Goal: Task Accomplishment & Management: Use online tool/utility

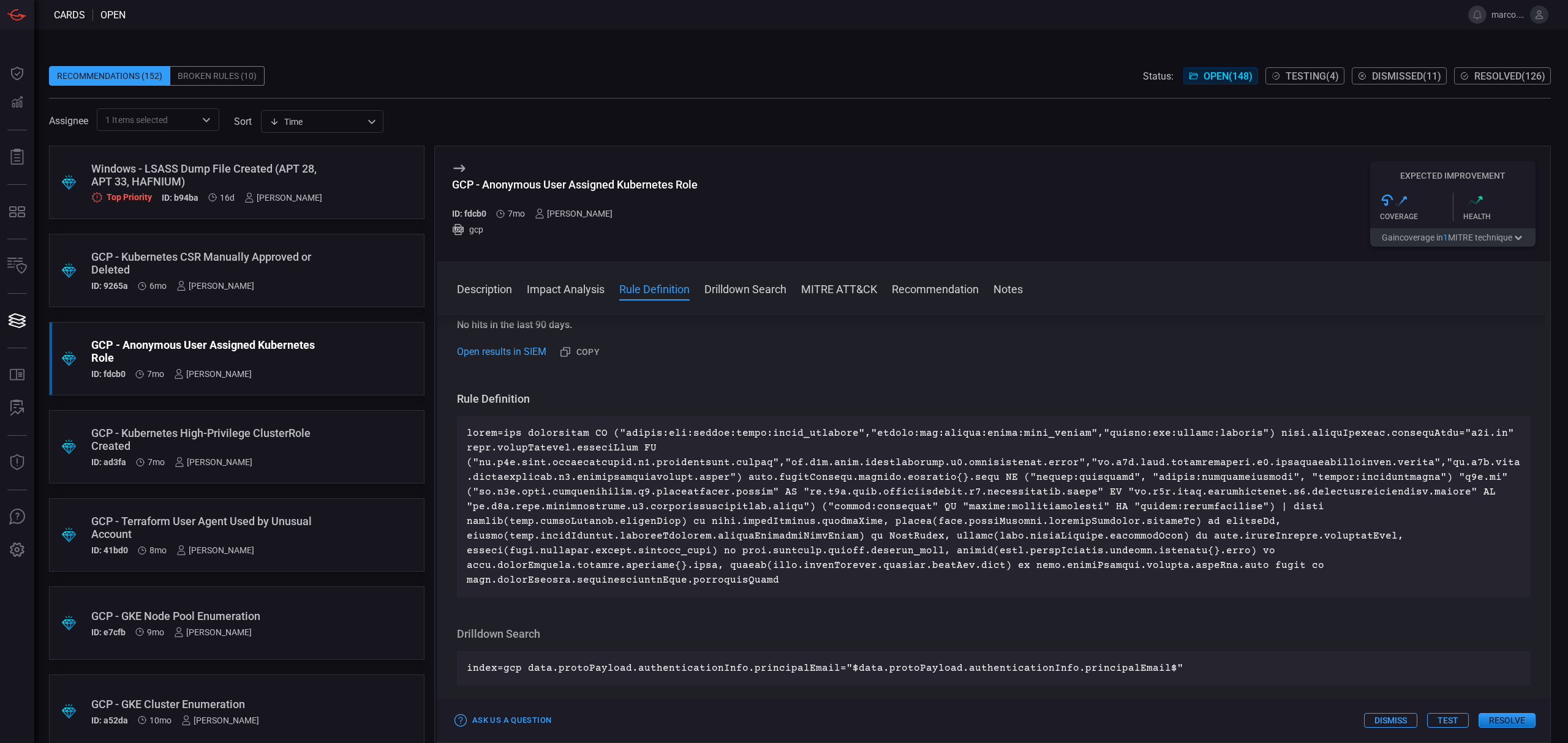
click at [316, 264] on div "GCP - Kubernetes CSR Manually Approved or Deleted" at bounding box center [213, 263] width 245 height 26
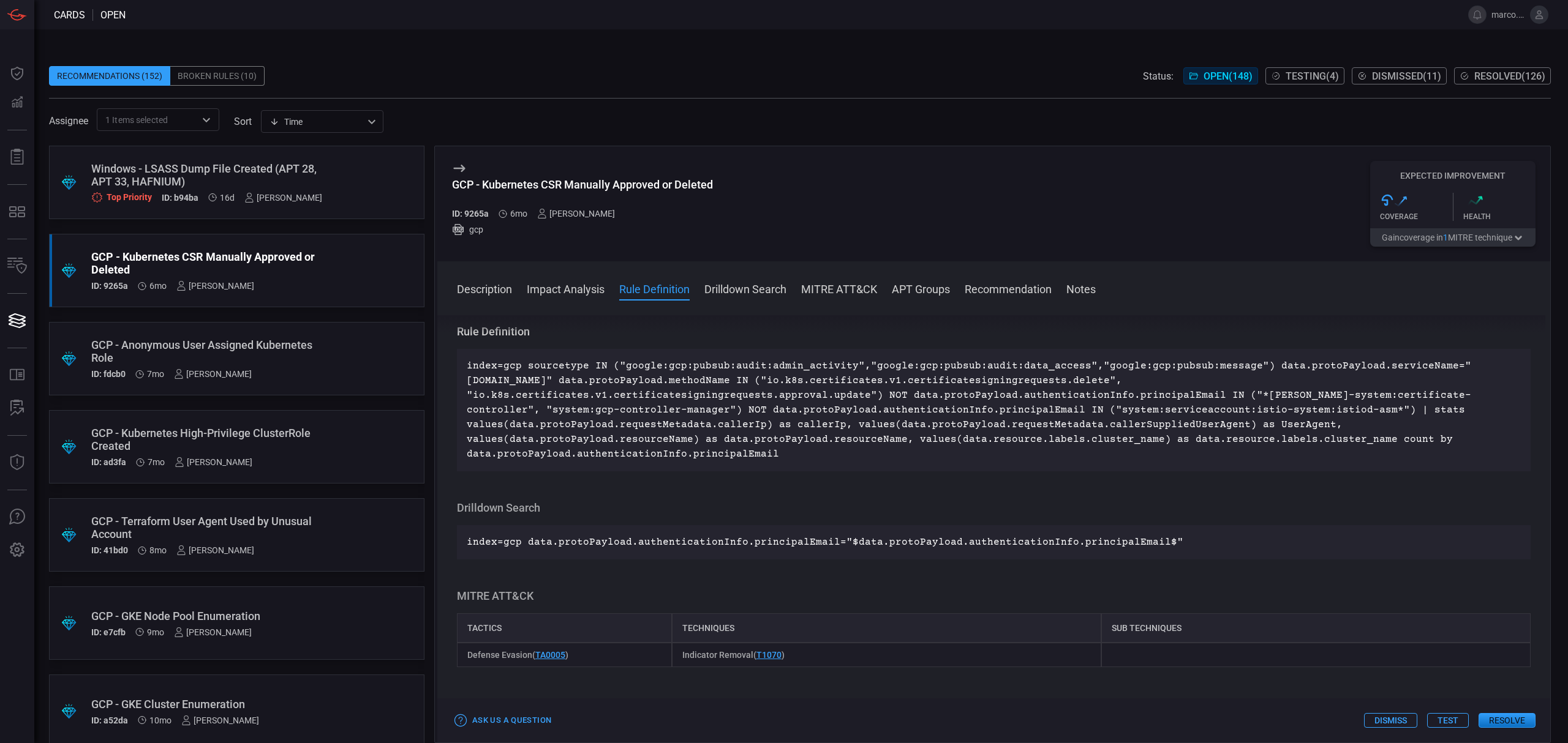
scroll to position [408, 0]
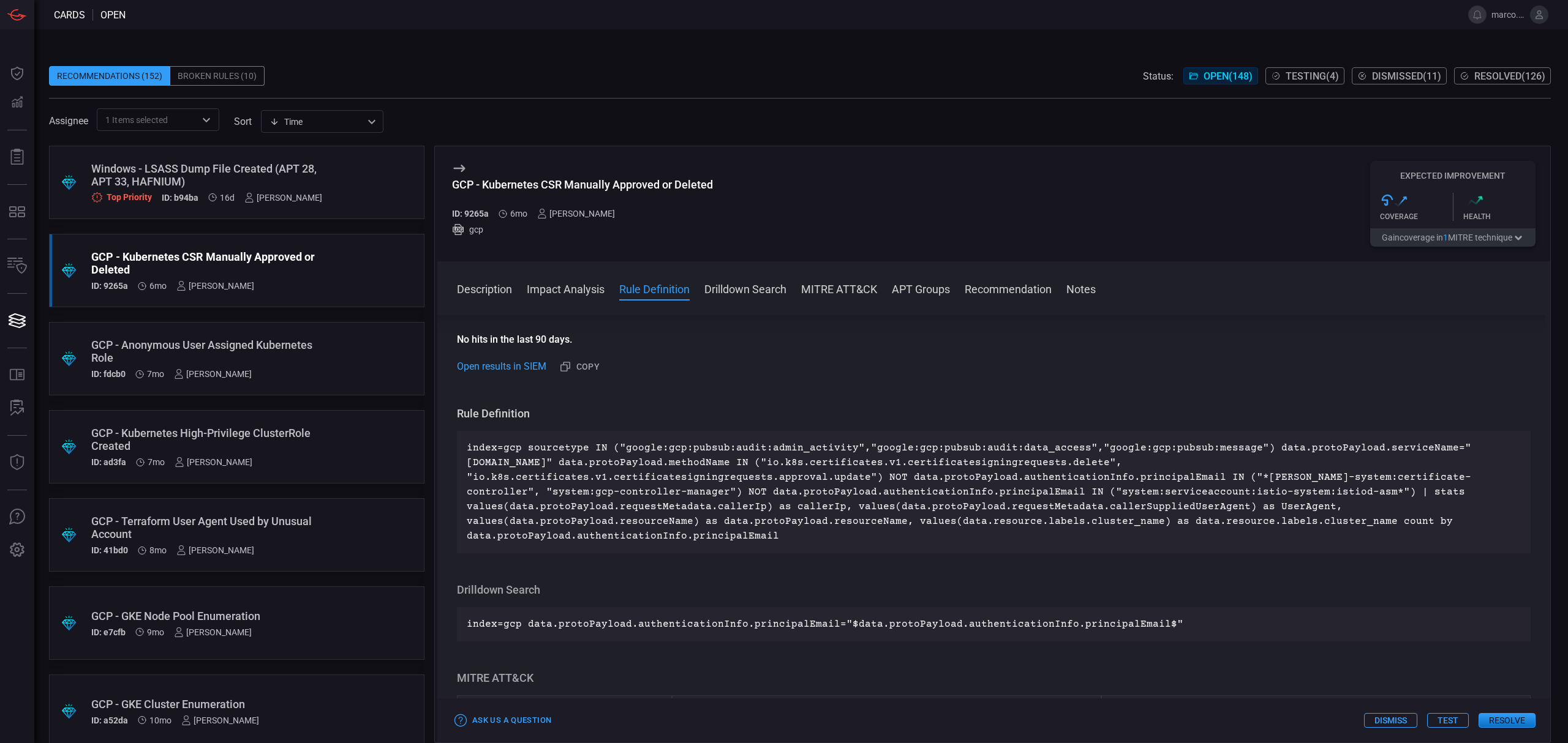
click at [1446, 723] on button "Test" at bounding box center [1447, 721] width 42 height 15
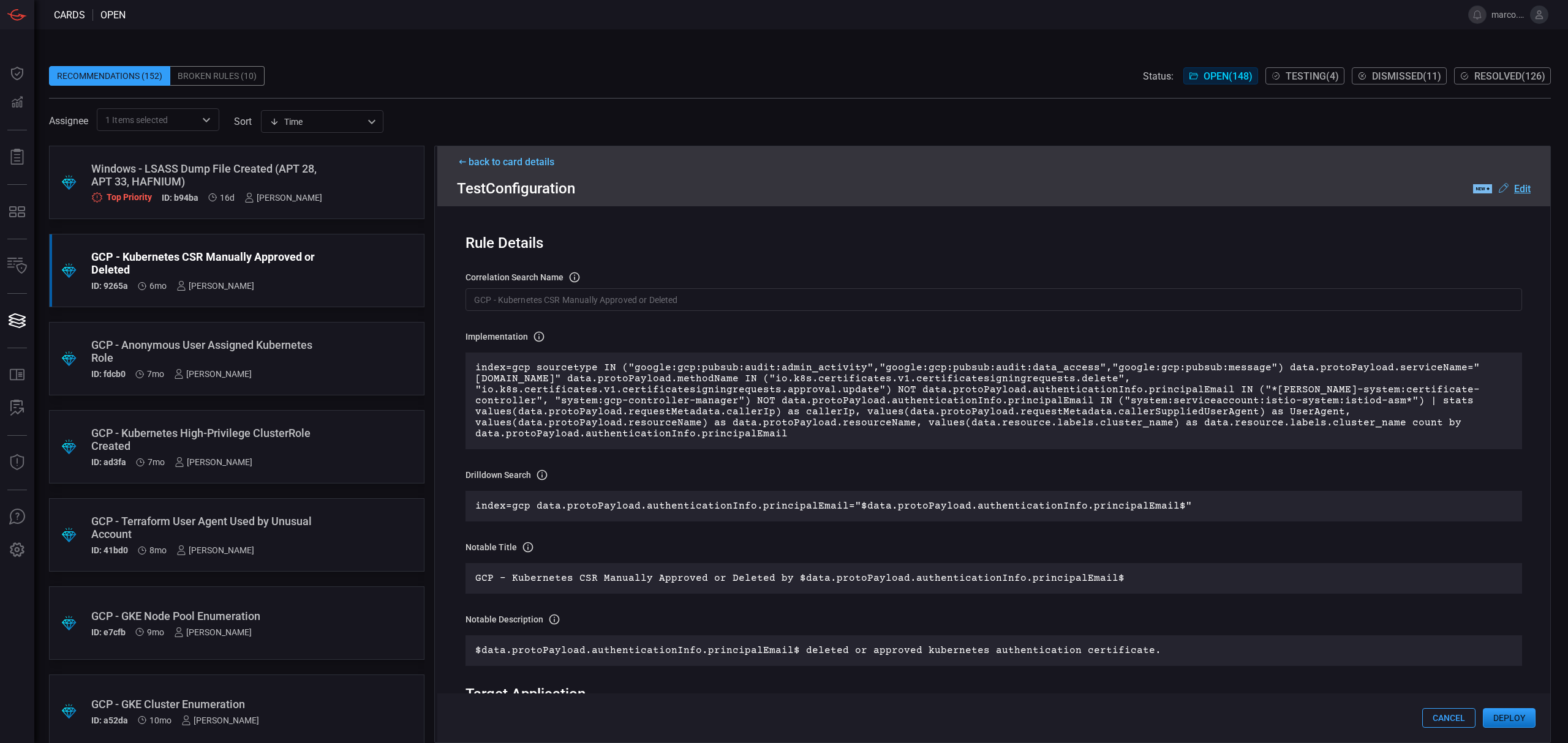
click at [1527, 188] on u "Edit" at bounding box center [1522, 189] width 17 height 12
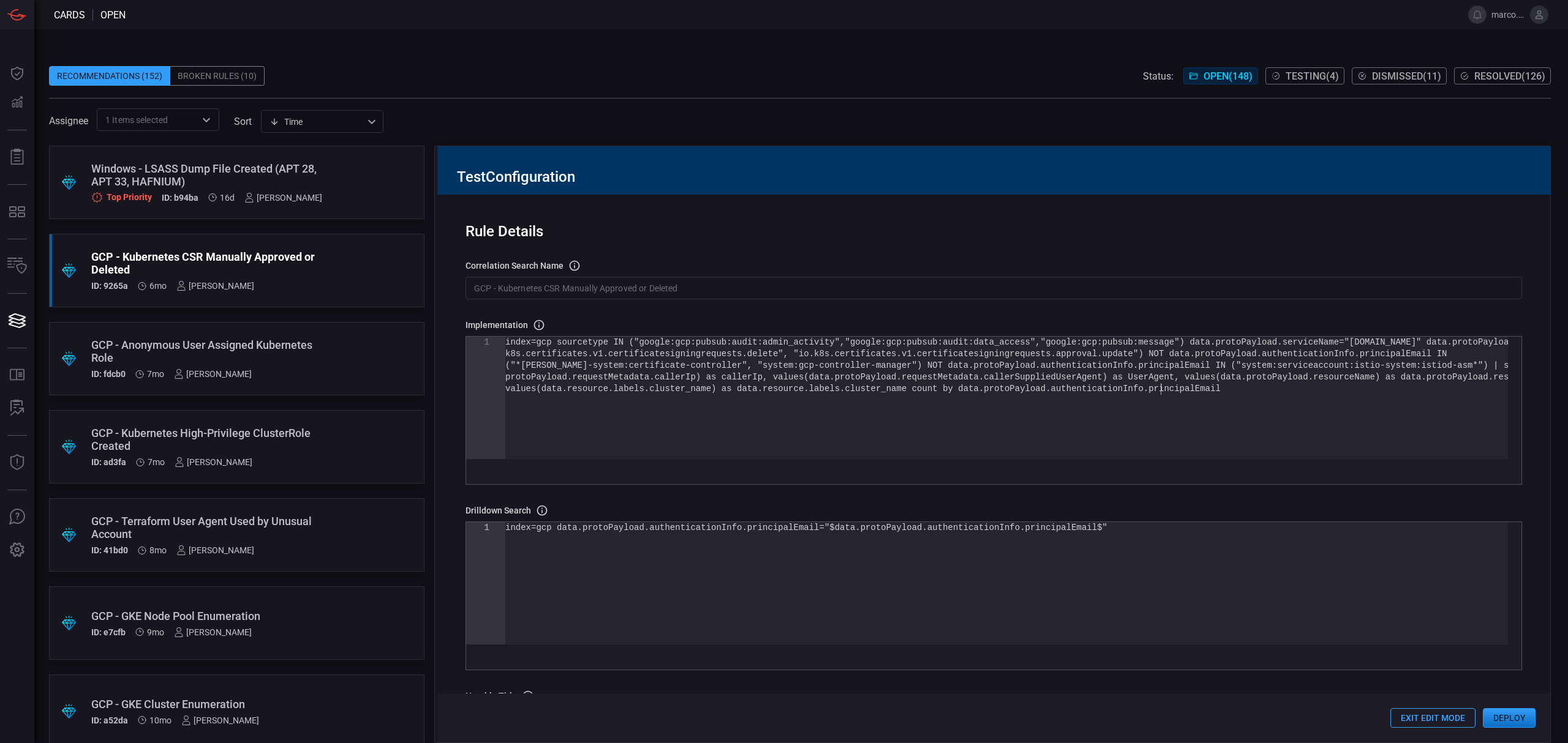
scroll to position [0, 0]
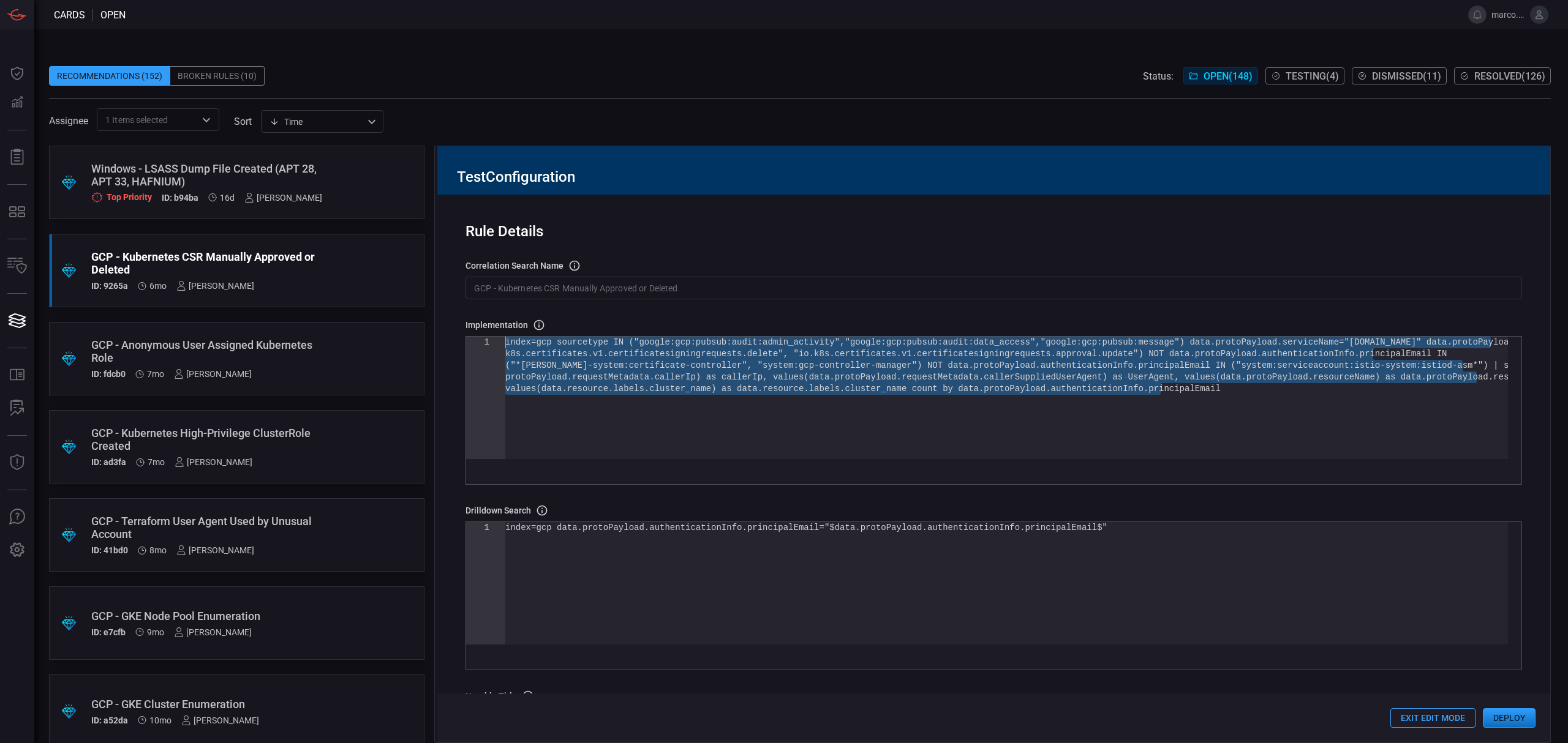
drag, startPoint x: 1231, startPoint y: 397, endPoint x: 445, endPoint y: 324, distance: 789.4
click at [505, 337] on div "index=gcp sourcetype IN ("google:gcp:pubsub:audit: admin_activity","google:gcp:…" at bounding box center [1006, 421] width 1003 height 169
type textarea "| eval first_seen=strftime(first_seen, "%Y-%m-%d %H:%M:%S"), last_seen =strftim…"
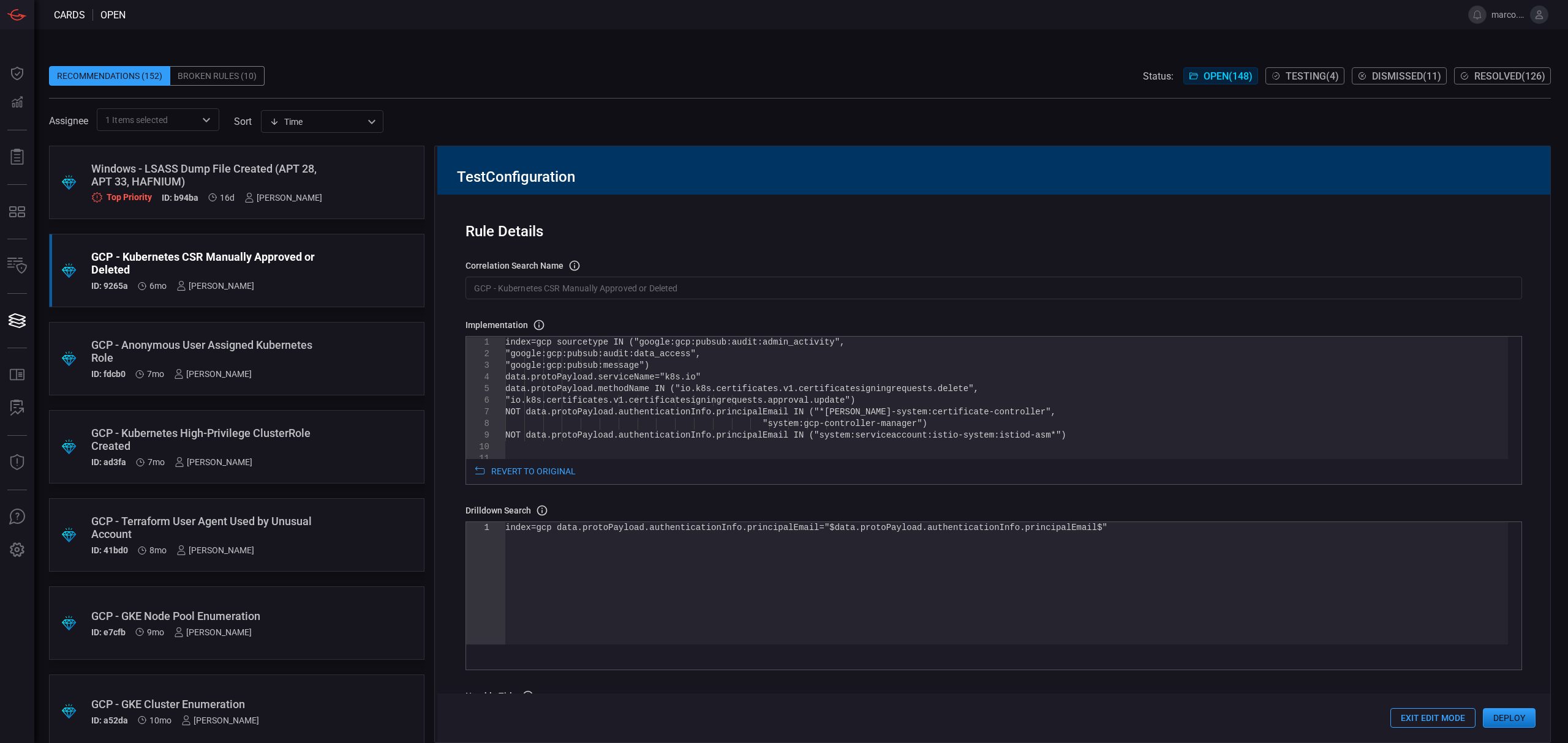
click at [1396, 723] on button "Exit Edit Mode" at bounding box center [1433, 718] width 86 height 20
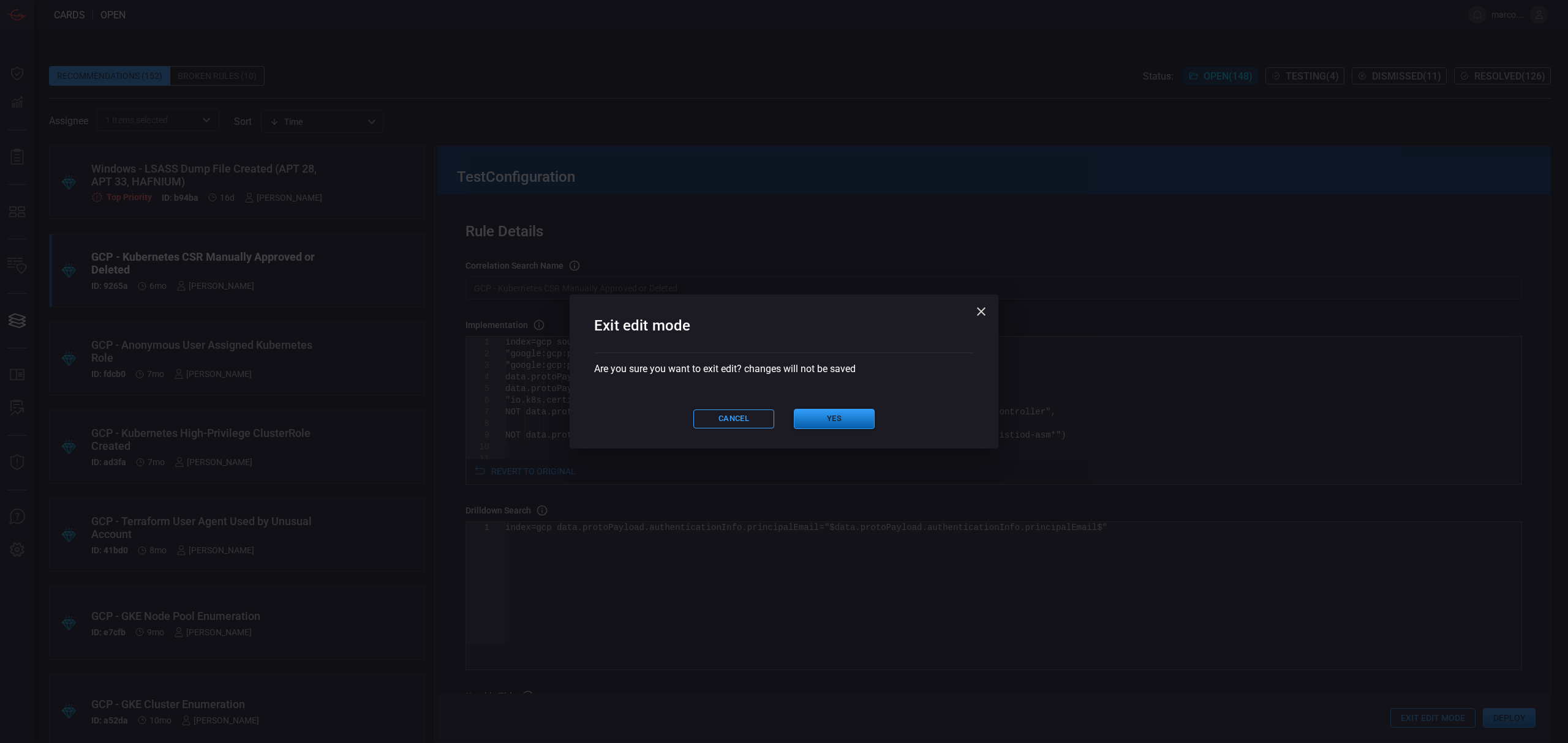
click at [828, 421] on button "Yes" at bounding box center [833, 419] width 81 height 20
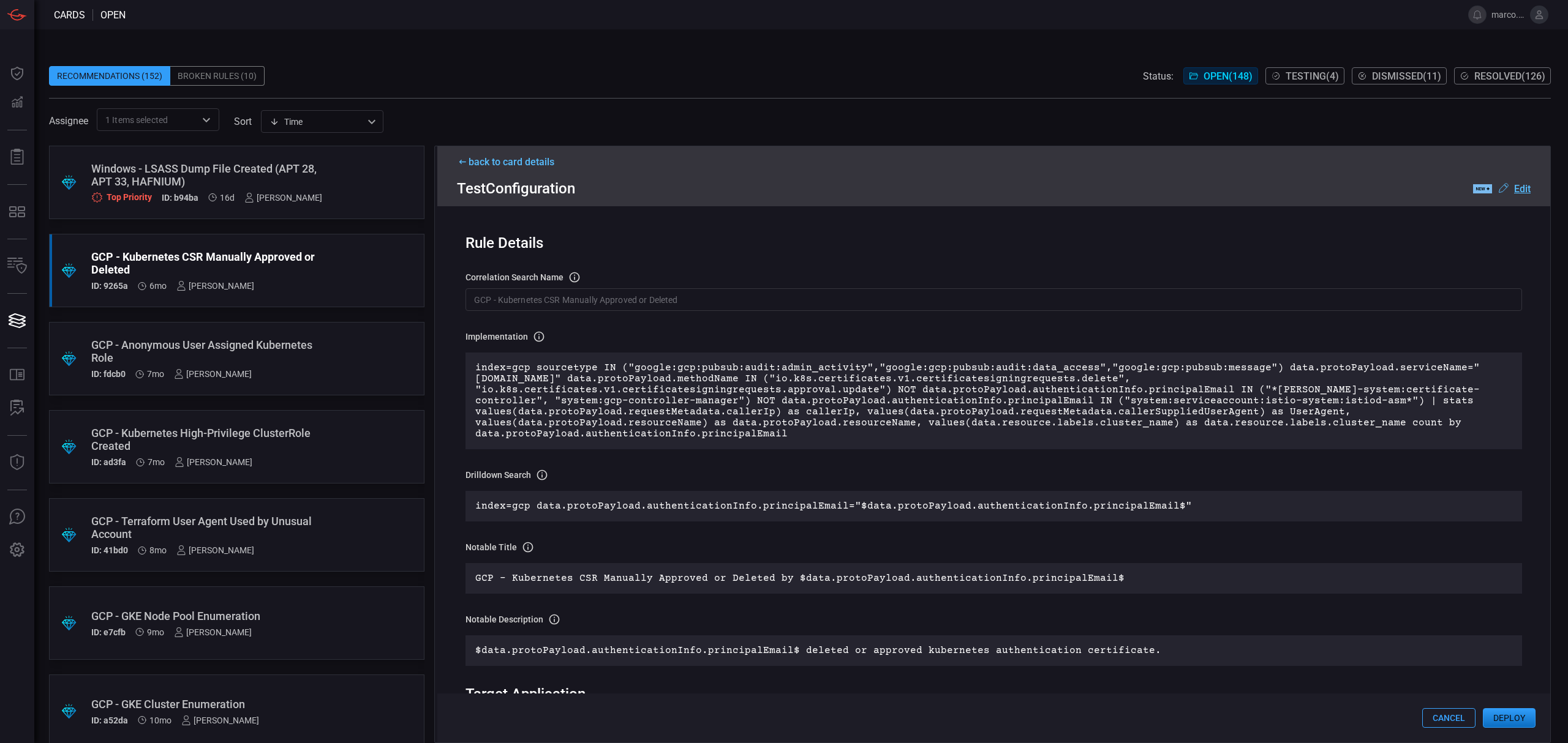
click at [1423, 718] on button "Cancel" at bounding box center [1448, 718] width 53 height 20
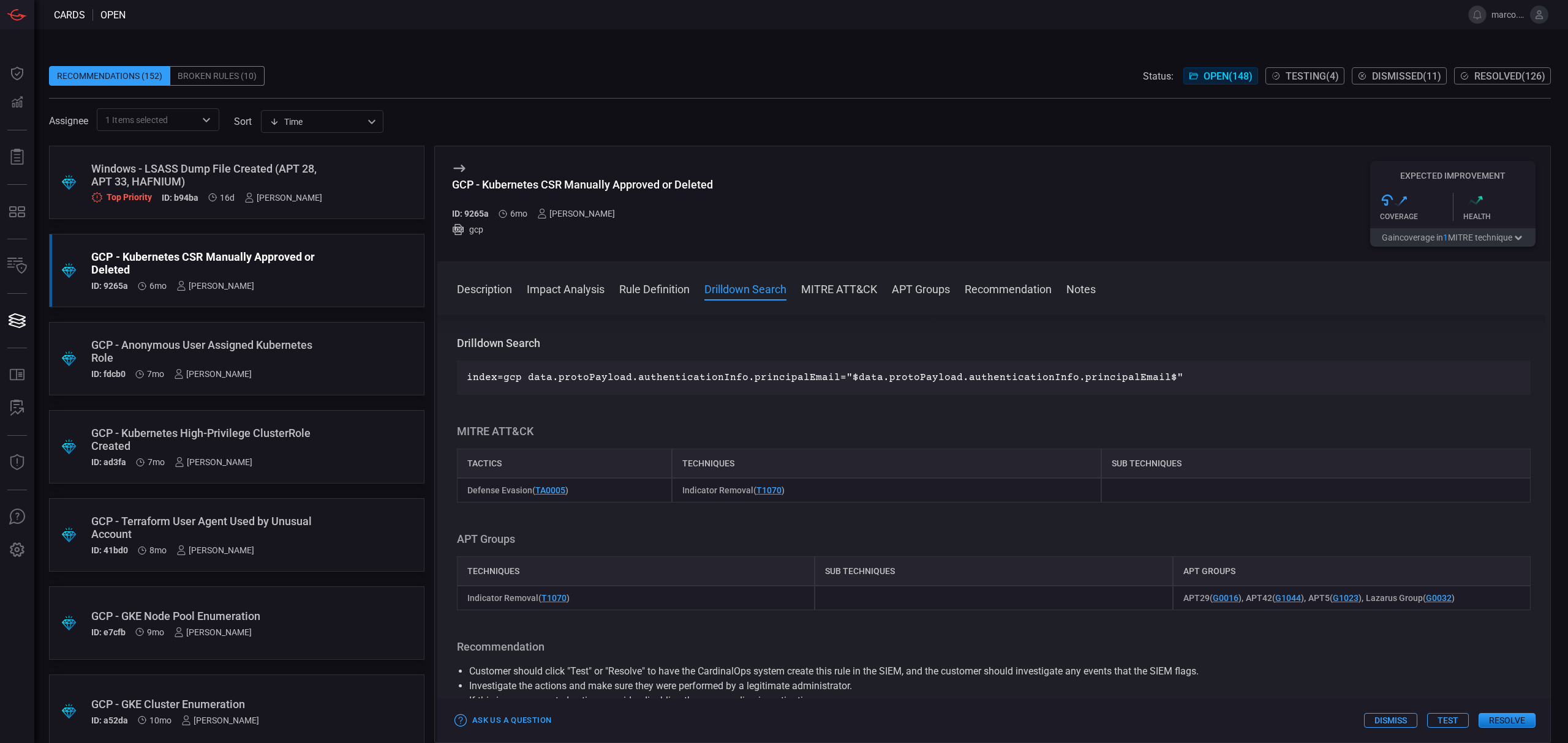
scroll to position [735, 0]
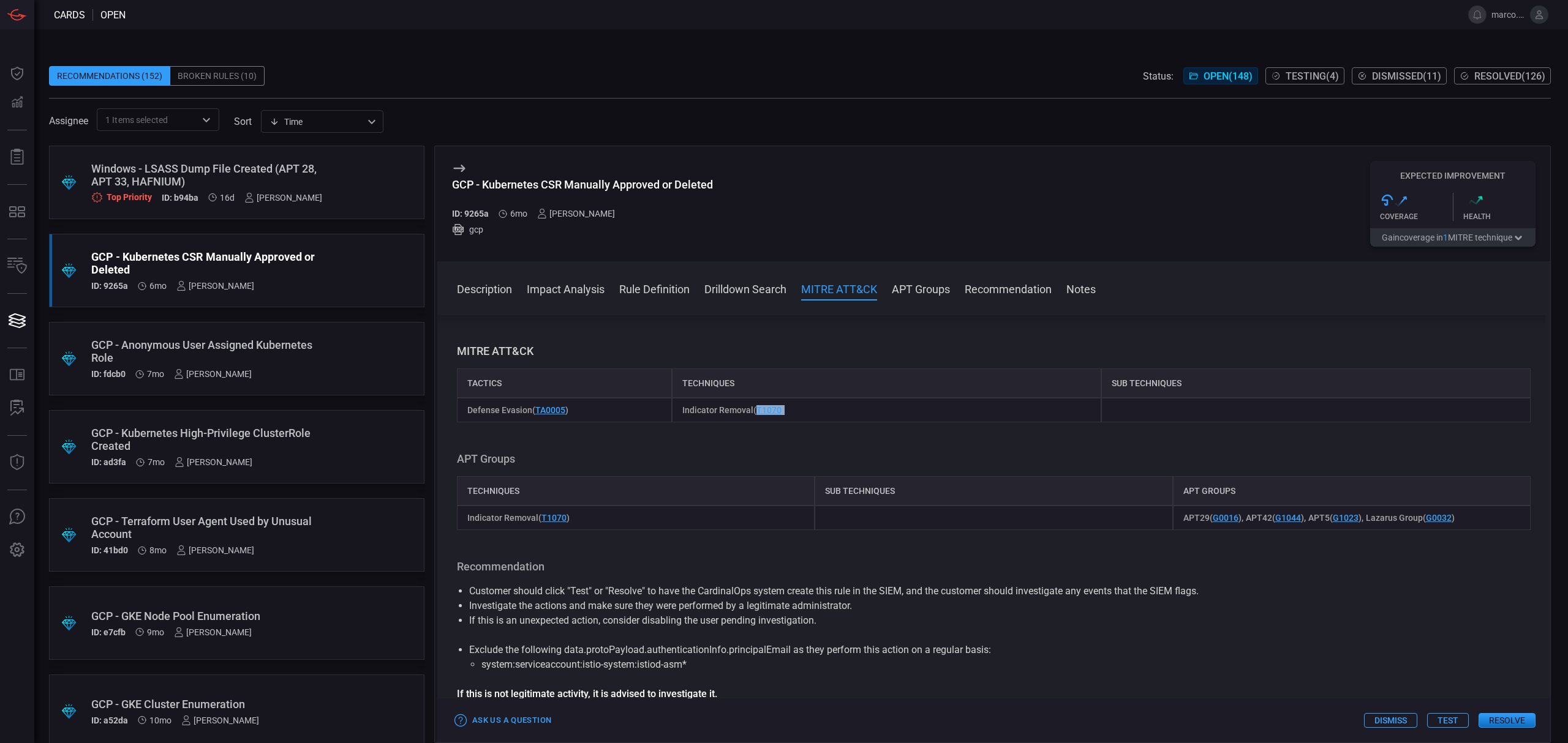
drag, startPoint x: 790, startPoint y: 397, endPoint x: 752, endPoint y: 398, distance: 38.0
click at [752, 398] on div "Indicator Removal ( T1070 )" at bounding box center [886, 410] width 430 height 24
copy span "T1070 )"
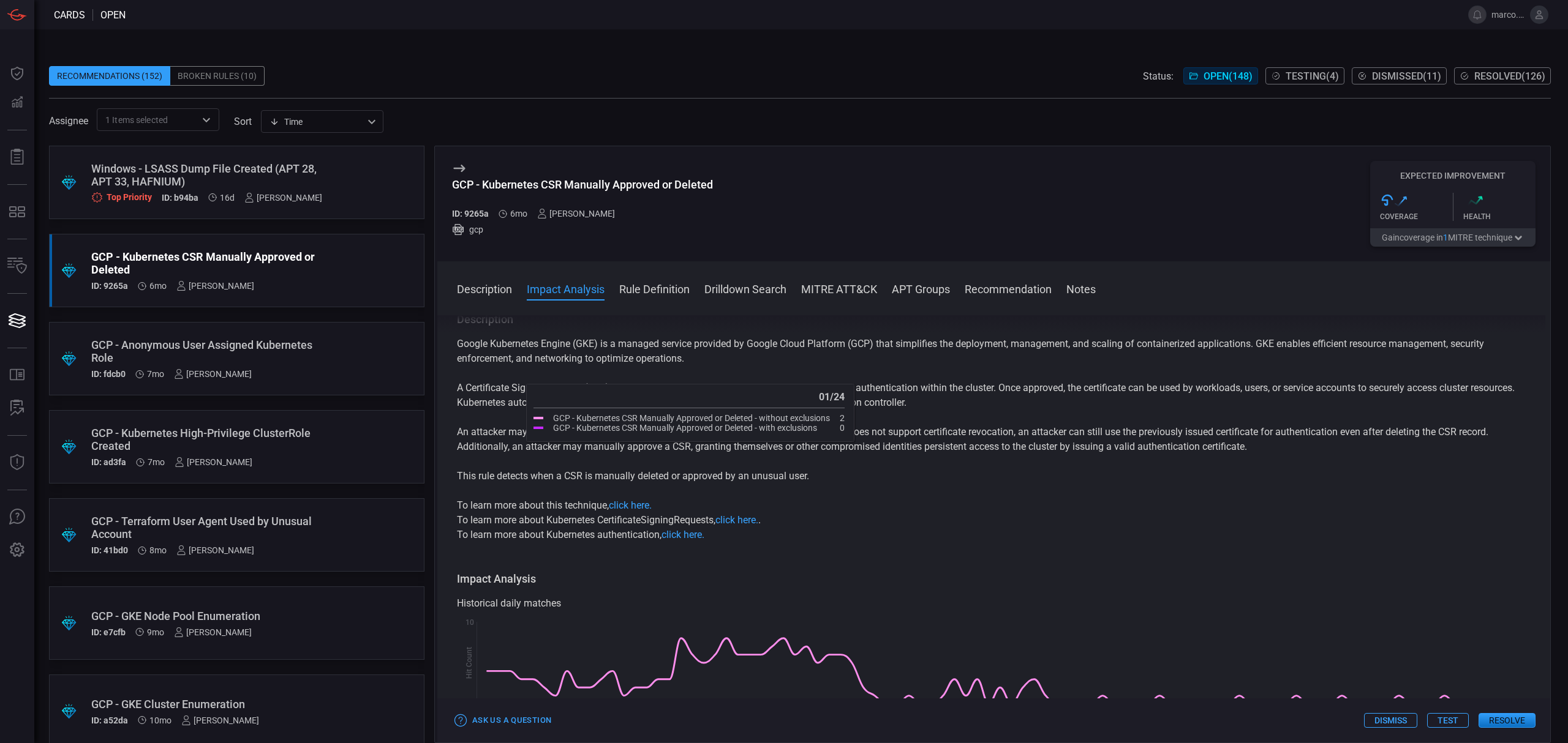
scroll to position [0, 0]
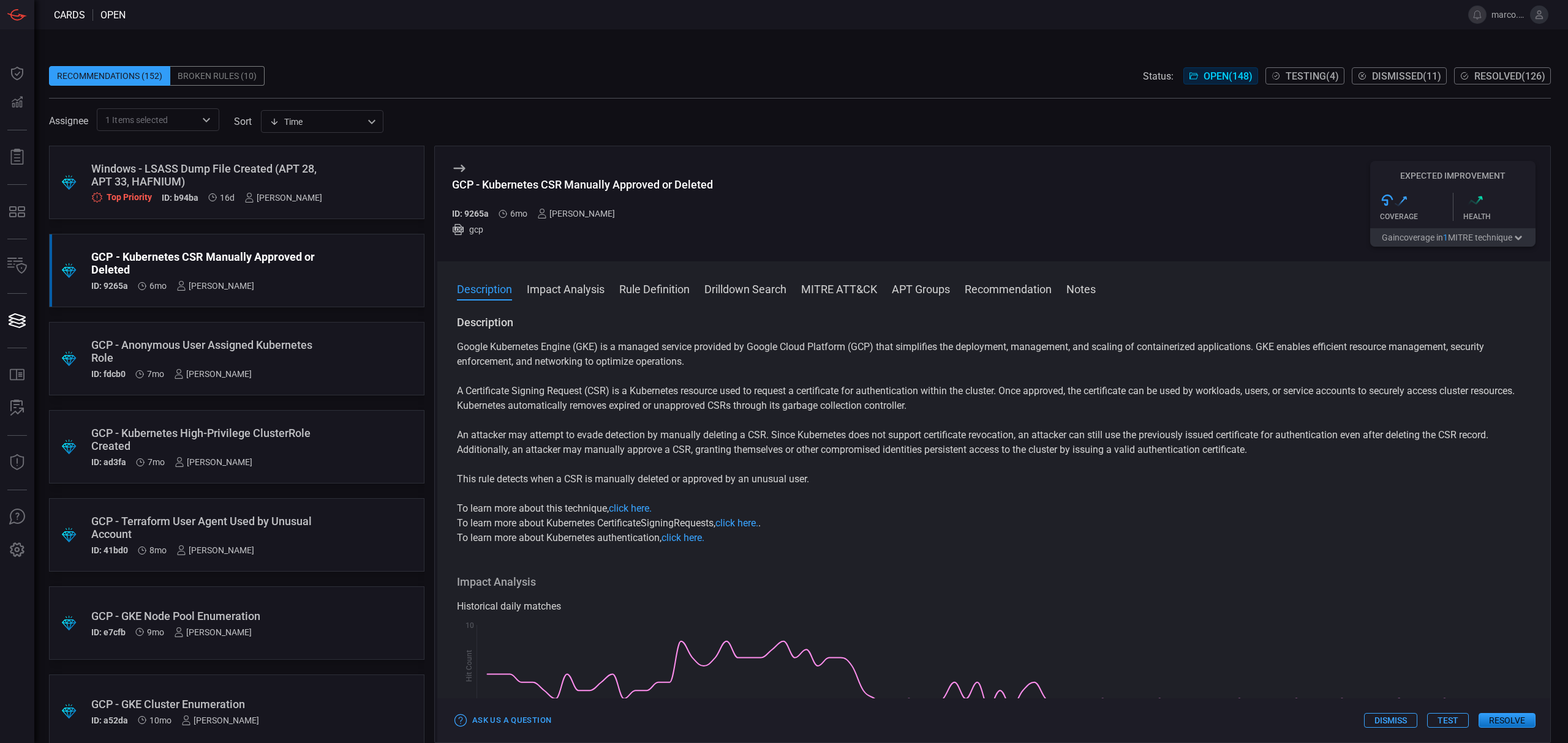
click at [1432, 720] on button "Test" at bounding box center [1447, 721] width 42 height 15
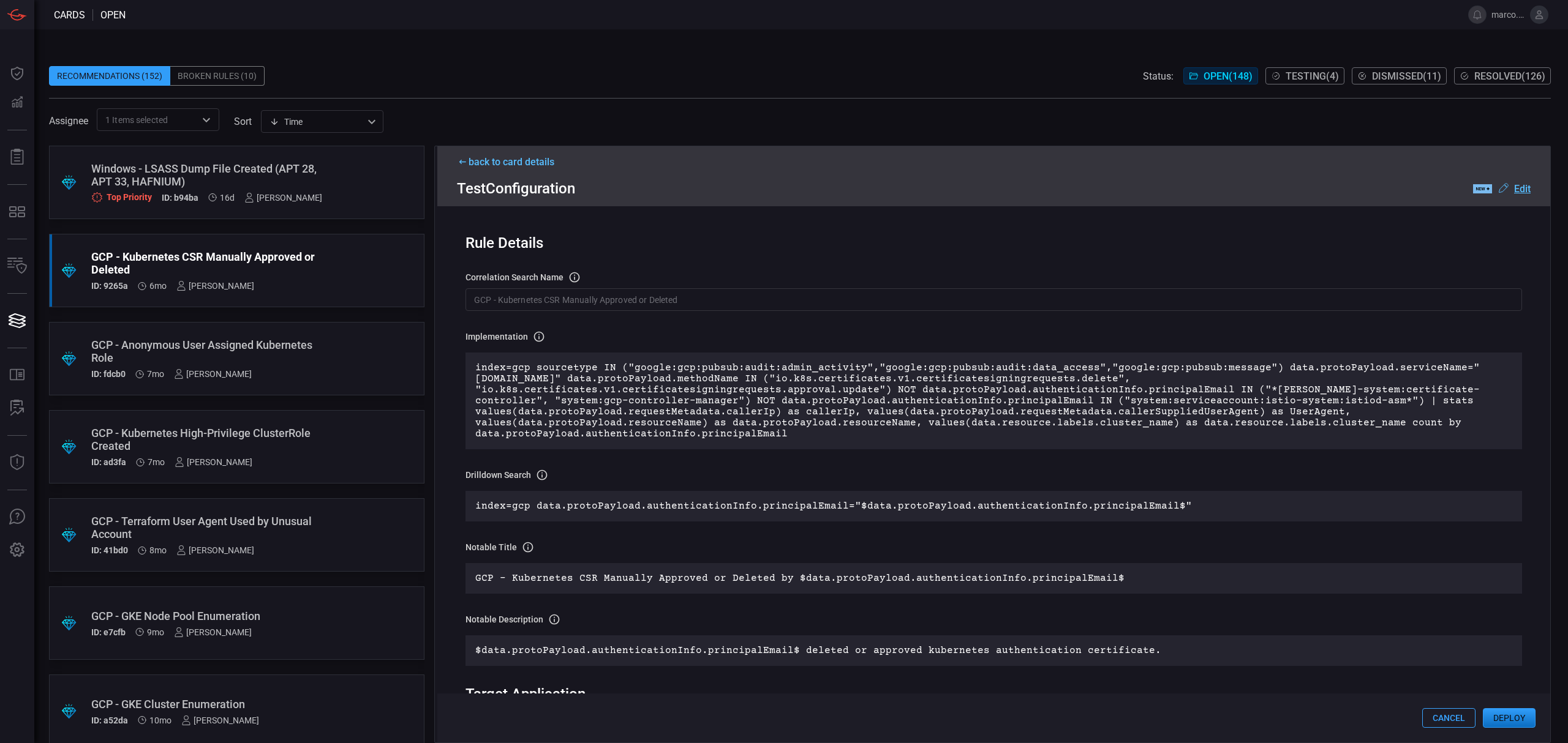
click at [476, 302] on input "GCP - Kubernetes CSR Manually Approved or Deleted" at bounding box center [993, 299] width 1056 height 22
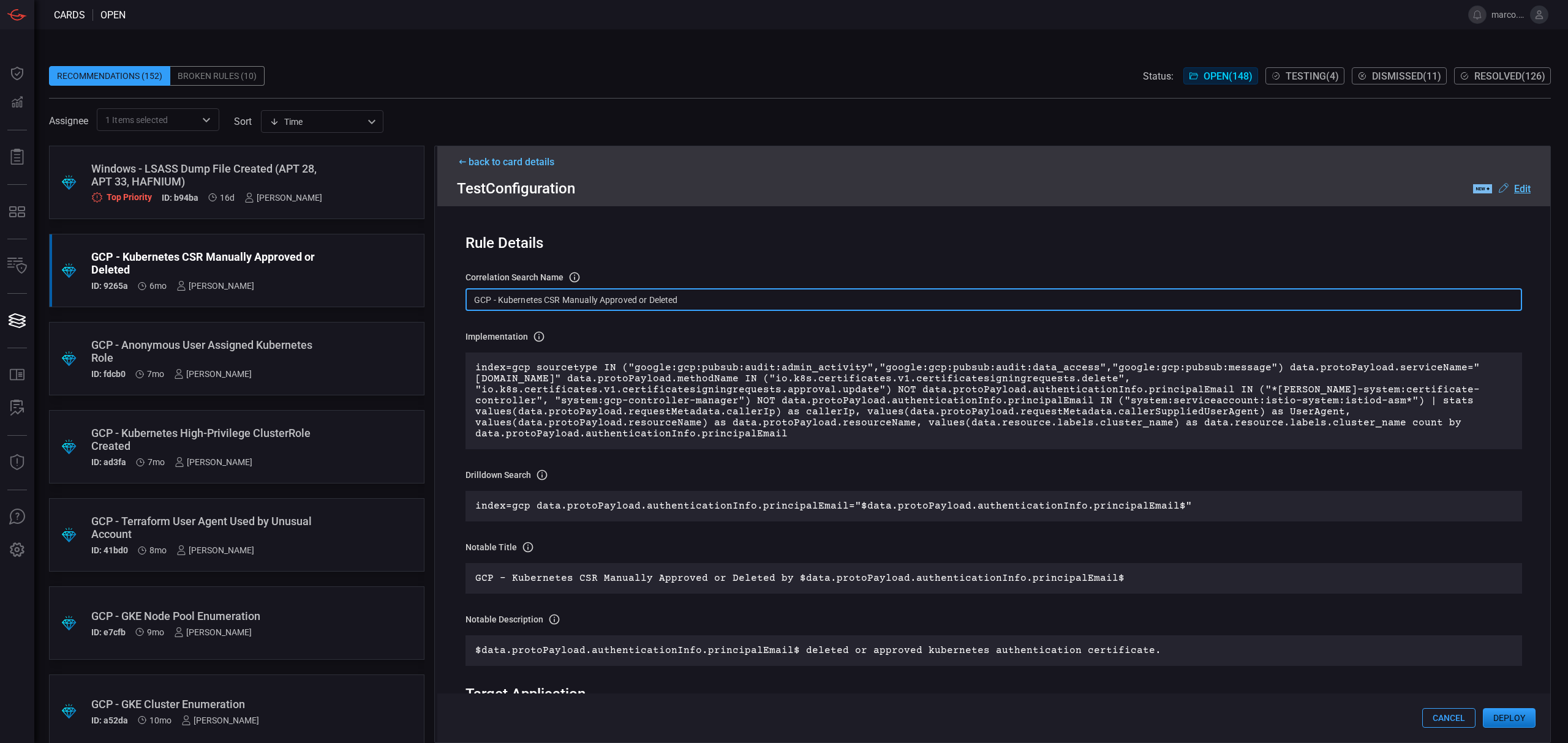
paste input "T1070)"
type input "T1070 - GCP - Kubernetes CSR Manually Approved or Deleted"
click at [1017, 399] on p "index=gcp sourcetype IN ("google:gcp:pubsub:audit:admin_activity","google:gcp:p…" at bounding box center [993, 401] width 1037 height 77
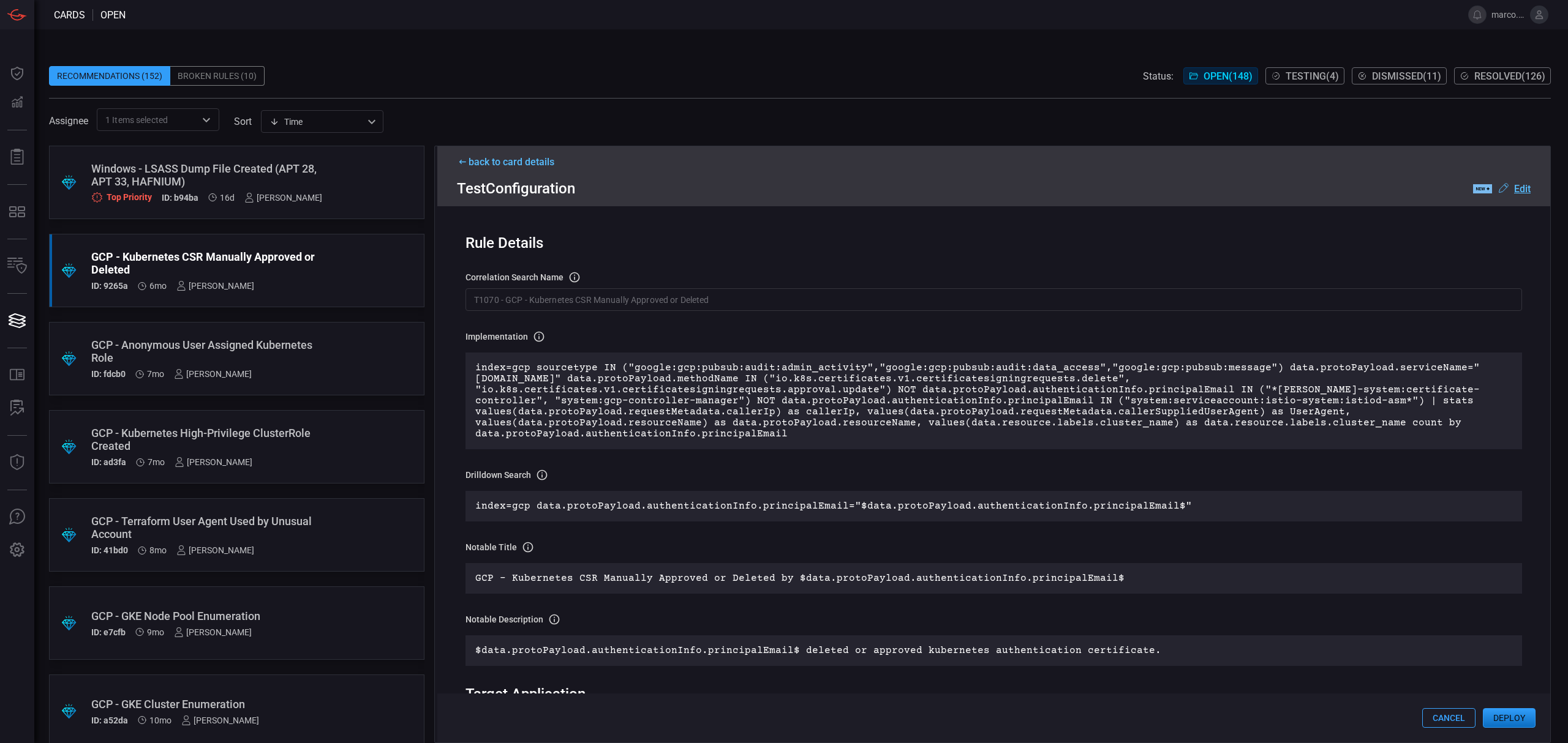
click at [1514, 189] on u "Edit" at bounding box center [1522, 189] width 17 height 12
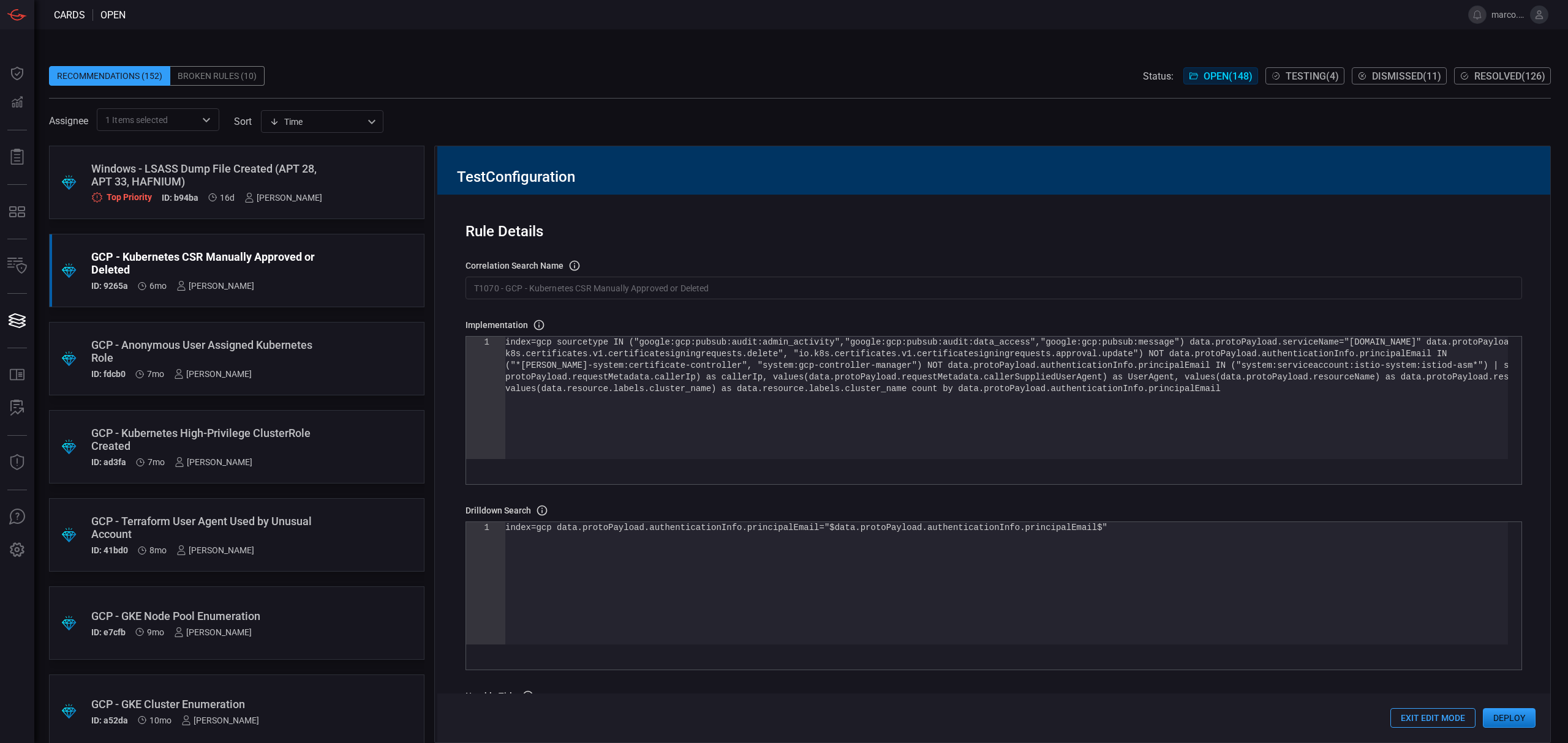
click at [1176, 399] on div "index=gcp sourcetype IN ("google:gcp:pubsub:audit: admin_activity","google:gcp:…" at bounding box center [1006, 421] width 1003 height 169
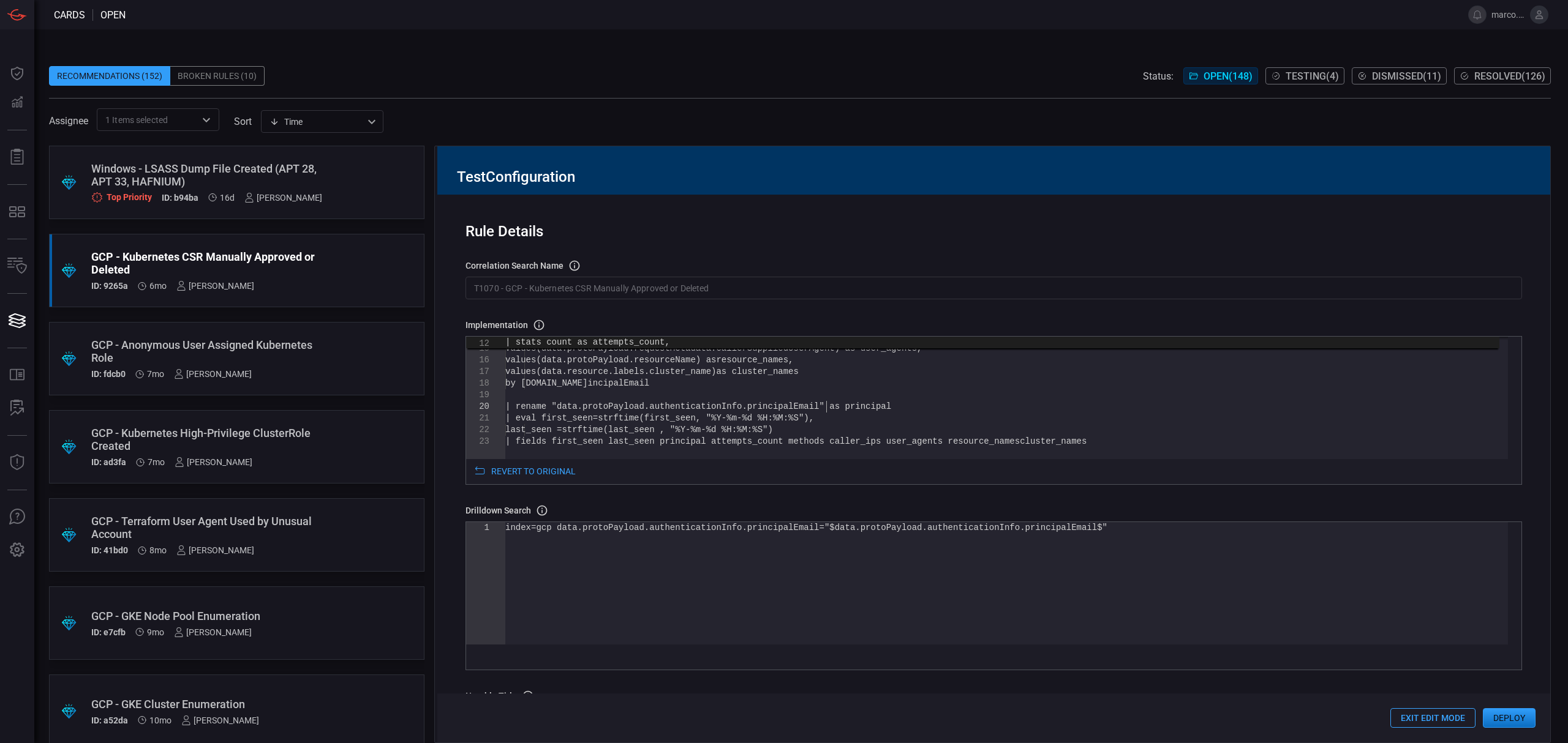
click at [828, 405] on div "values(data.protoPayload.methodName) as me thods, values(data.protoPayload.requ…" at bounding box center [1006, 369] width 1003 height 378
type textarea "ad.requestMetadata.callerIp) as caller_ips, values(data.protoPayload.methodName…"
click at [828, 405] on div "values(data.protoPayload.methodName) as me thods, values(data.protoPayload.requ…" at bounding box center [1006, 369] width 1003 height 378
click at [802, 530] on div "index=gcp data.protoPayload.authenticationInfo.pri ncipalEmail="$data.protoPayl…" at bounding box center [1006, 584] width 1003 height 123
click at [806, 530] on div "index=gcp data.protoPayload.authenticationInfo.pri ncipalEmail="$data.protoPayl…" at bounding box center [1006, 584] width 1003 height 123
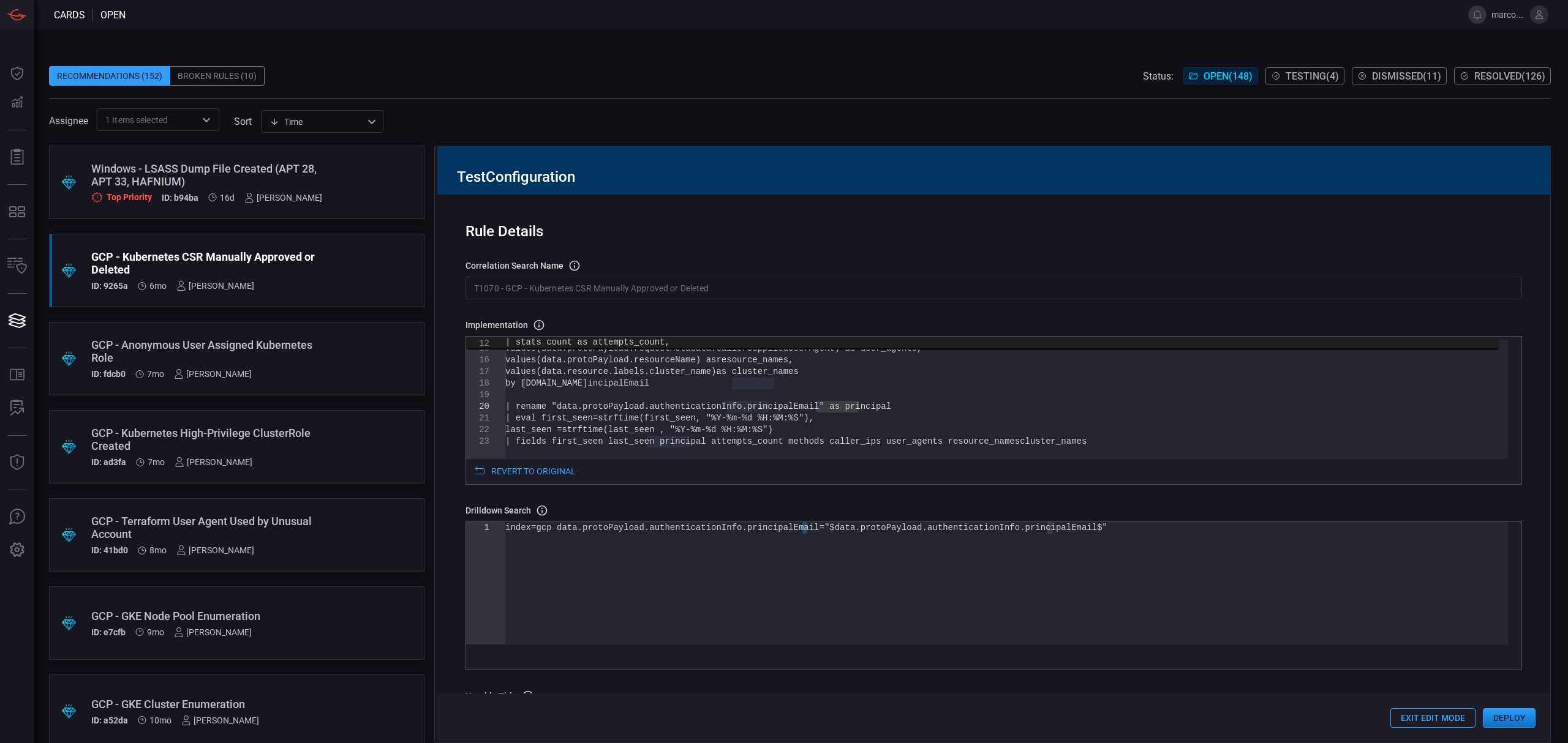
drag, startPoint x: 809, startPoint y: 530, endPoint x: 1003, endPoint y: 526, distance: 194.0
click at [1002, 525] on div "index=gcp data.protoPayload.authenticationInfo.pri ncipalEmail="$data.protoPayl…" at bounding box center [1006, 584] width 1003 height 123
drag, startPoint x: 1044, startPoint y: 532, endPoint x: 1027, endPoint y: 527, distance: 17.7
click at [1027, 527] on div "index=gcp data.protoPayload.authenticationInfo.pri ncipalEmail="$data.protoPayl…" at bounding box center [1006, 584] width 1003 height 123
click at [1047, 529] on div "index=gcp data.protoPayload.authenticationInfo.pri ncipalEmail="$data.protoPayl…" at bounding box center [1006, 584] width 1003 height 123
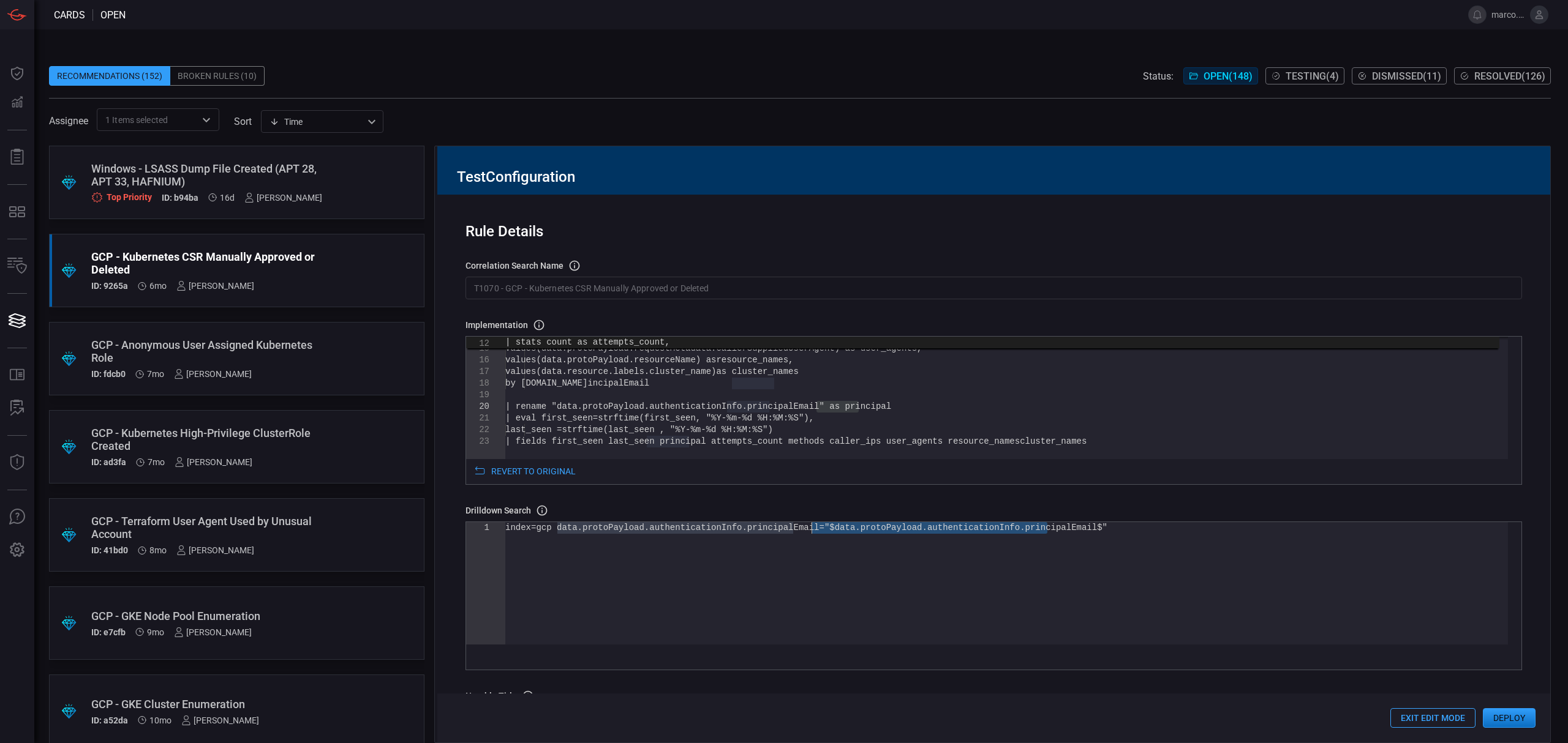
drag, startPoint x: 1049, startPoint y: 534, endPoint x: 812, endPoint y: 532, distance: 237.0
click at [812, 532] on div "index=gcp data.protoPayload.authenticationInfo.pri ncipalEmail="$data.protoPayl…" at bounding box center [1006, 584] width 1003 height 123
type textarea "index=gcp data.protoPayload.authenticationInfo.principalEmail="$principal$""
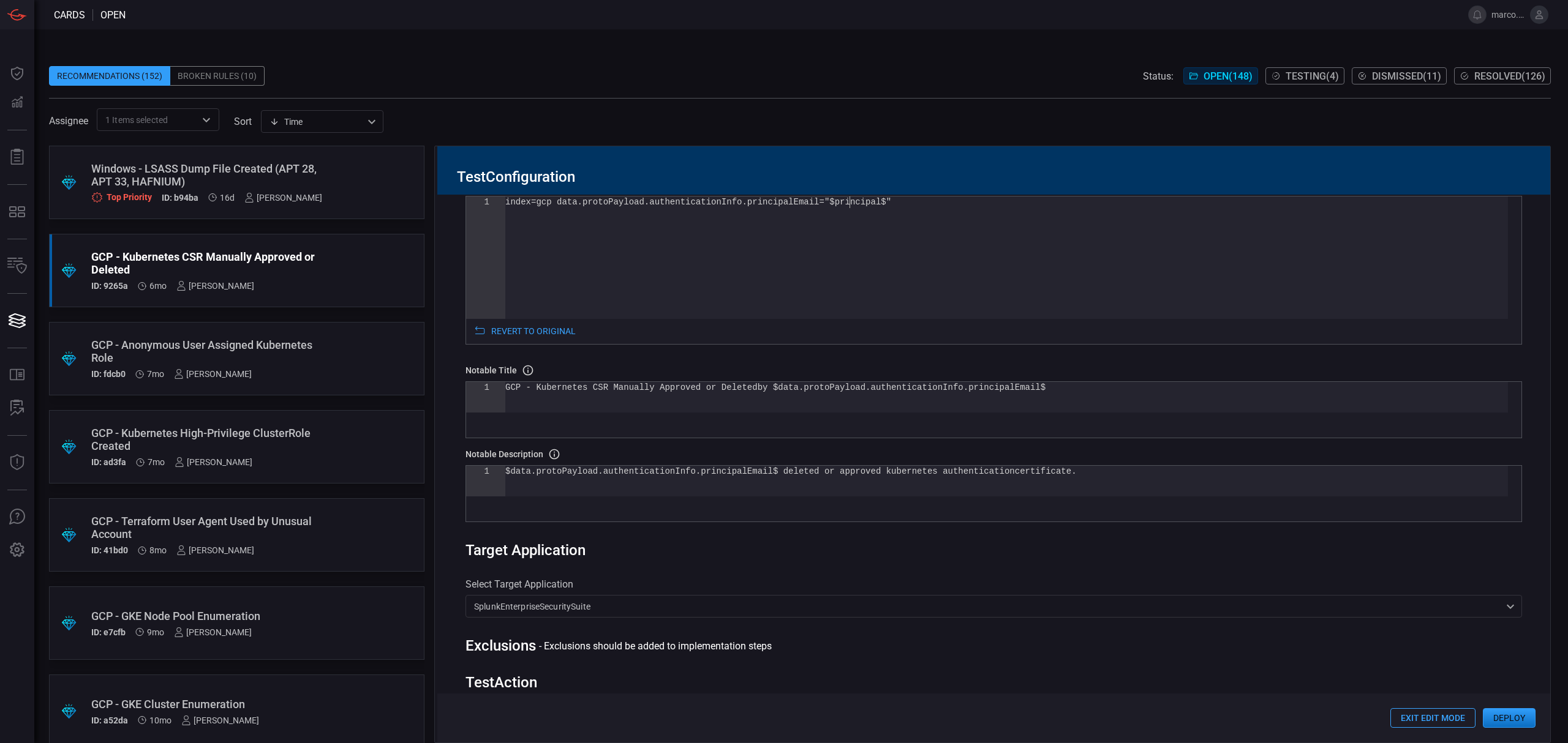
scroll to position [326, 0]
drag, startPoint x: 751, startPoint y: 472, endPoint x: 510, endPoint y: 471, distance: 241.0
click at [510, 471] on div "$data.protoPayload.authenticationInfo.principalEma il$ deleted or approved kube…" at bounding box center [1006, 480] width 1003 height 31
type textarea "$principal$ deleted or approved kubernetes authentication certificate."
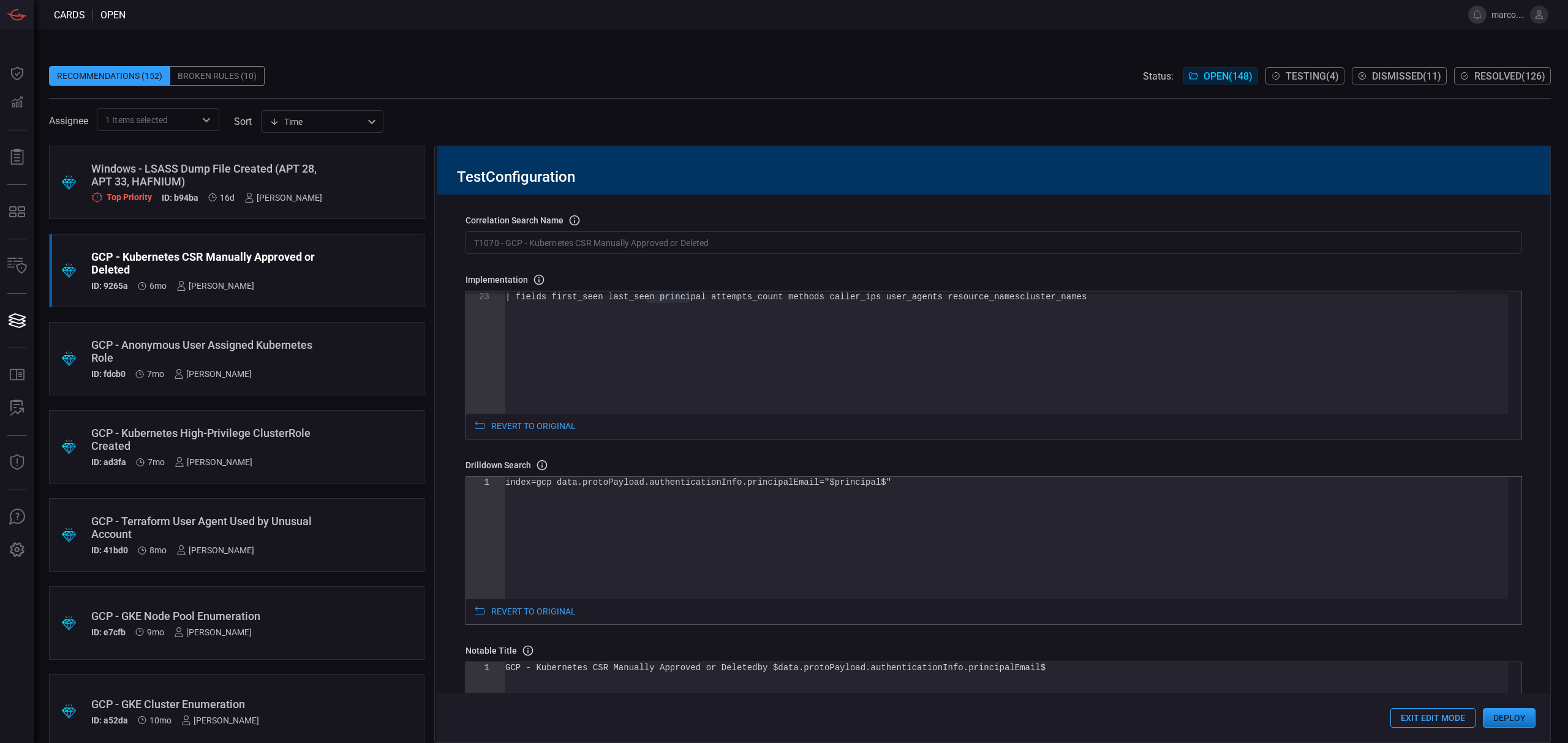
scroll to position [82, 0]
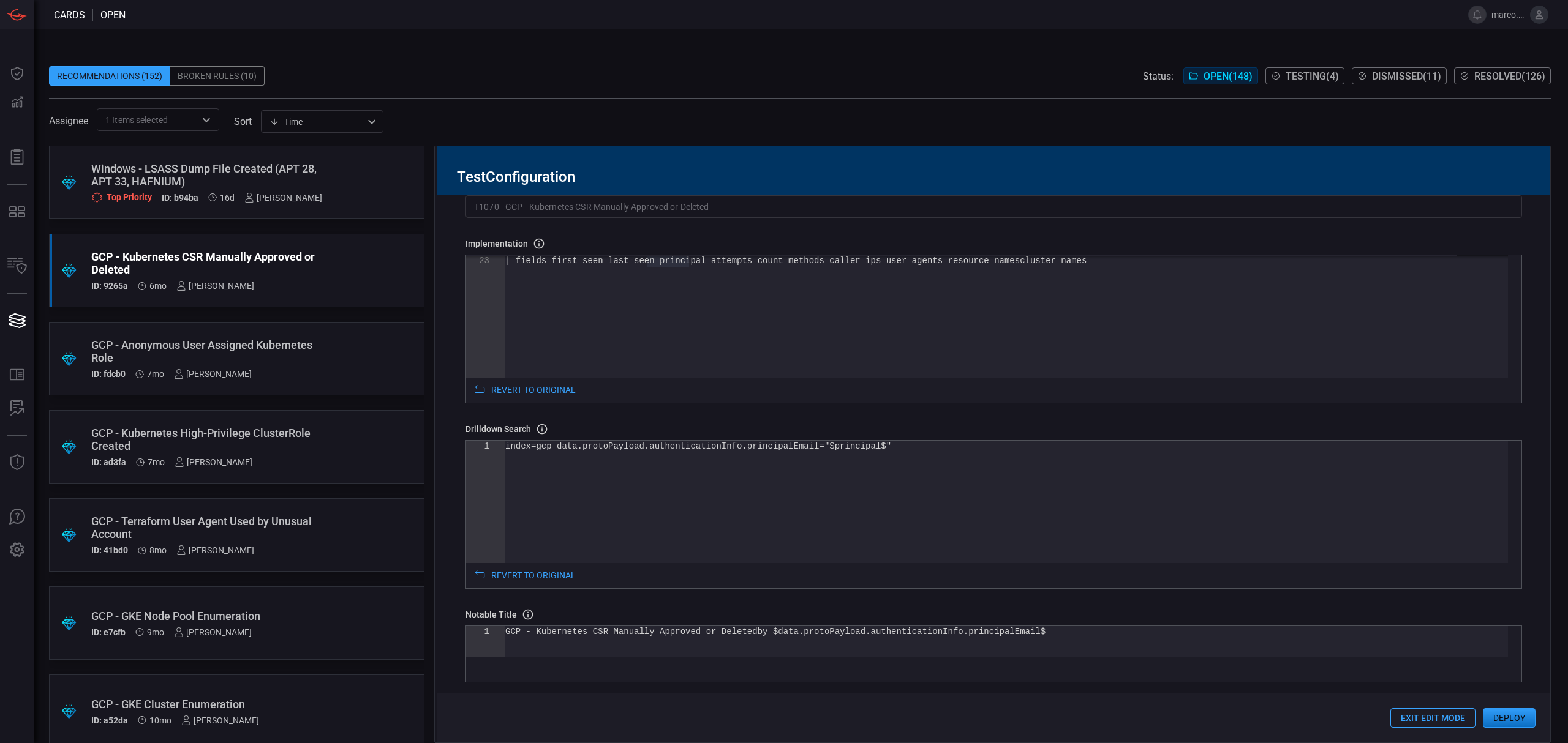
click at [1509, 718] on button "Deploy" at bounding box center [1508, 718] width 53 height 20
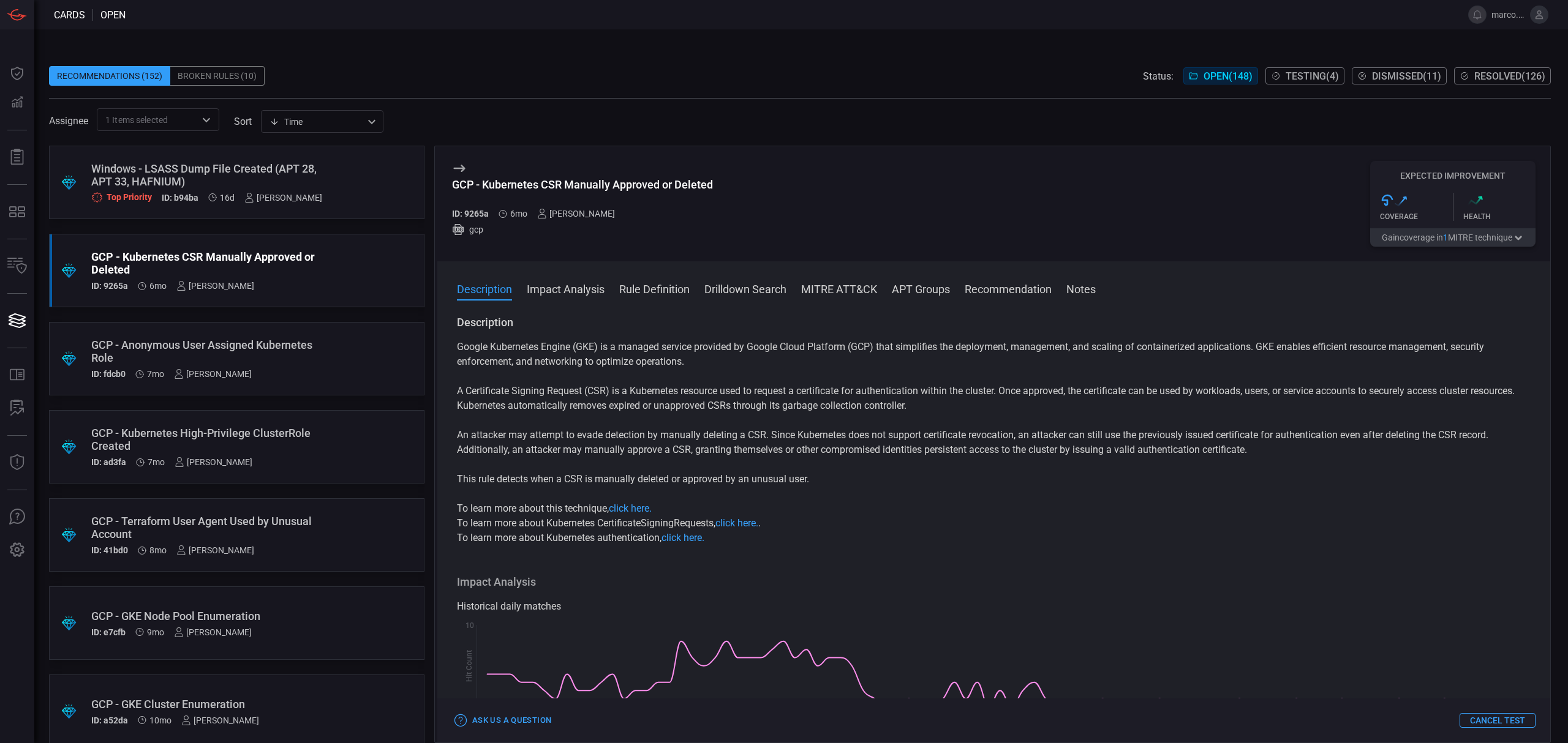
click at [270, 339] on div "GCP - Anonymous User Assigned Kubernetes Role" at bounding box center [213, 352] width 245 height 26
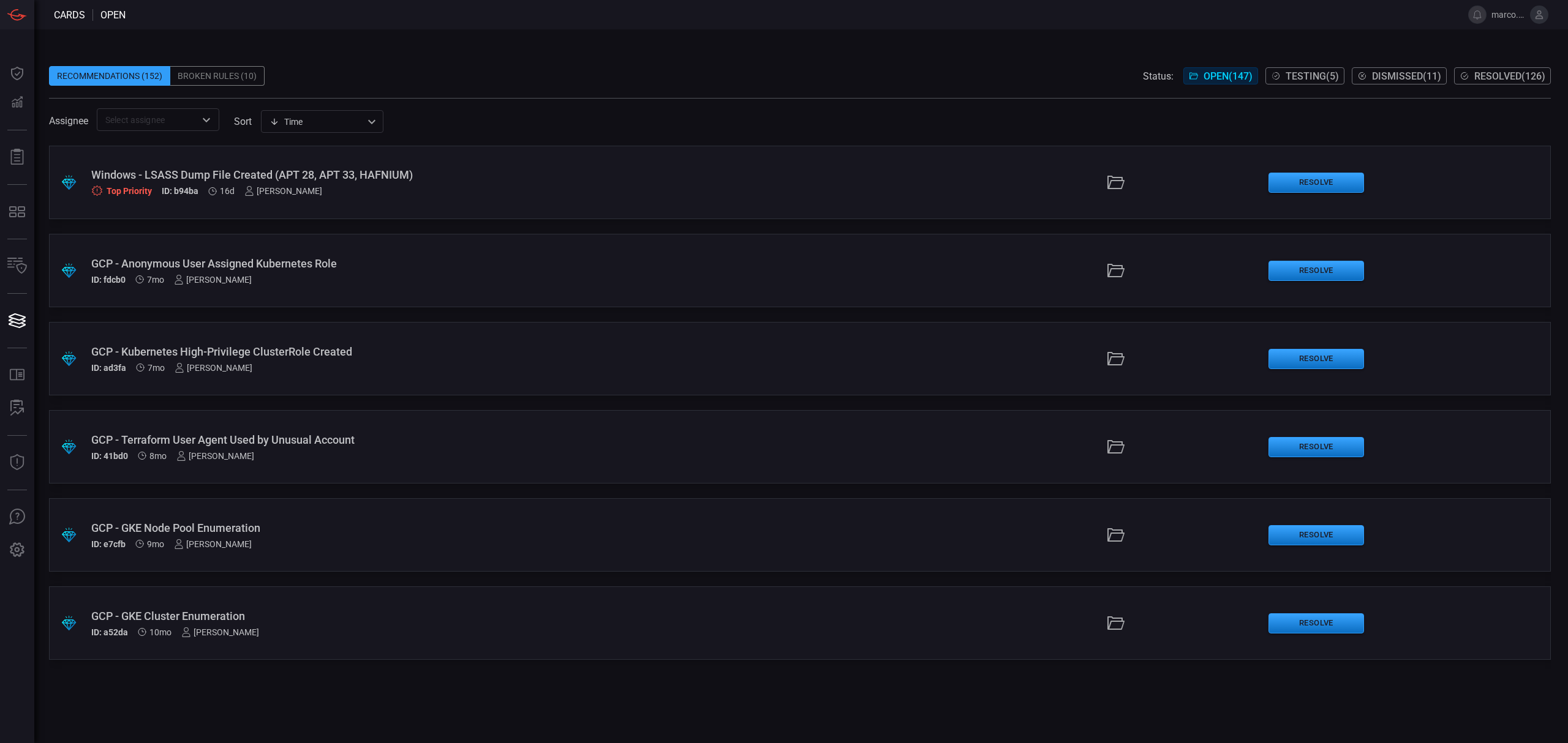
click at [439, 268] on div "GCP - Anonymous User Assigned Kubernetes Role" at bounding box center [383, 264] width 585 height 13
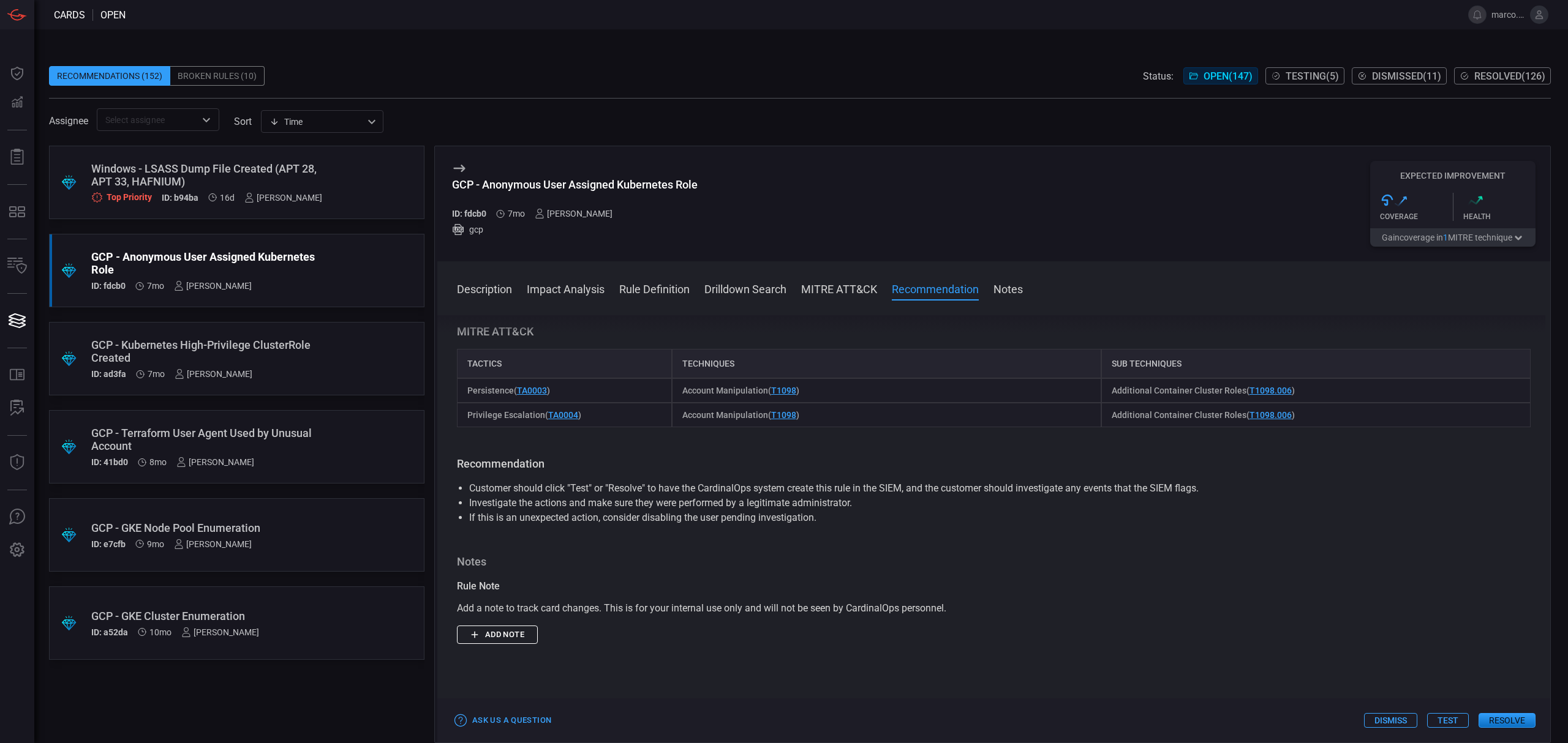
scroll to position [816, 0]
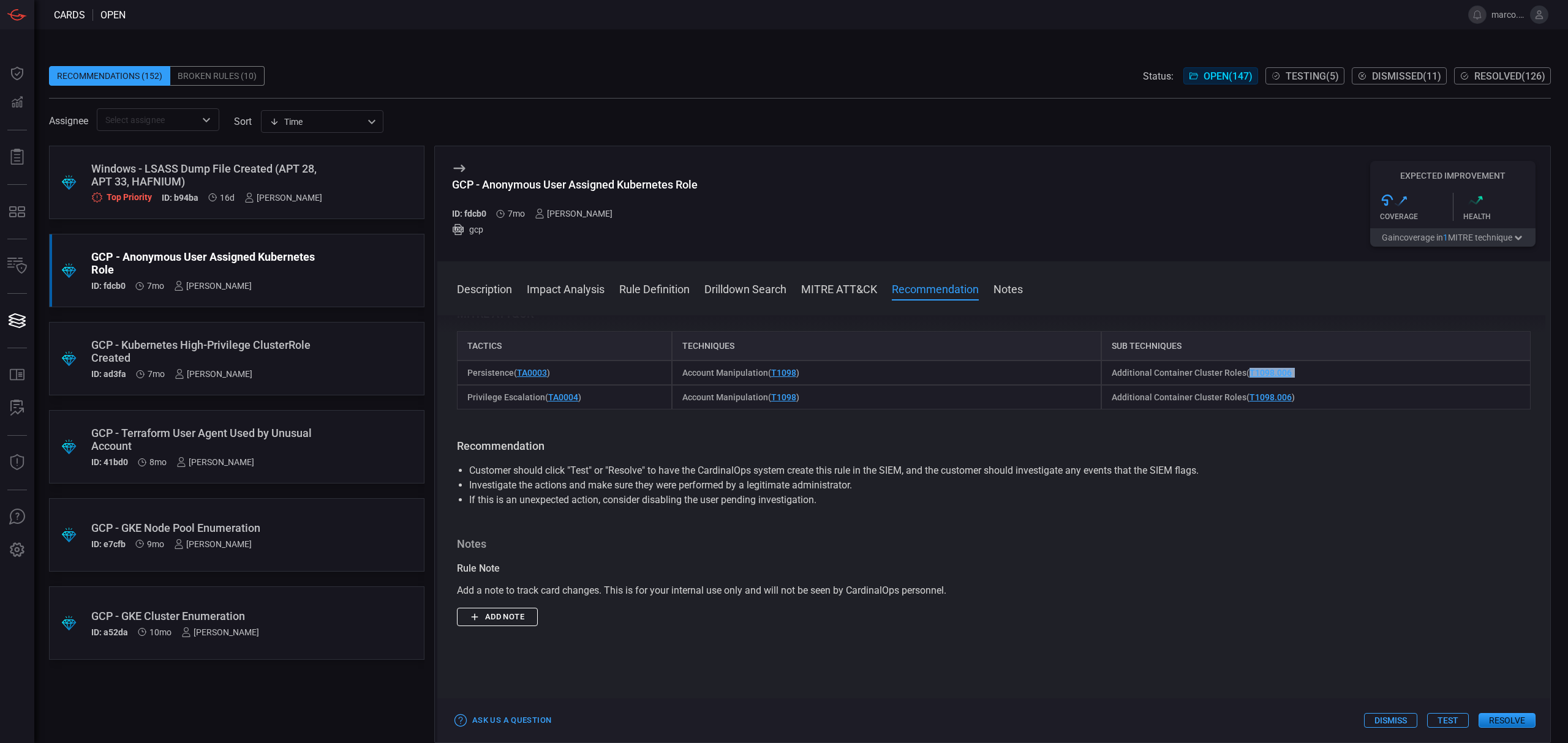
drag, startPoint x: 1299, startPoint y: 362, endPoint x: 1240, endPoint y: 358, distance: 59.1
click at [1240, 361] on div "Additional Container Cluster Roles ( T1098.006 )" at bounding box center [1316, 373] width 430 height 24
copy span "T1098.006 )"
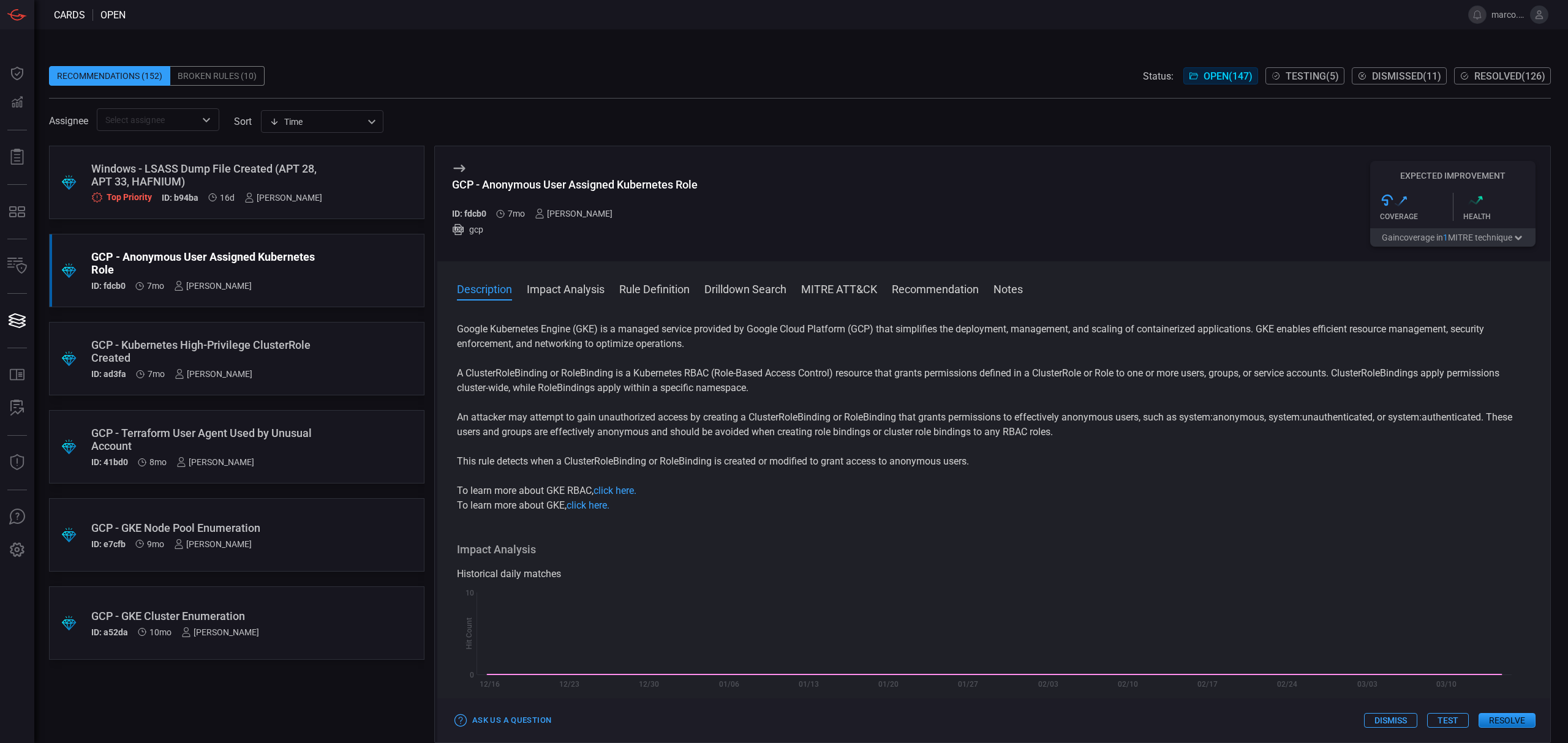
scroll to position [0, 0]
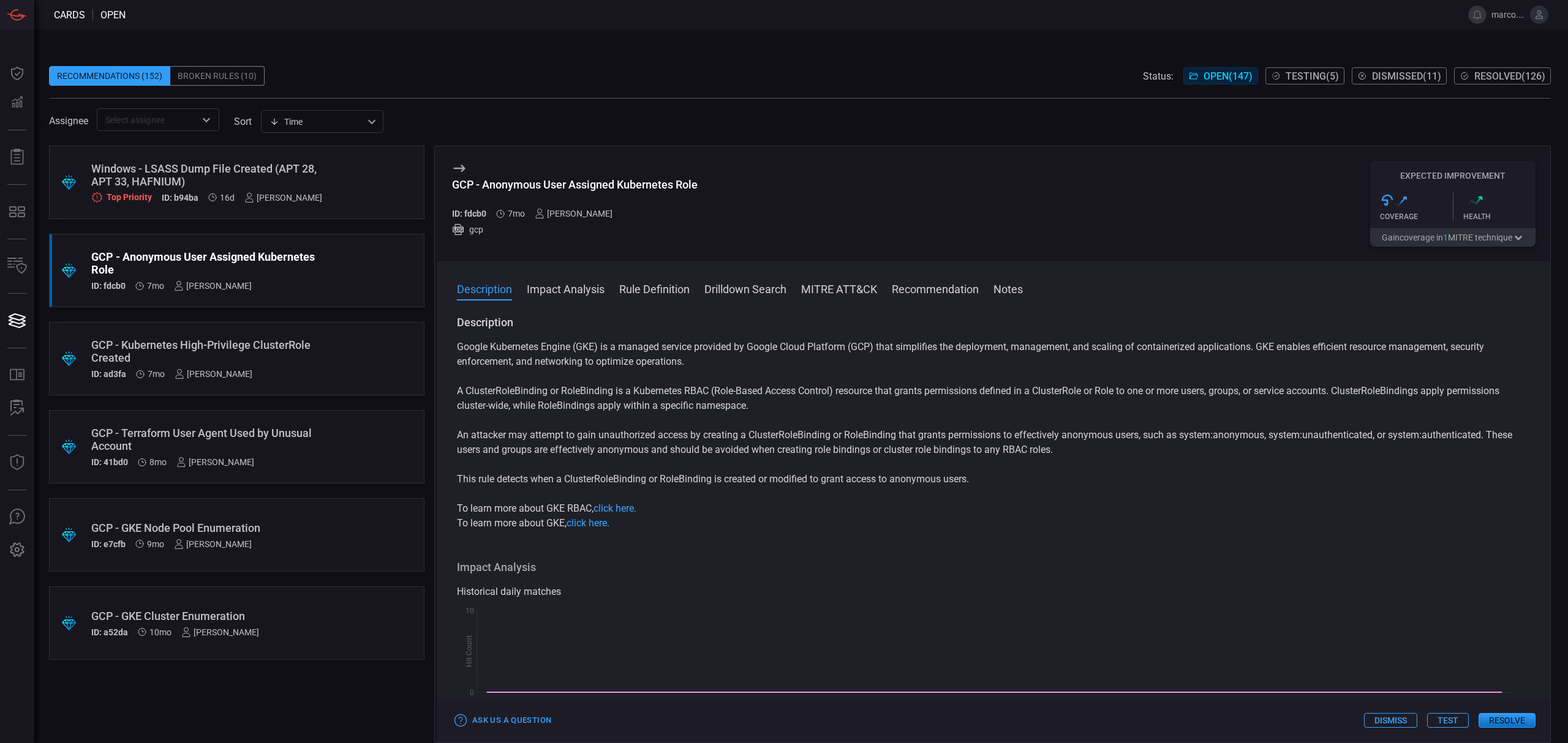
click at [1446, 723] on button "Test" at bounding box center [1447, 721] width 42 height 15
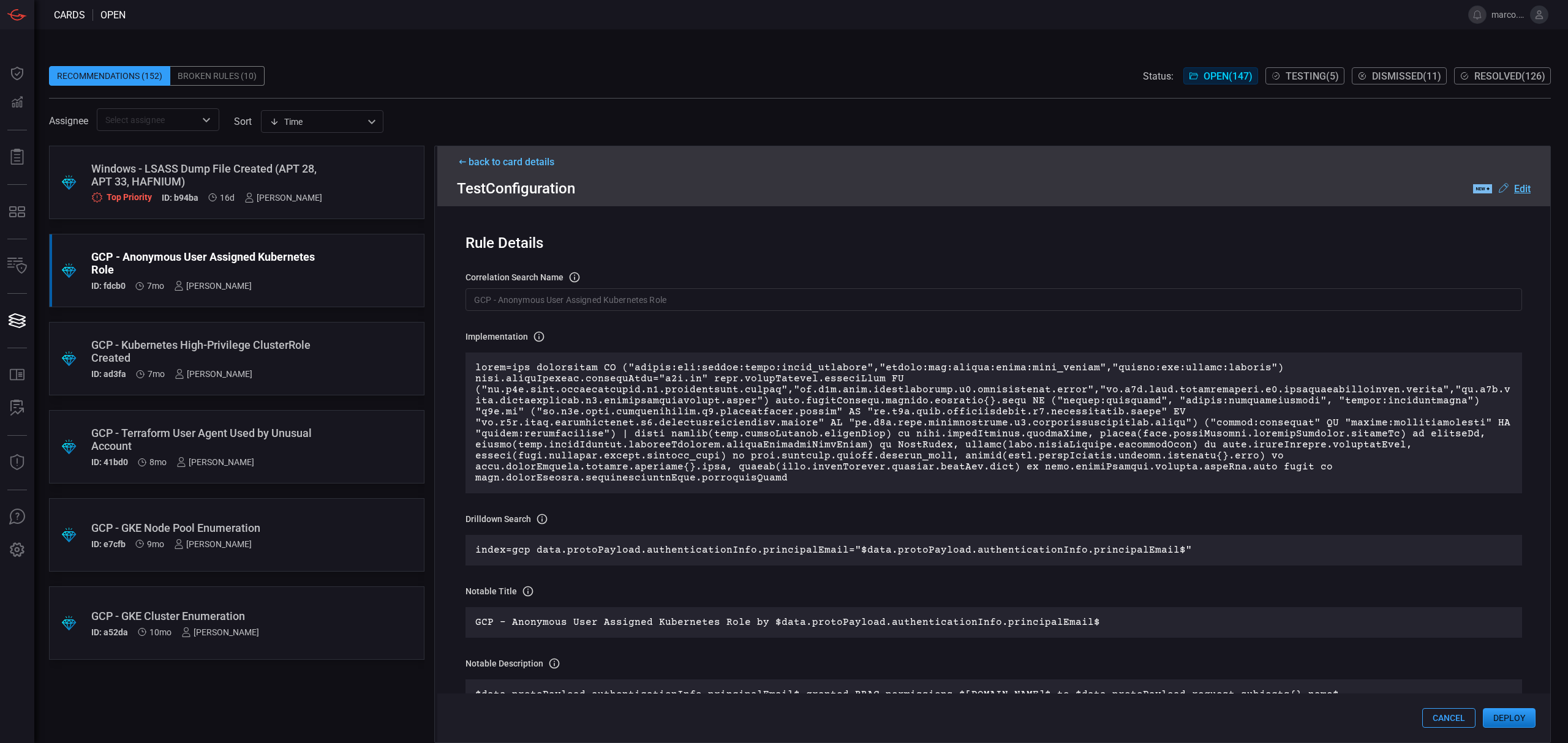
click at [472, 301] on input "GCP - Anonymous User Assigned Kubernetes Role" at bounding box center [993, 299] width 1056 height 22
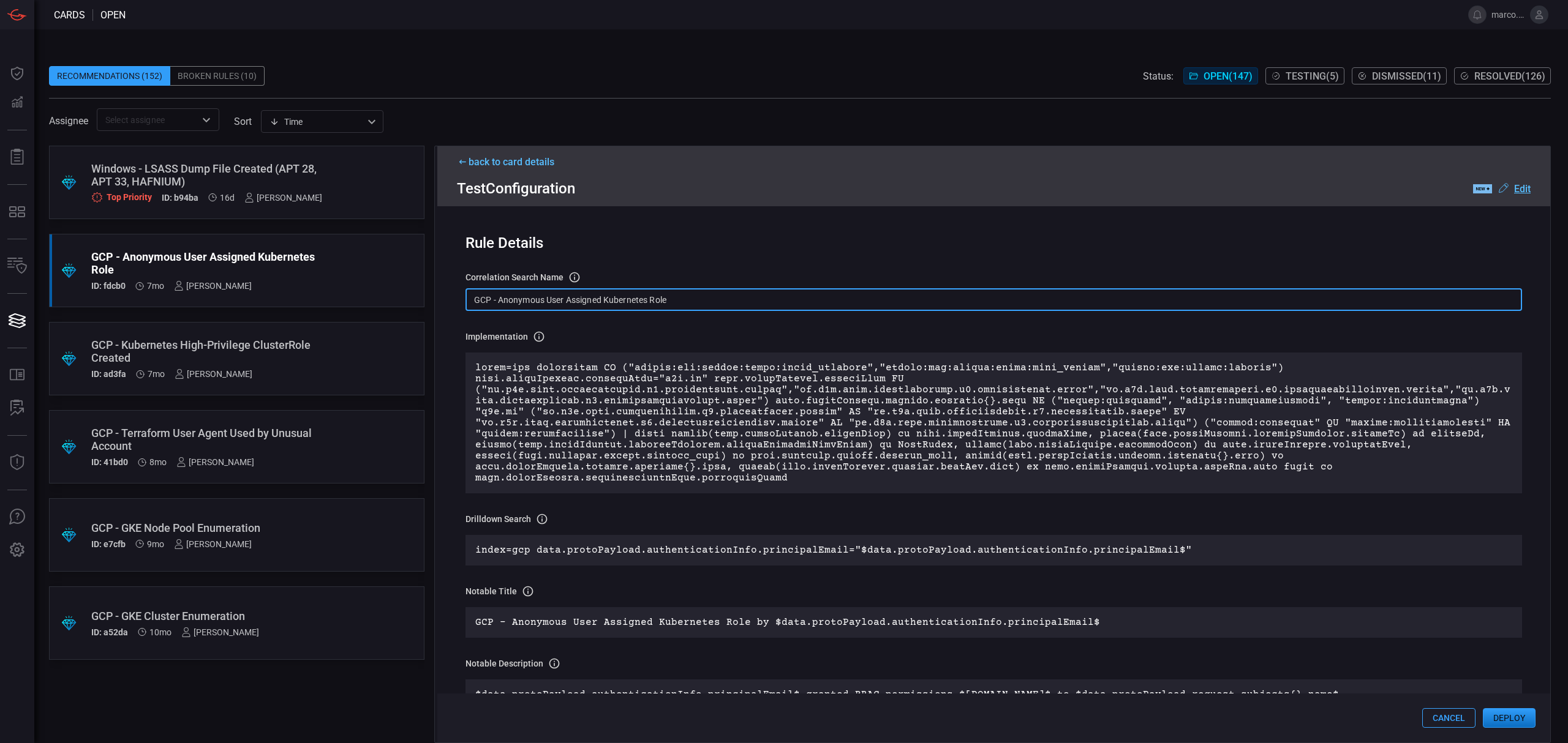
paste input "T1098.006)"
type input "T1098.006 - GCP - Anonymous User Assigned Kubernetes Role"
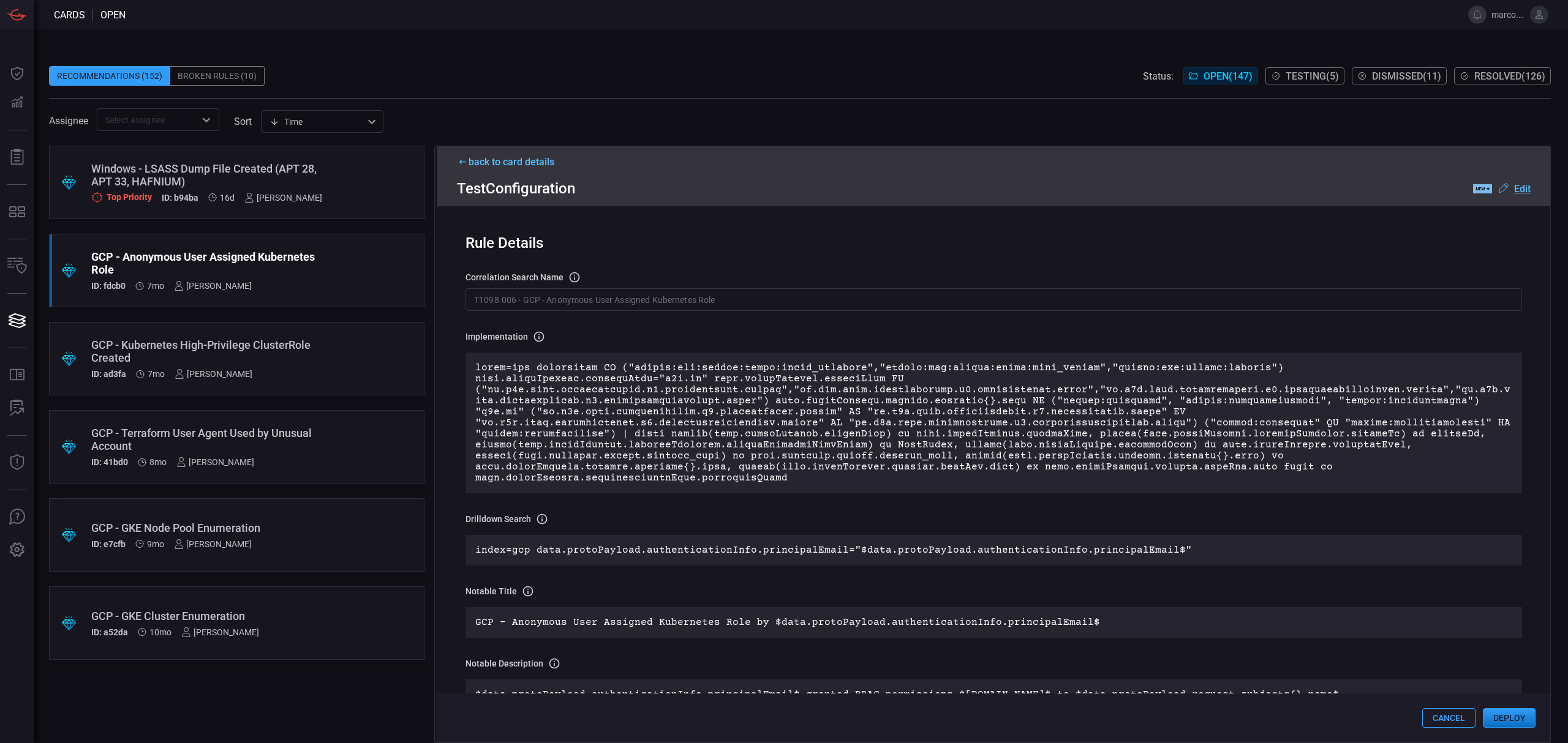
click at [1519, 191] on u "Edit" at bounding box center [1522, 189] width 17 height 12
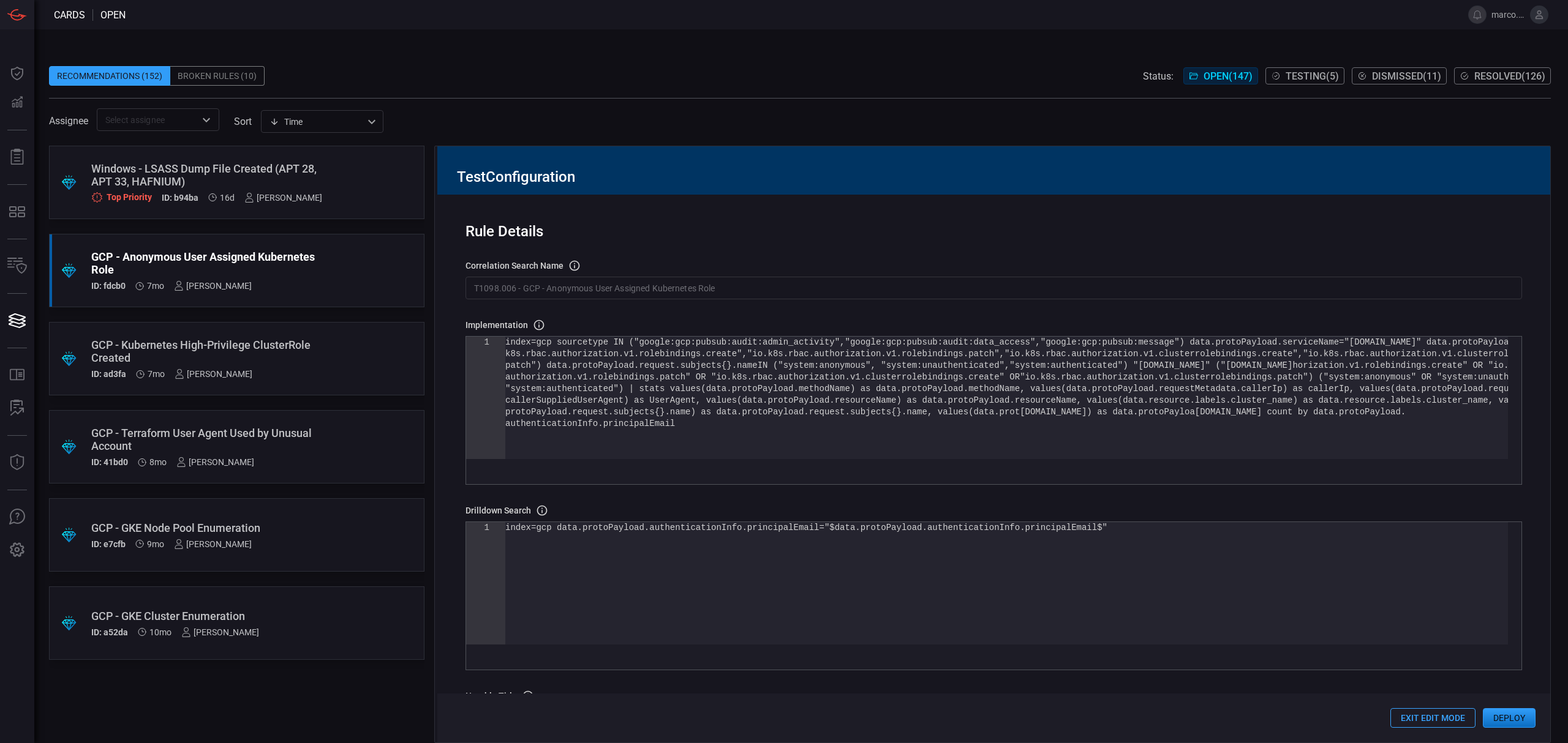
click at [1056, 429] on div "index=gcp sourcetype IN ("google:gcp:pubsub:audit: admin_activity","google:gcp:…" at bounding box center [1006, 438] width 1003 height 204
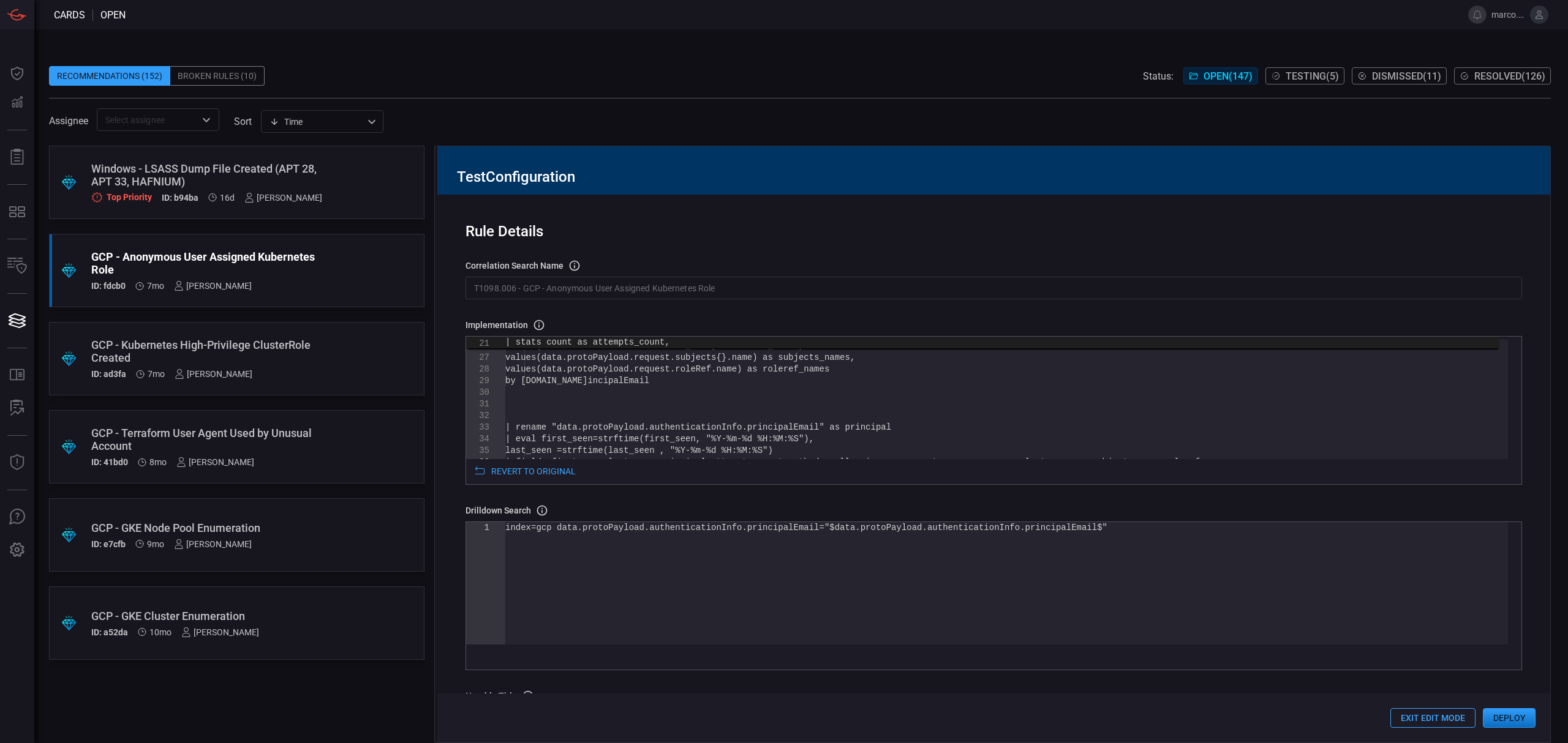
click at [787, 412] on div "| rename "data.protoPayload.authenticationInfo.pri ncipalEmail" as principal | …" at bounding box center [1006, 314] width 1003 height 530
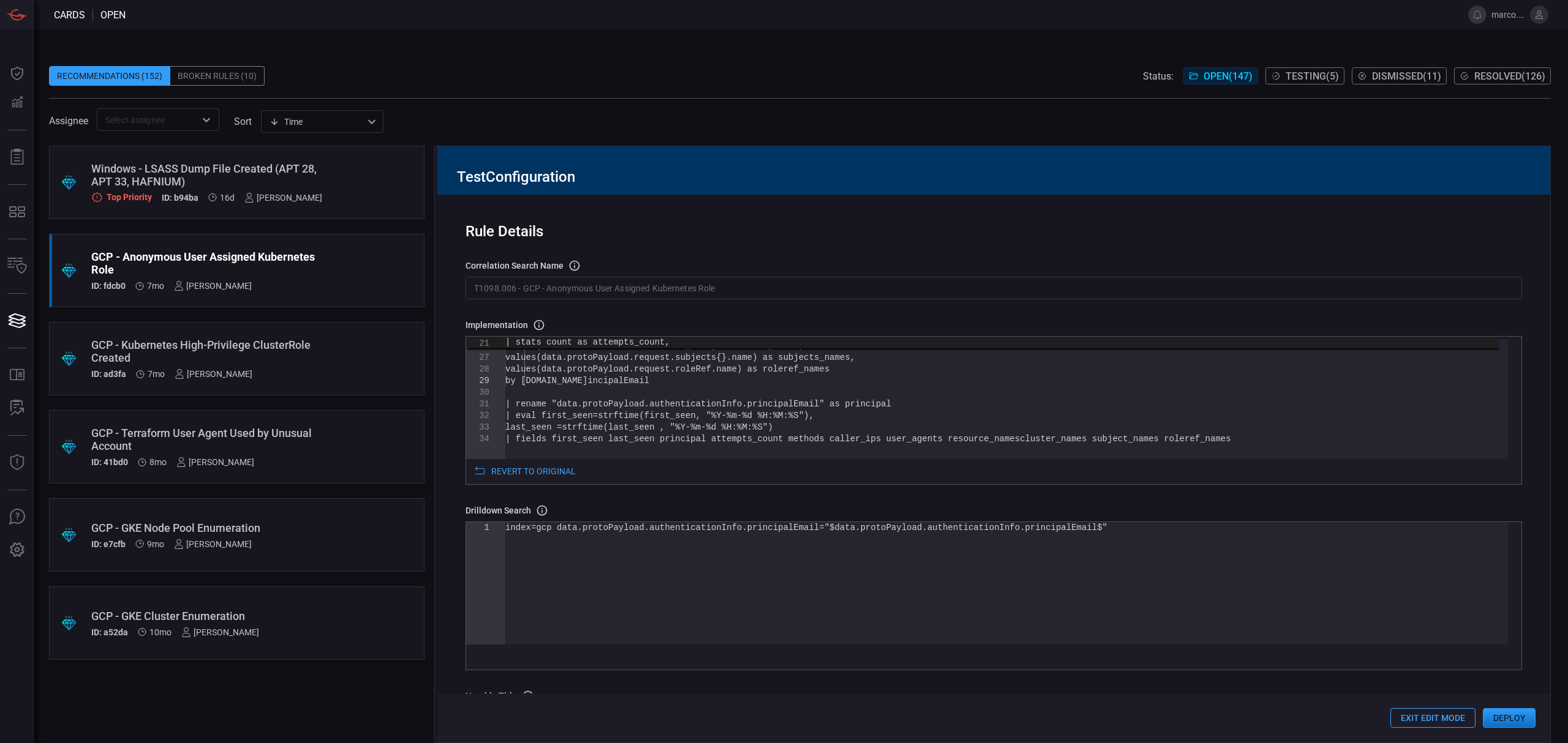
type textarea "| rename "data.protoPayload.authenticationInfo.principalEmail" as principal | e…"
click at [845, 407] on div "values(data.protoPayload.resourceName) as resource_names, values(data.resource.…" at bounding box center [1006, 302] width 1003 height 507
drag, startPoint x: 807, startPoint y: 530, endPoint x: 1046, endPoint y: 532, distance: 239.0
click at [1046, 532] on div "index=gcp data.protoPayload.authenticationInfo.pri ncipalEmail="$data.protoPayl…" at bounding box center [1006, 584] width 1003 height 123
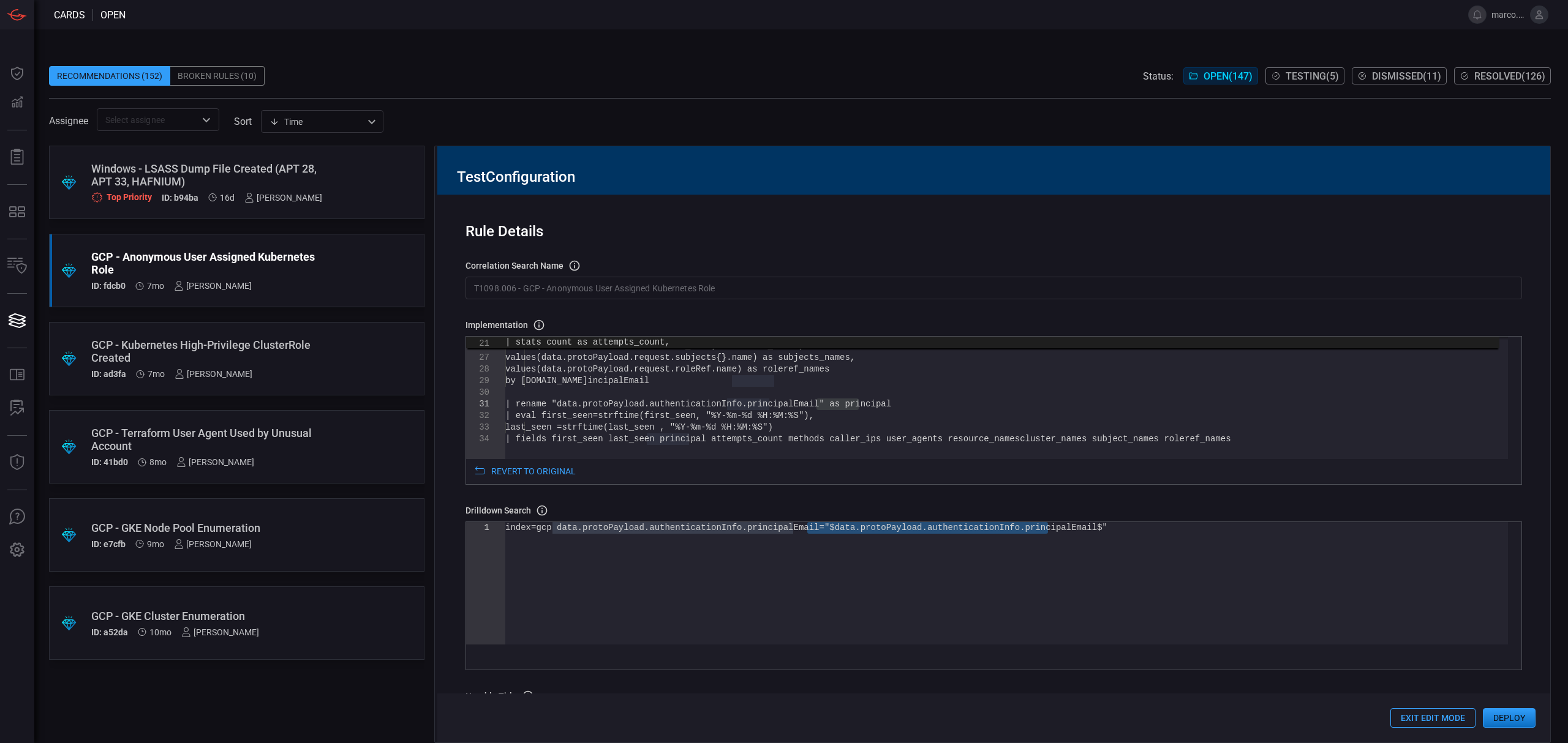
type textarea "index=gcp data.protoPayload.authenticationInfo.principalEmail="$principal$""
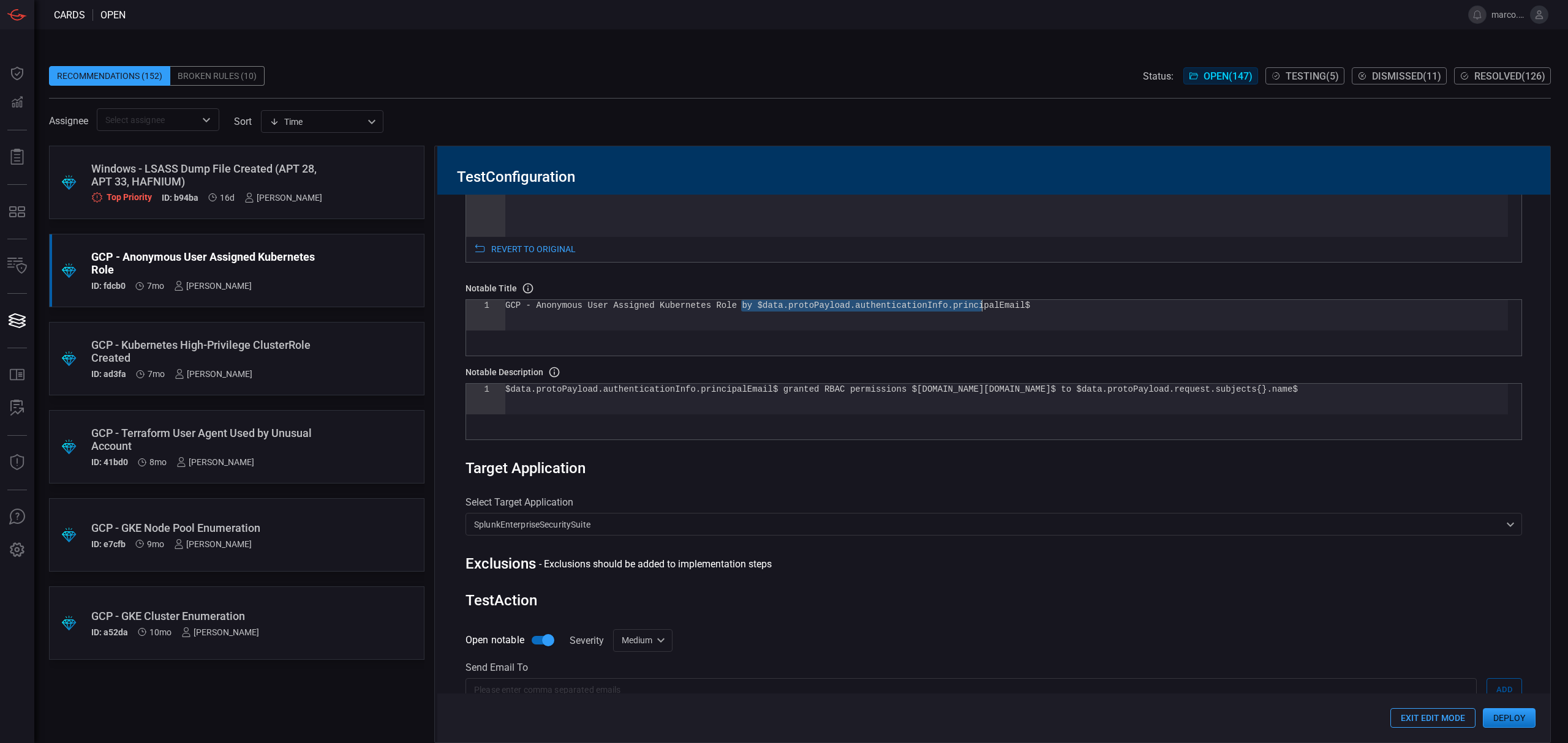
drag, startPoint x: 739, startPoint y: 310, endPoint x: 982, endPoint y: 312, distance: 243.0
click at [982, 312] on div "GCP - Anonymous User Assigned Kubernetes Role by $ data.protoPayload.authentica…" at bounding box center [1006, 315] width 1003 height 31
type textarea "GCP - Anonymous User Assigned Kubernetes Role by $principal$"
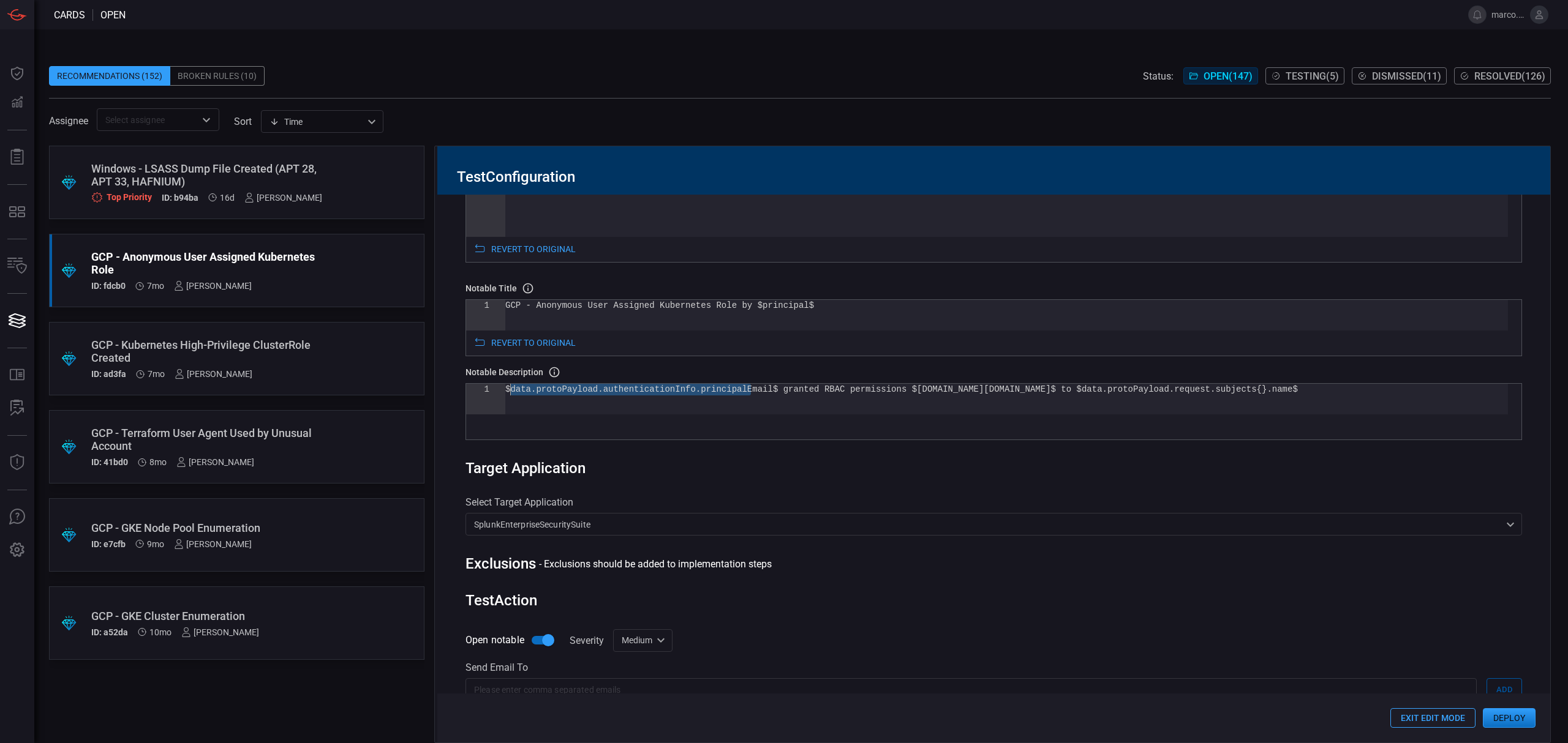
drag, startPoint x: 751, startPoint y: 395, endPoint x: 512, endPoint y: 392, distance: 239.0
click at [512, 392] on div "$data.protoPayload.authenticationInfo.principalEma il$ granted RBAC permissions…" at bounding box center [1006, 399] width 1003 height 31
type textarea "$principal$ granted RBAC permissions $[DOMAIN_NAME]$ to $data.protoPayload.requ…"
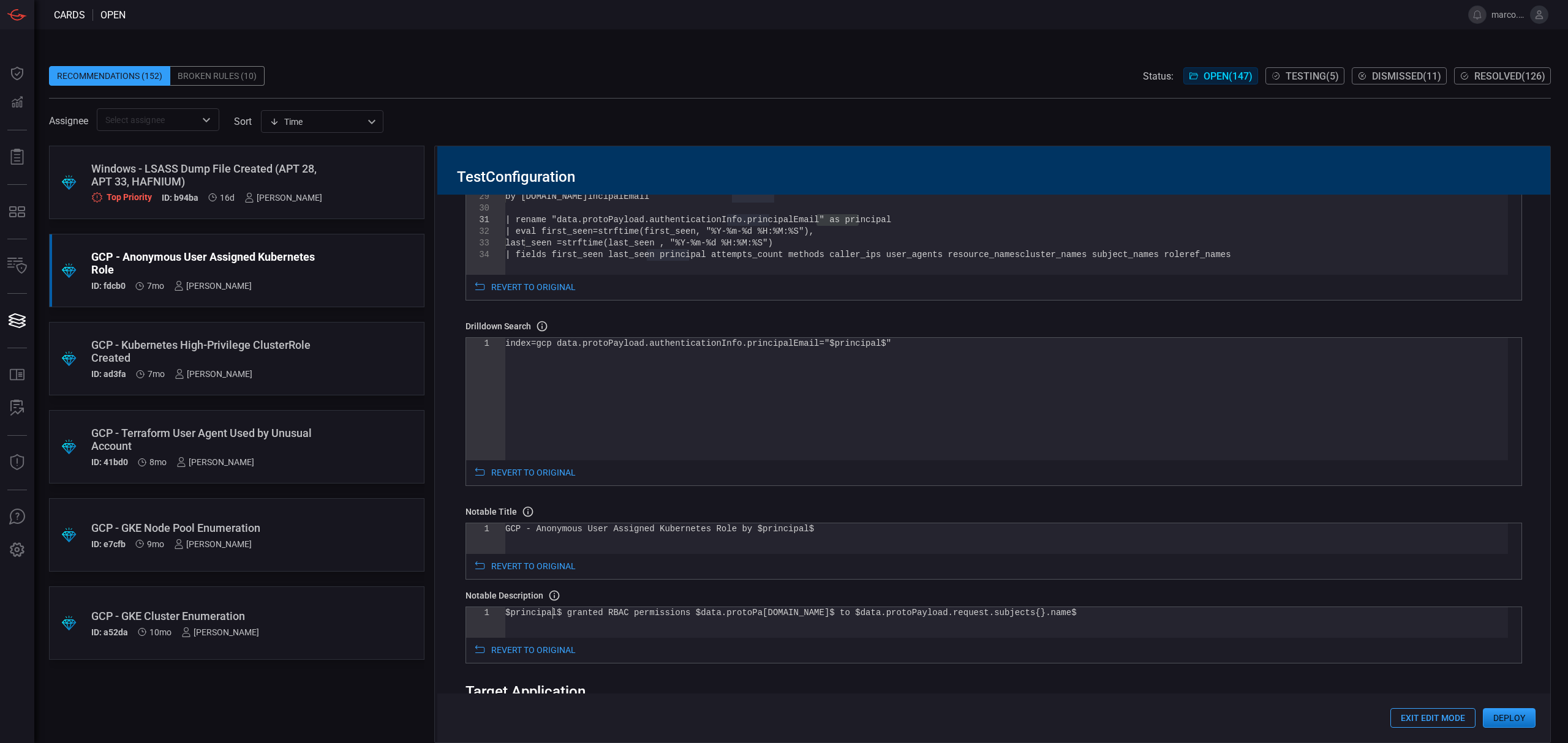
scroll to position [163, 0]
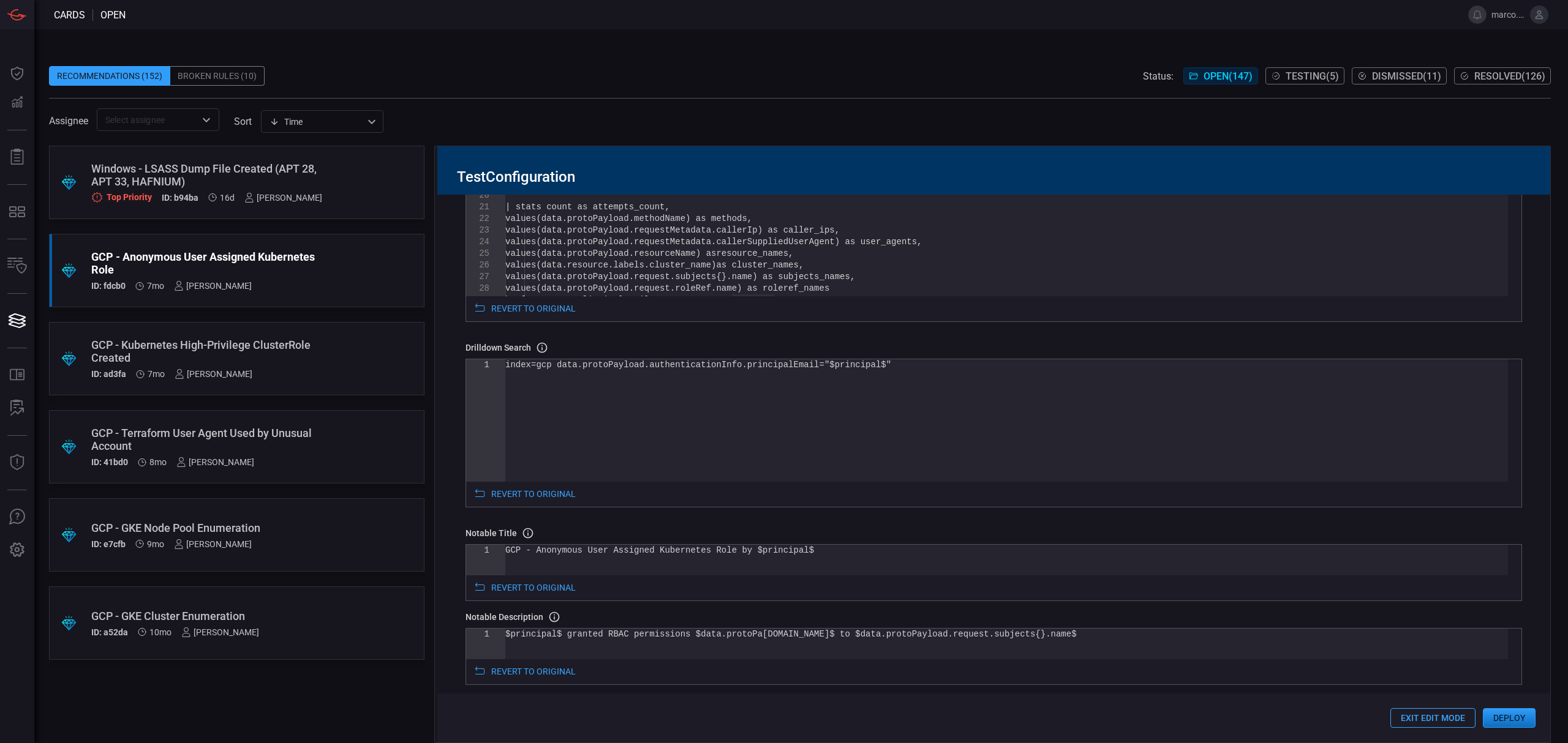
type textarea "| stats count as attempts_count, values(data.protoPayload.methodName) as method…"
click at [803, 283] on div "values(data.protoPayload.resourceName) as resource_names, values(data.resource.…" at bounding box center [1006, 221] width 1003 height 507
click at [1083, 642] on div "$principal$ granted RBAC permissions $data.protoPa [DOMAIN_NAME]$ to $data.prot…" at bounding box center [1006, 643] width 1003 height 31
click at [1086, 640] on div "$principal$ granted RBAC permissions $data.protoPa [DOMAIN_NAME]$ to $data.prot…" at bounding box center [1006, 643] width 1003 height 31
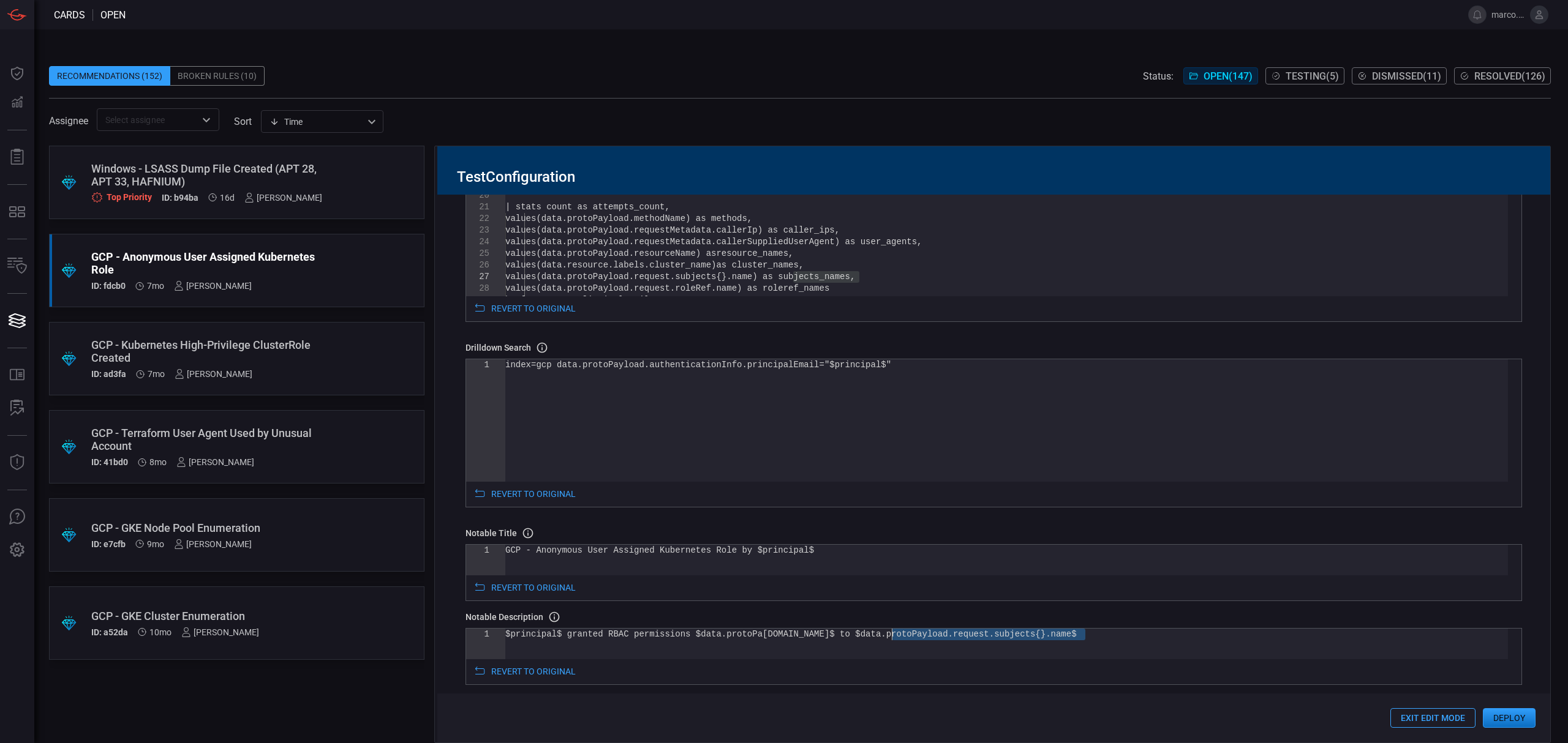
drag, startPoint x: 1086, startPoint y: 640, endPoint x: 894, endPoint y: 638, distance: 192.0
click at [894, 638] on div "$principal$ granted RBAC permissions $data.protoPa [DOMAIN_NAME]$ to $data.prot…" at bounding box center [1006, 643] width 1003 height 31
type textarea "$principal$ granted RBAC permissions $[DOMAIN_NAME]$ to $subjects_names$"
click at [815, 290] on div "values(data.protoPayload.resourceName) as resource_names, values(data.resource.…" at bounding box center [1006, 221] width 1003 height 507
type textarea "t, values(data.protoPayload.methodName) as methods, values(data.protoPayload.re…"
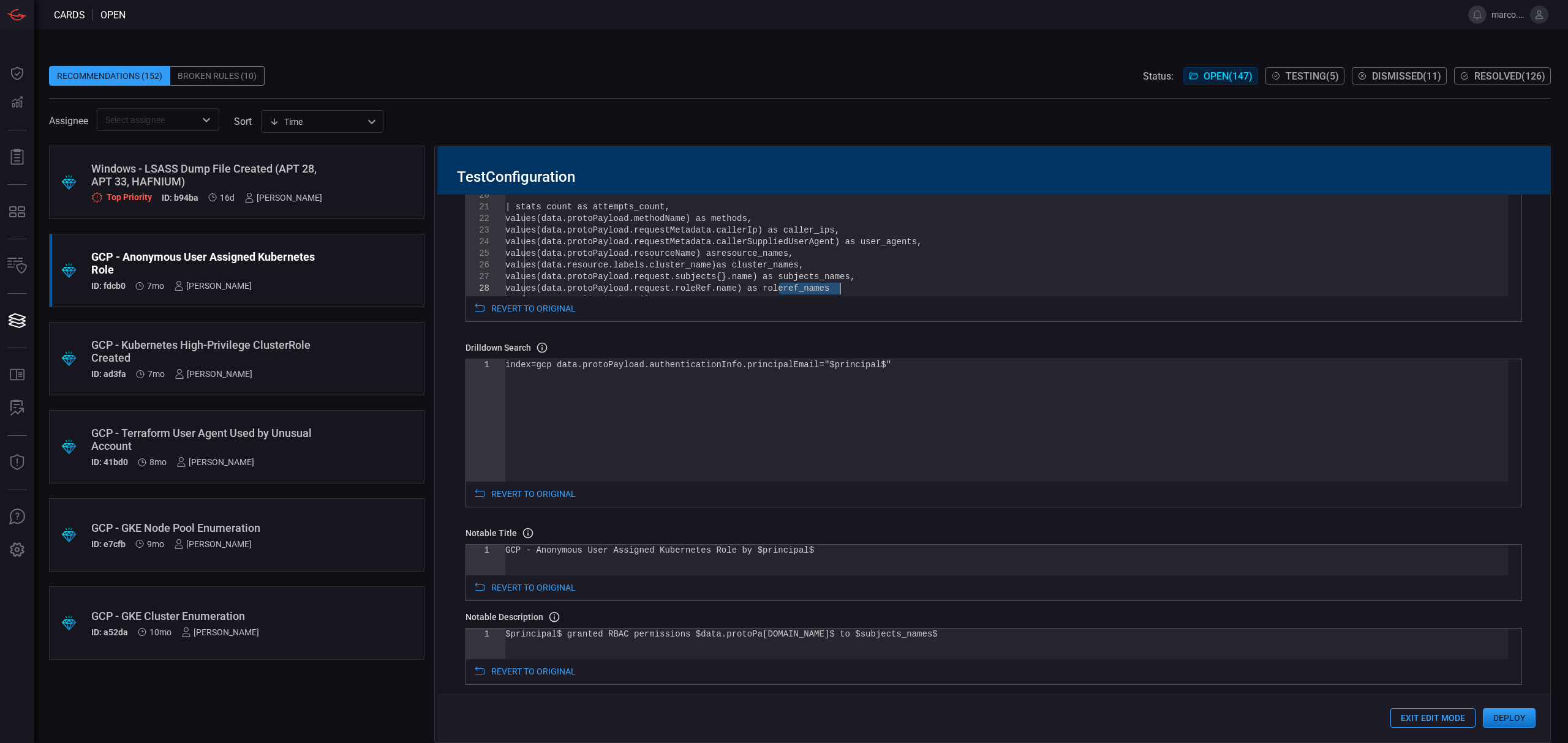
click at [815, 290] on div "values(data.protoPayload.resourceName) as resource_names, values(data.resource.…" at bounding box center [1006, 221] width 1003 height 507
drag, startPoint x: 865, startPoint y: 641, endPoint x: 683, endPoint y: 642, distance: 182.0
click at [683, 642] on div "$principal$ granted RBAC permissions $data.protoPa [DOMAIN_NAME]$ to $subjects_…" at bounding box center [1006, 643] width 1003 height 31
type textarea "$principal$ granted RBAC permissions $roleref_names$ to $subjects_names$"
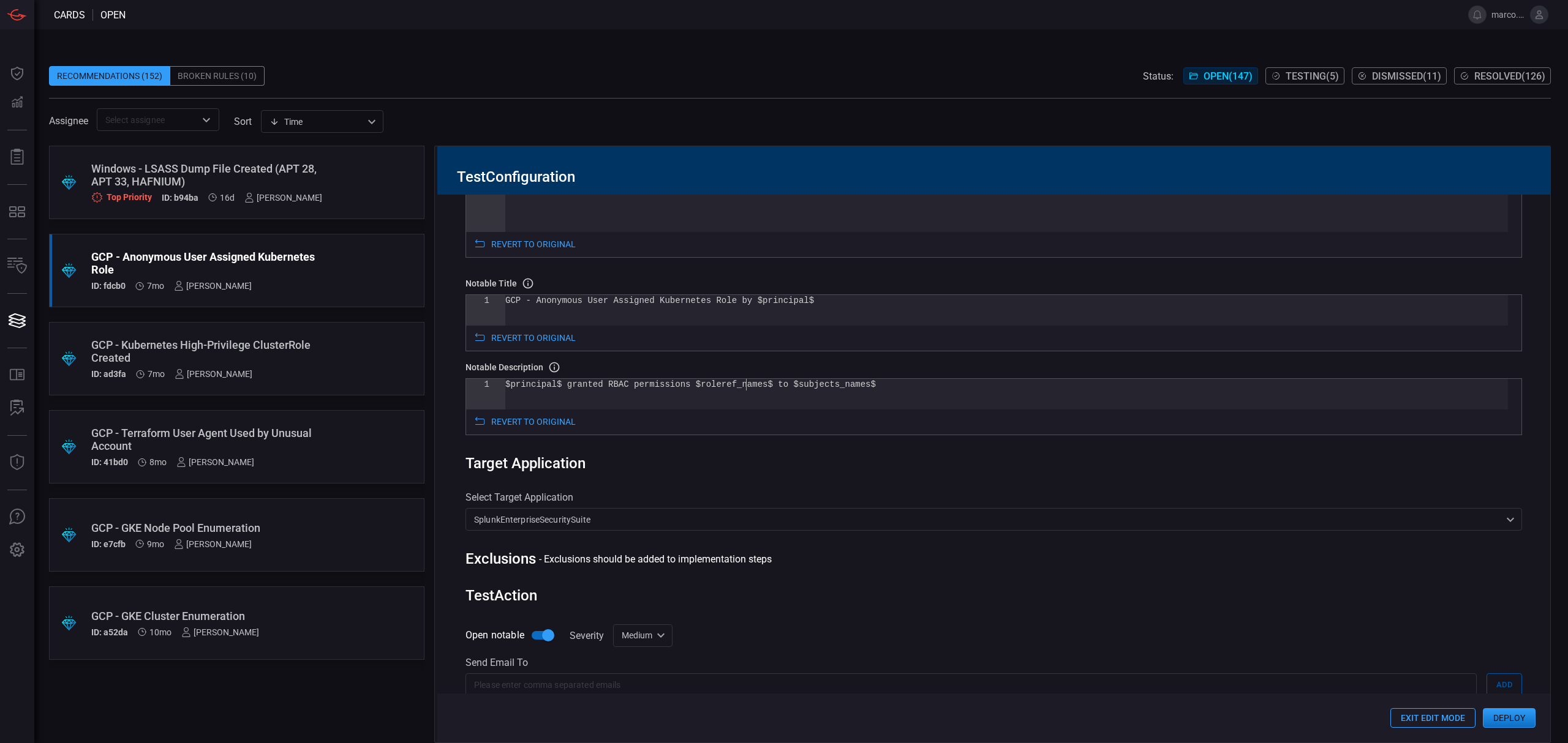
scroll to position [555, 0]
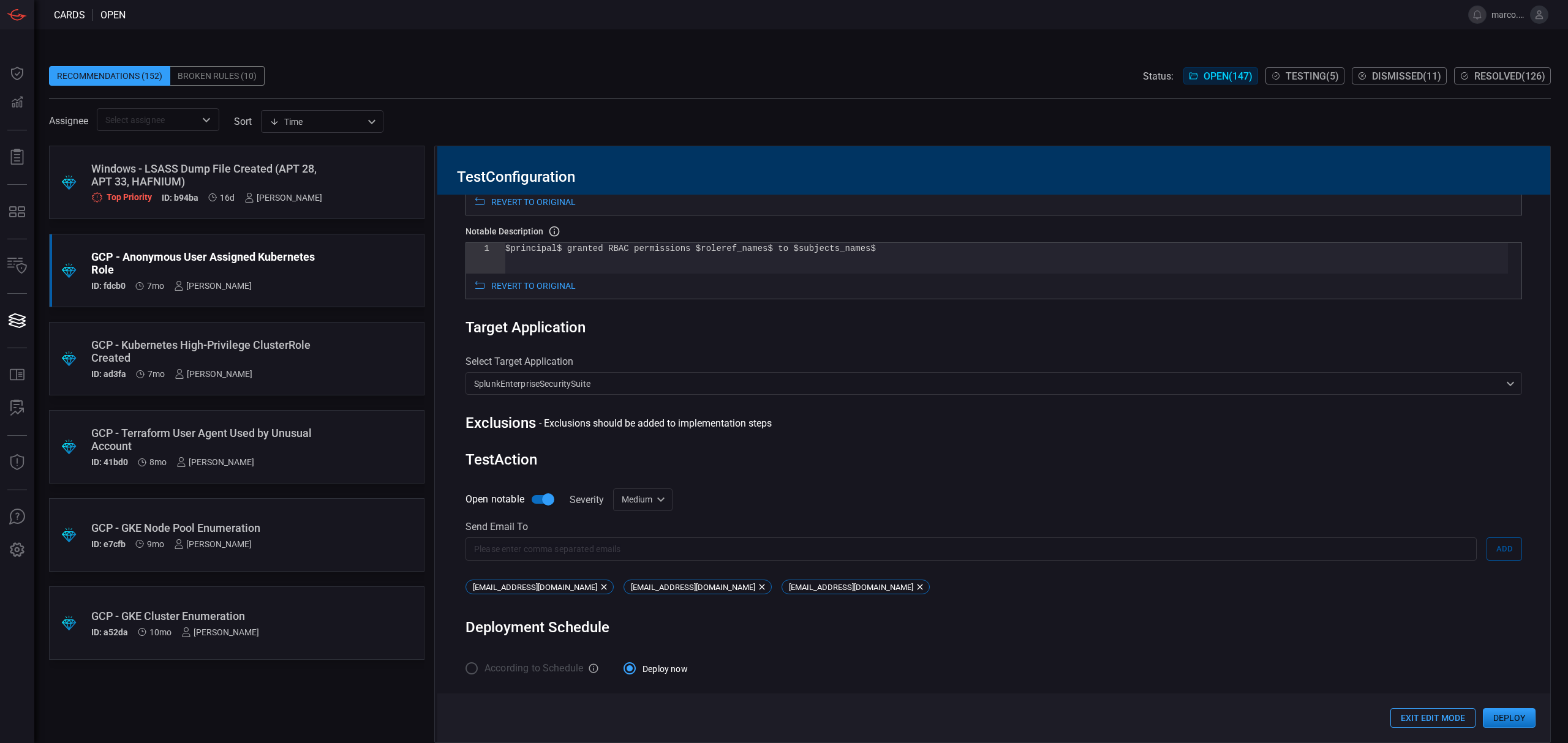
click at [1511, 722] on button "Deploy" at bounding box center [1508, 718] width 53 height 20
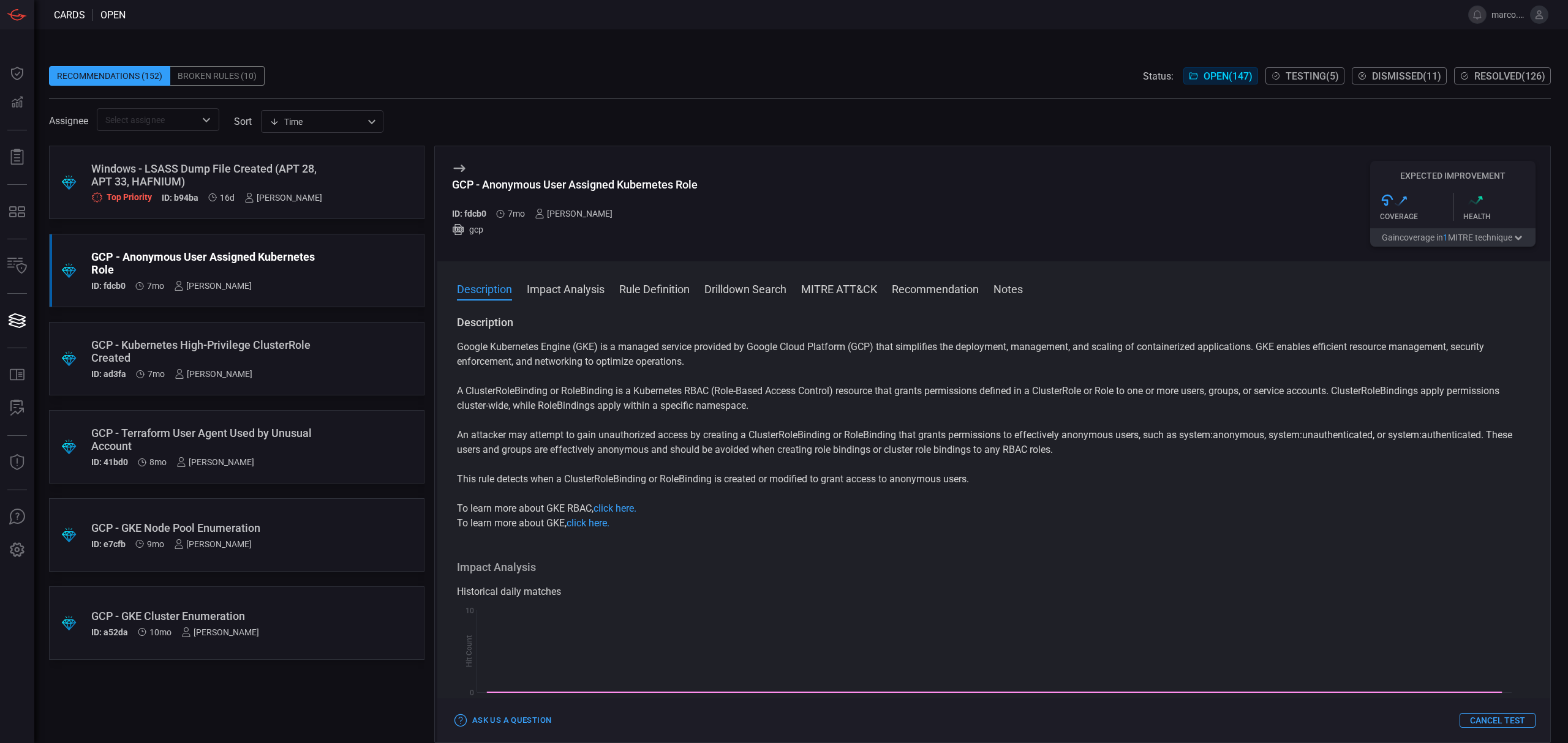
click at [287, 428] on div "GCP - Terraform User Agent Used by Unusual Account" at bounding box center [213, 440] width 245 height 26
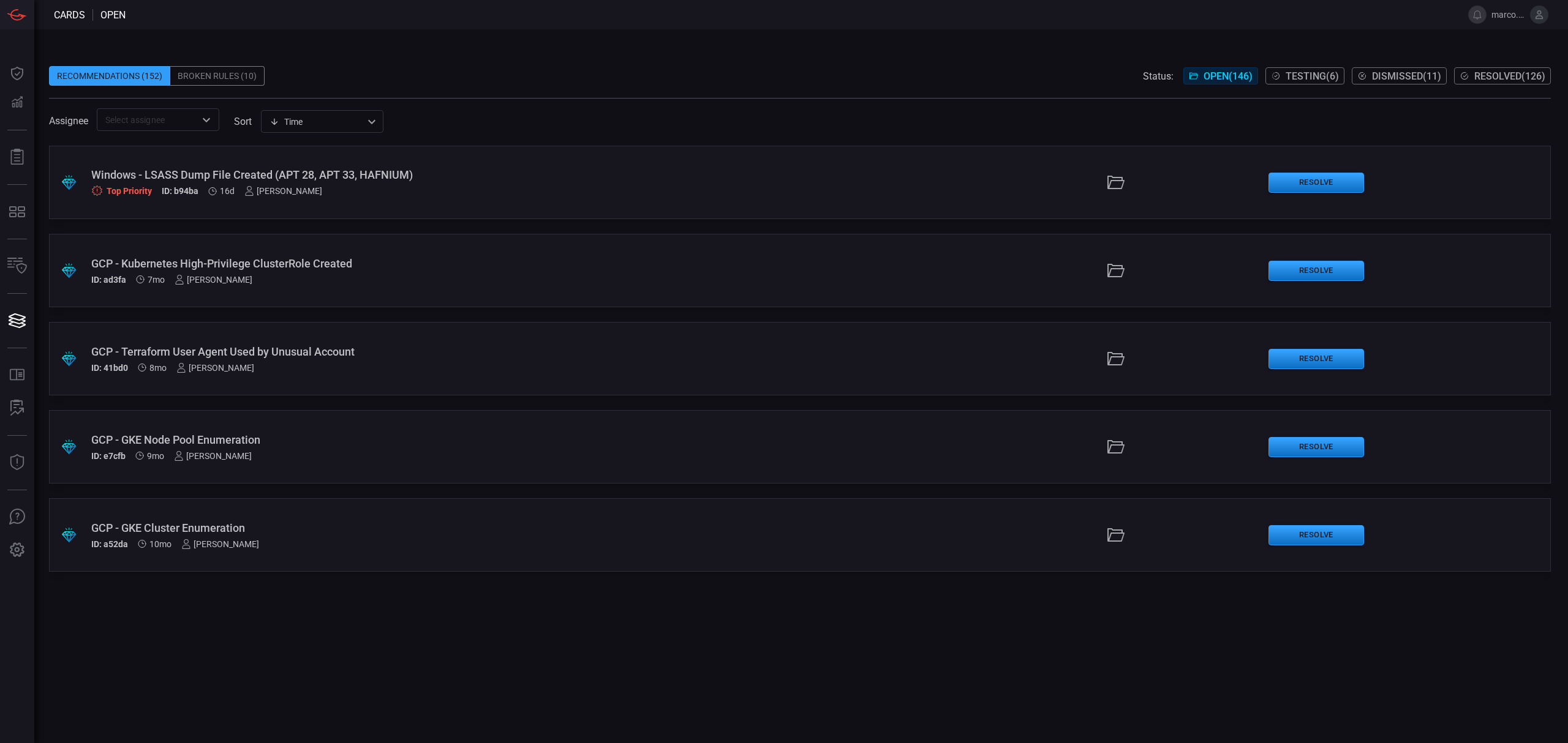
click at [385, 266] on div "GCP - Kubernetes High-Privilege ClusterRole Created" at bounding box center [383, 264] width 585 height 13
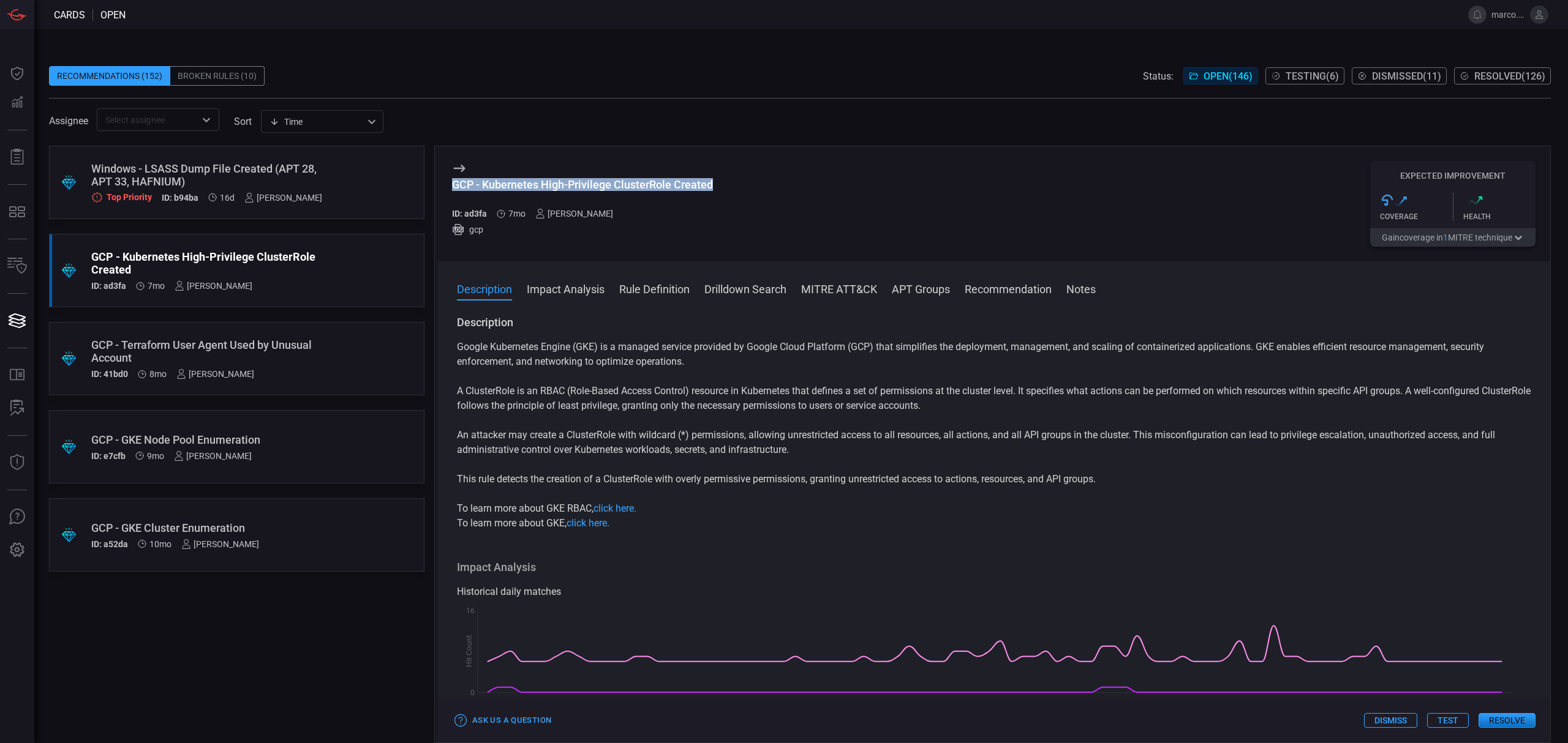
drag, startPoint x: 721, startPoint y: 186, endPoint x: 444, endPoint y: 179, distance: 277.1
click at [444, 179] on div "GCP - Kubernetes High-Privilege ClusterRole Created ID: ad3fa 7mo [PERSON_NAME]…" at bounding box center [993, 204] width 1112 height 115
copy div "GCP - Kubernetes High-Privilege ClusterRole Created"
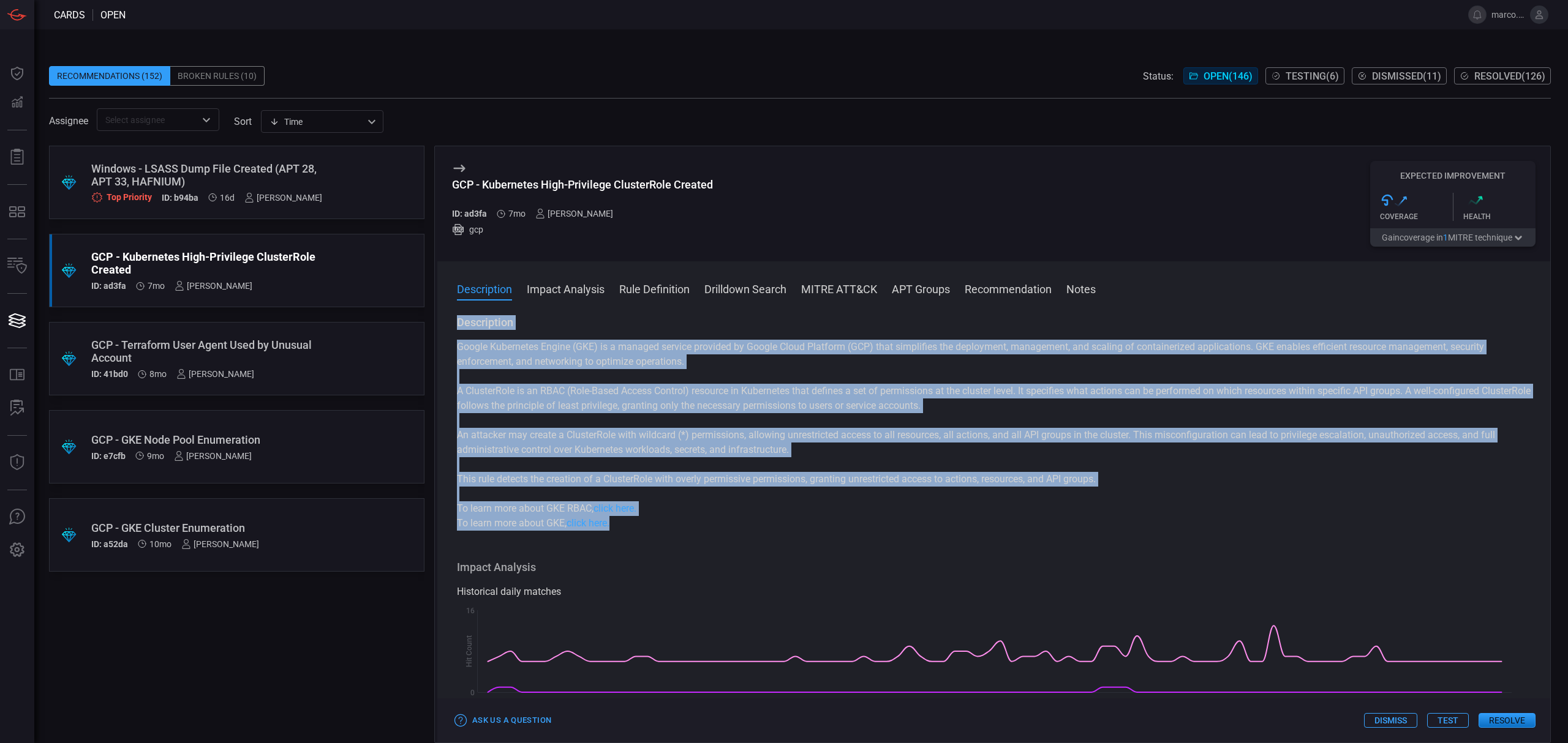
drag, startPoint x: 457, startPoint y: 327, endPoint x: 652, endPoint y: 485, distance: 251.0
click at [638, 524] on div "Description Google Kubernetes Engine (GKE) is a managed service provided by Goo…" at bounding box center [993, 423] width 1073 height 216
copy div "Description Google Kubernetes Engine (GKE) is a managed service provided by Goo…"
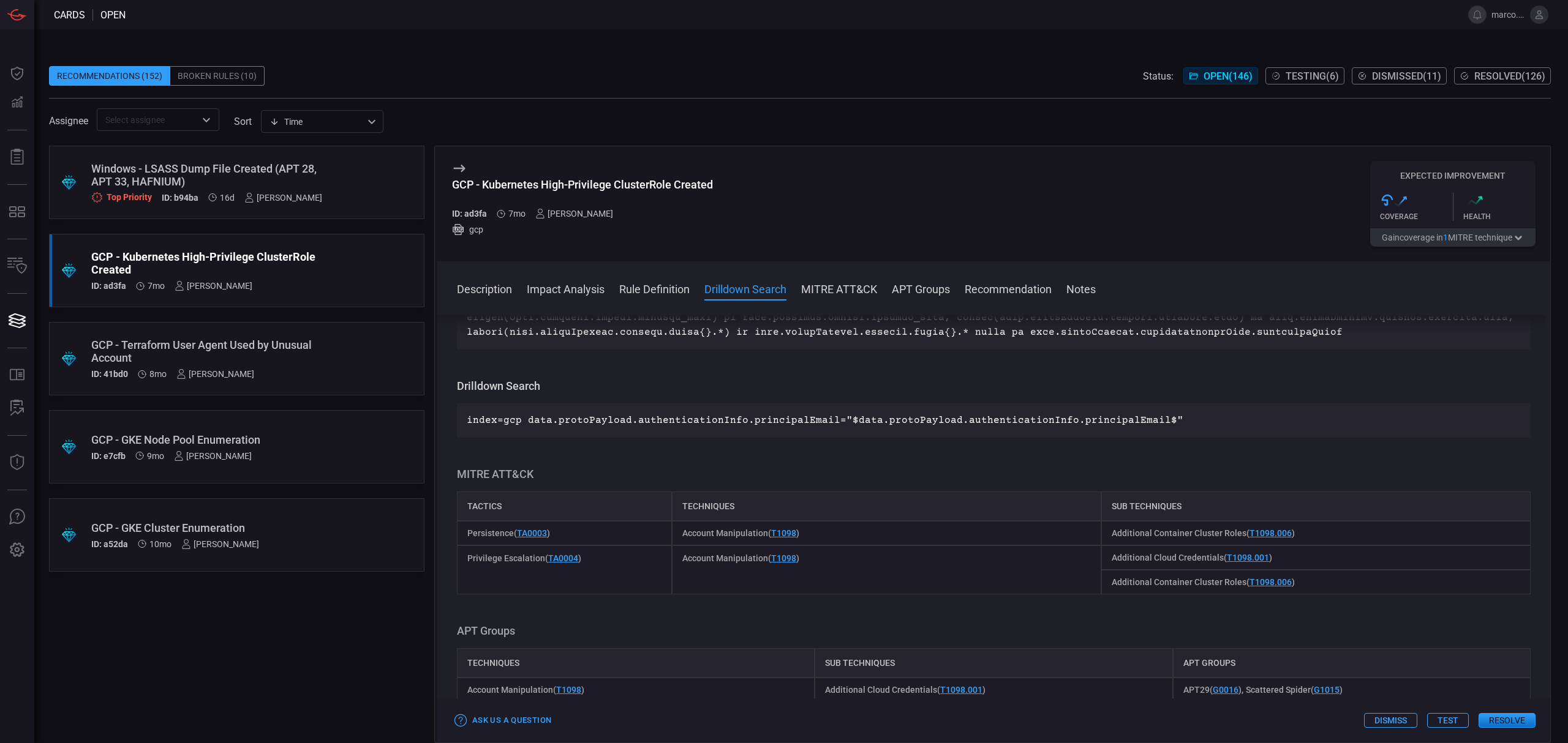
scroll to position [980, 0]
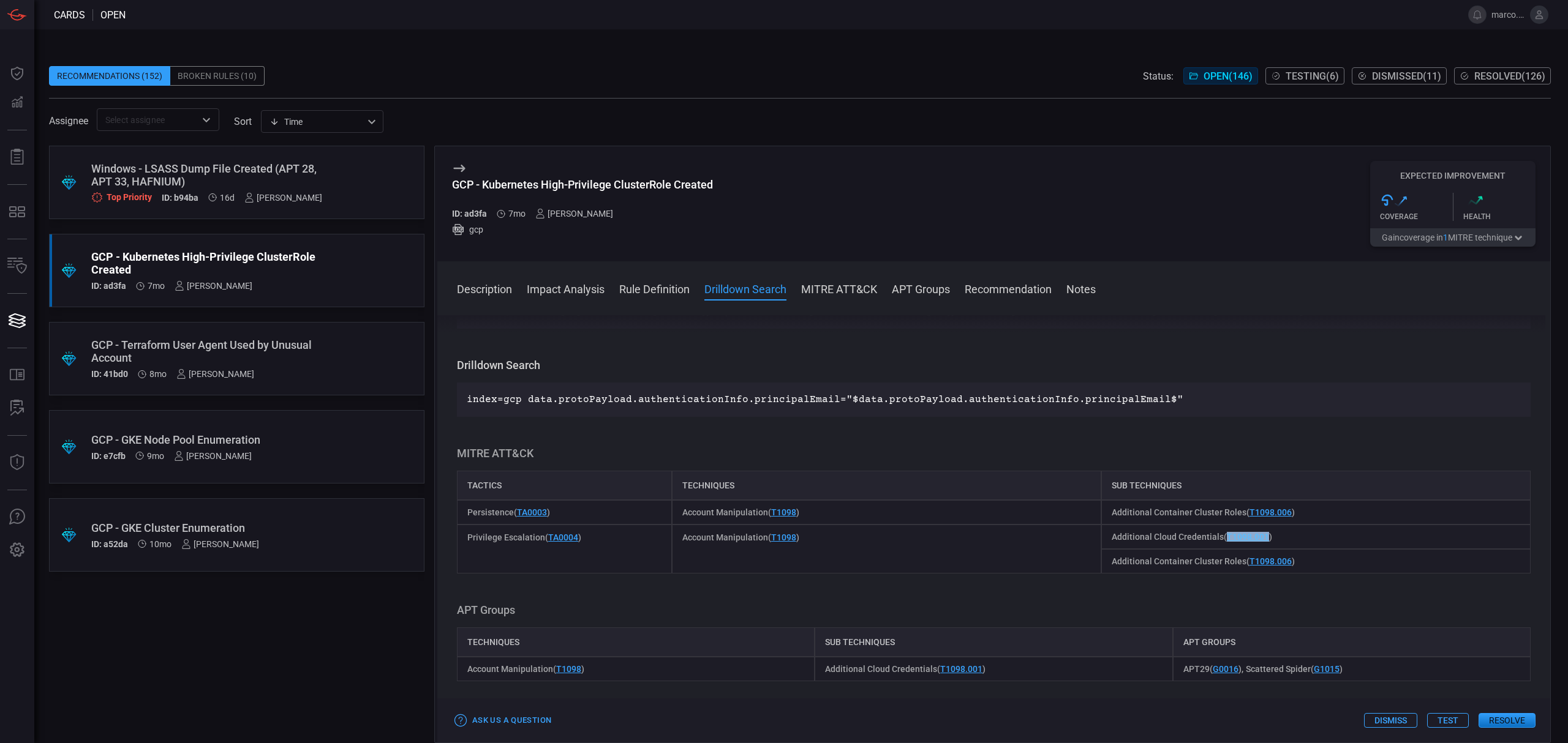
drag, startPoint x: 1260, startPoint y: 567, endPoint x: 1218, endPoint y: 571, distance: 42.2
click at [1218, 542] on span "Additional Cloud Credentials ( T1098.001 )" at bounding box center [1191, 537] width 161 height 10
copy link "T1098.001"
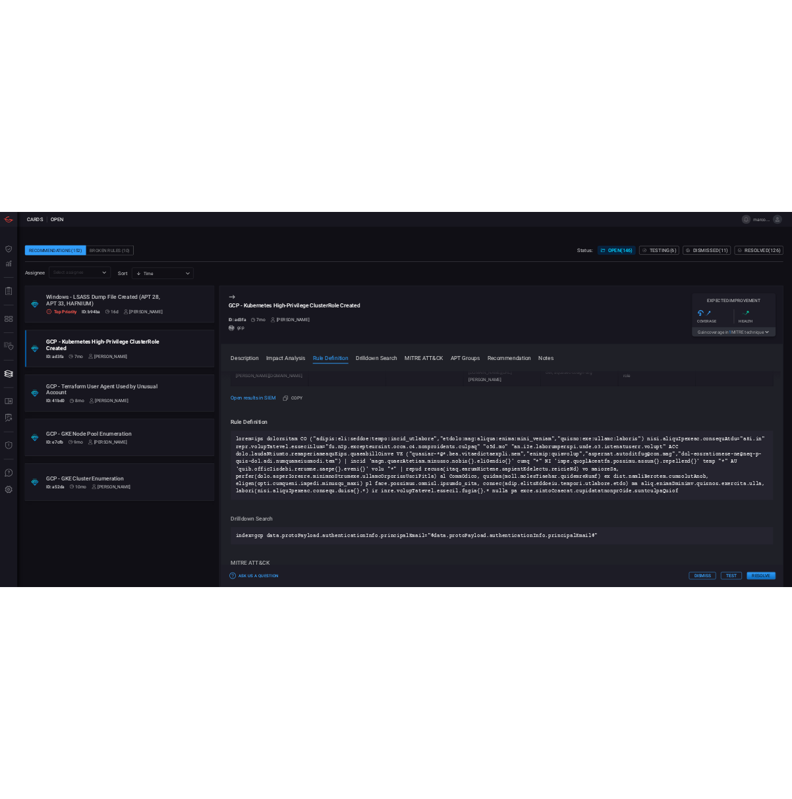
scroll to position [790, 0]
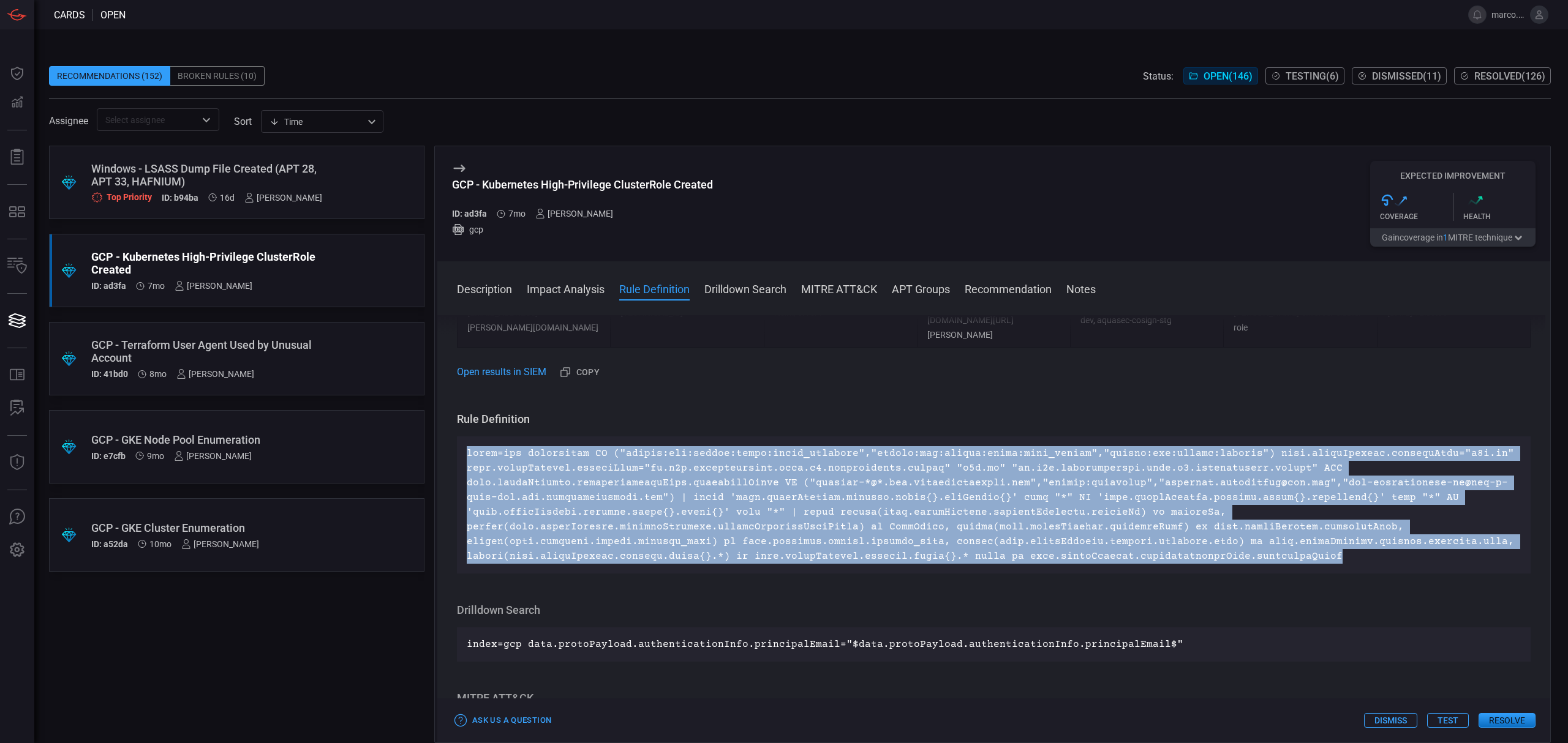
drag, startPoint x: 1346, startPoint y: 589, endPoint x: 463, endPoint y: 487, distance: 888.9
click at [463, 487] on div at bounding box center [993, 506] width 1073 height 138
copy p "index=gcp sourcetype IN ("google:gcp:pubsub:audit:admin_activity","google:gcp:p…"
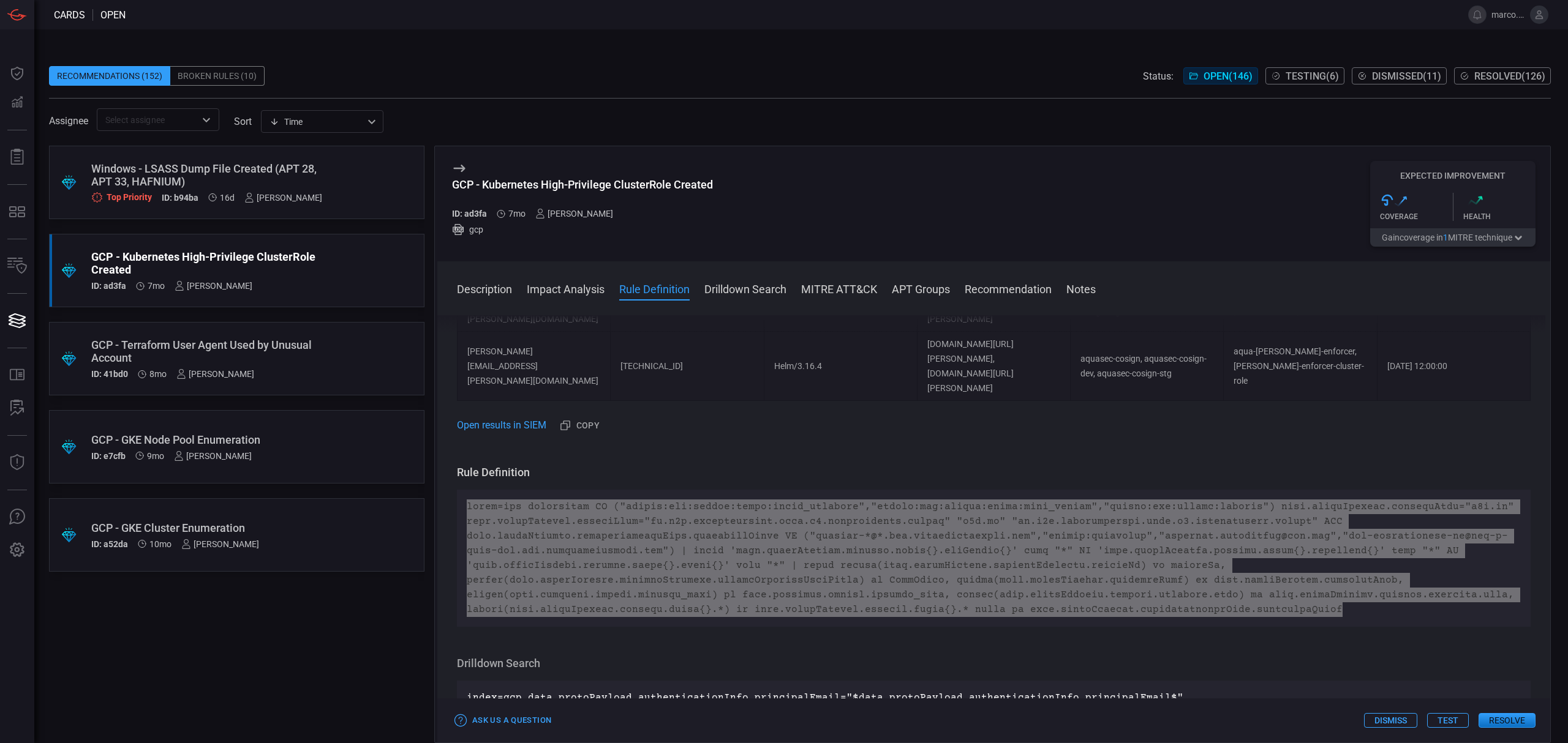
scroll to position [653, 0]
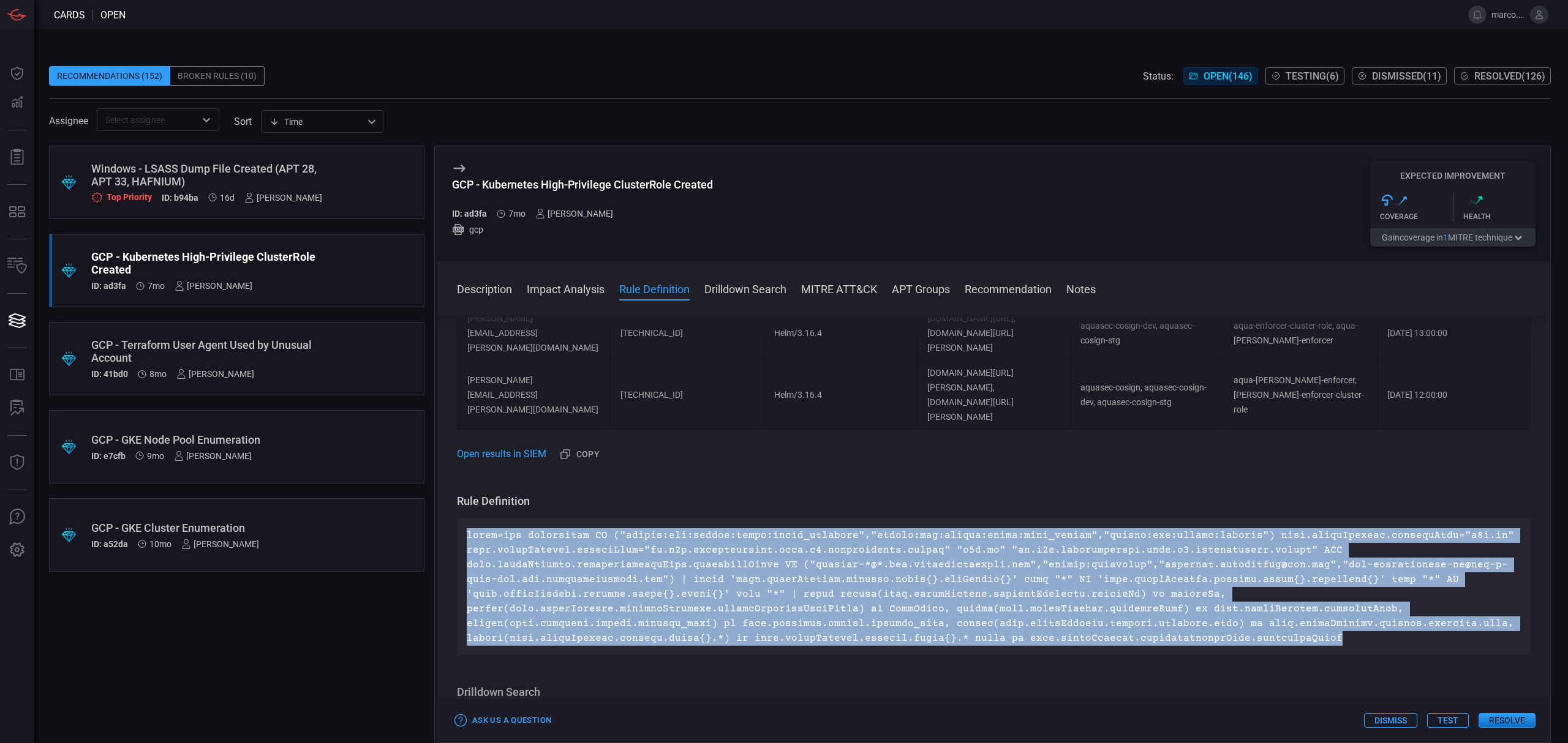
click at [1444, 723] on button "Test" at bounding box center [1447, 721] width 42 height 15
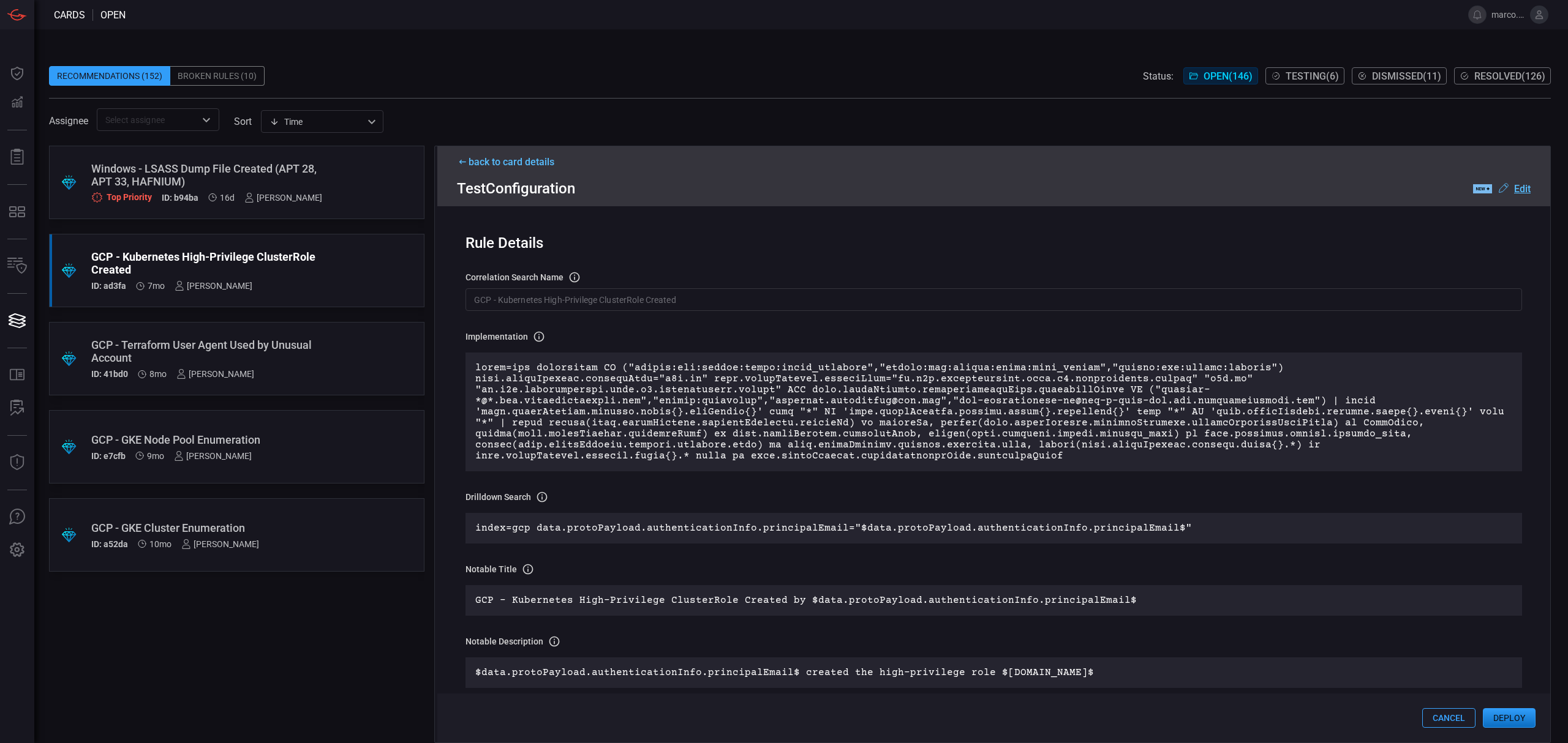
click at [1523, 184] on u "Edit" at bounding box center [1522, 189] width 17 height 12
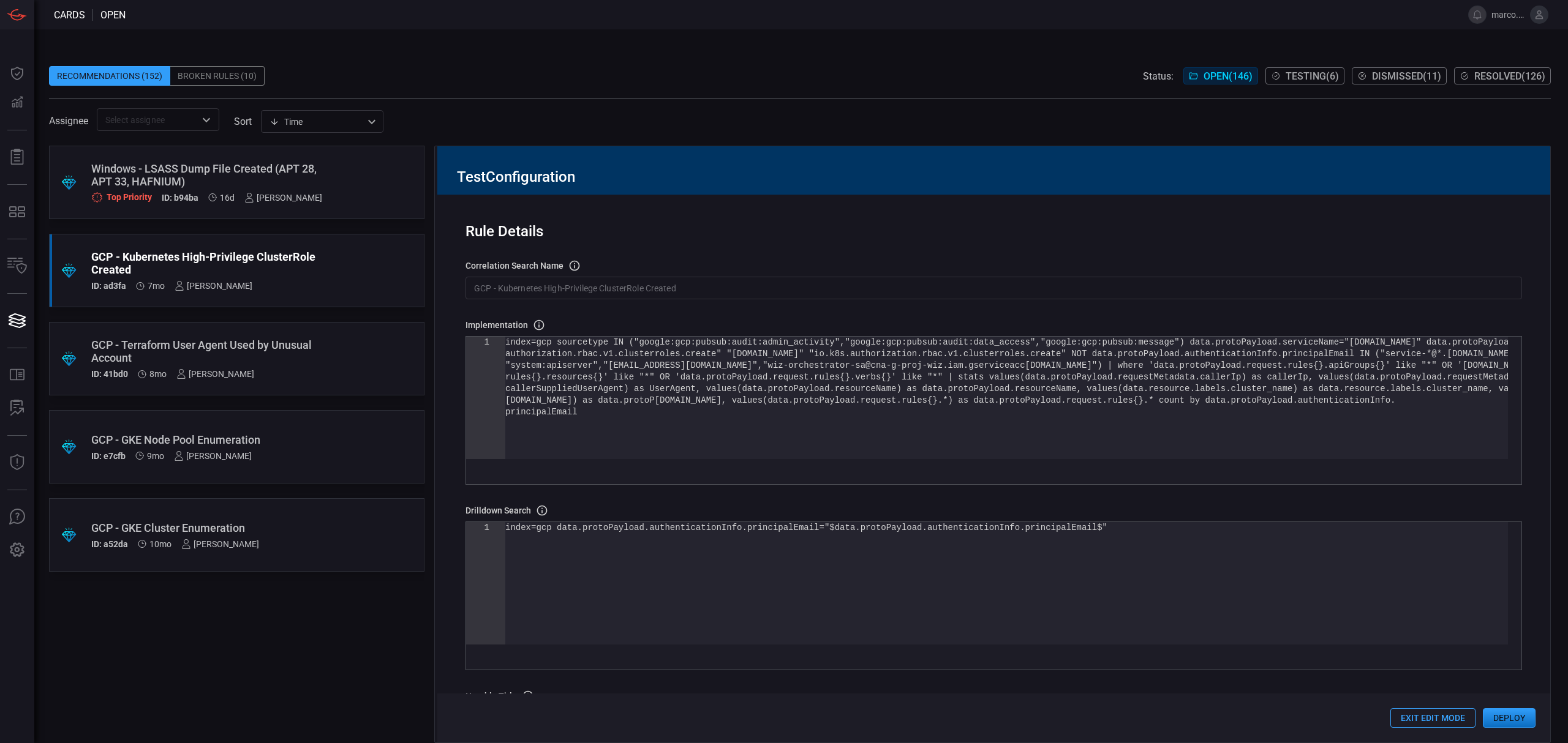
scroll to position [0, 0]
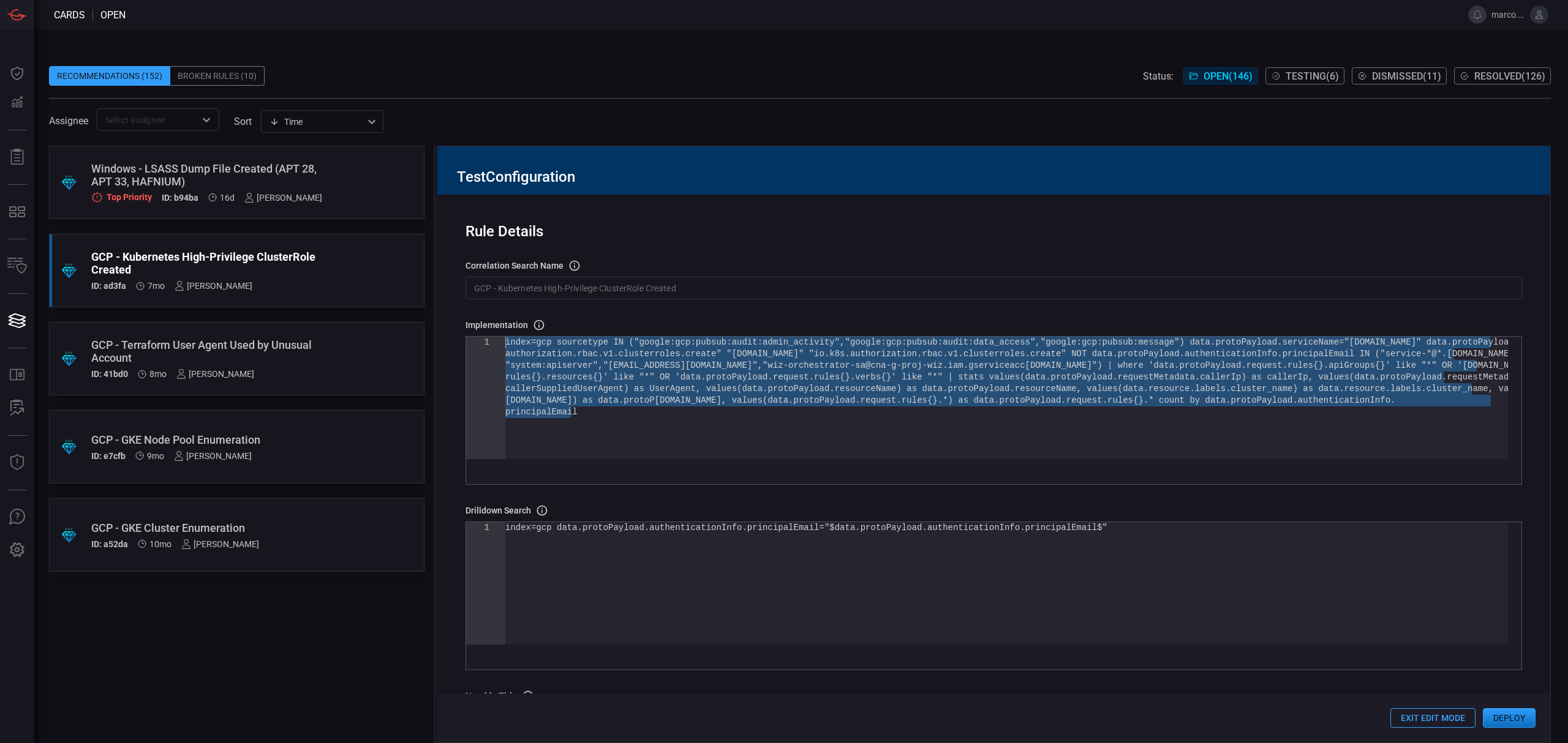
drag, startPoint x: 596, startPoint y: 417, endPoint x: 413, endPoint y: 343, distance: 197.4
click at [505, 343] on div "index=gcp sourcetype IN ("google:gcp:pubsub:audit: admin_activity","google:gcp:…" at bounding box center [1006, 432] width 1003 height 192
type textarea ") as metadata_names, values(data.protoPayload.request.rules{}.*) as request_rul…"
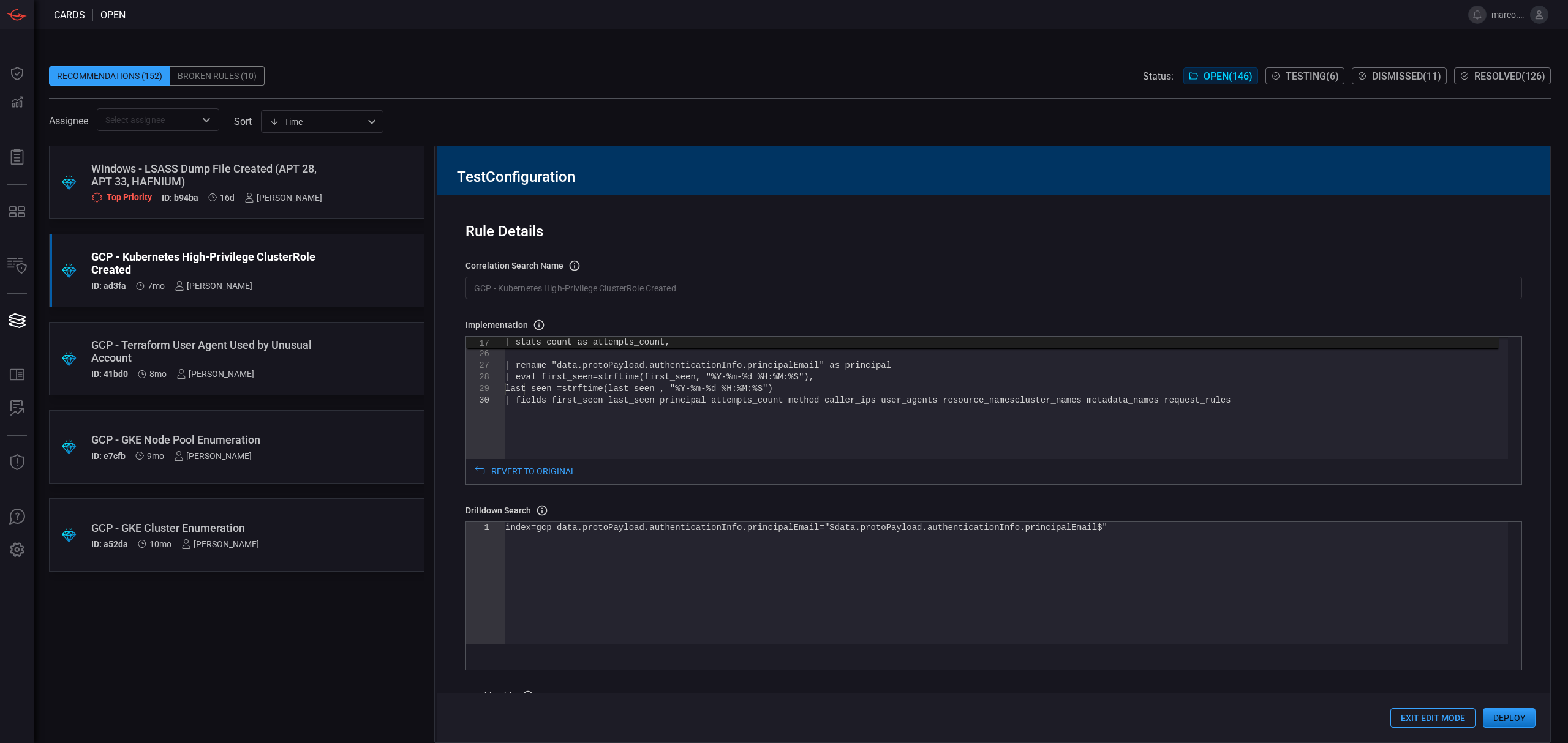
click at [478, 291] on input "GCP - Kubernetes High-Privilege ClusterRole Created" at bounding box center [993, 288] width 1056 height 22
click at [474, 287] on input "GCP - Kubernetes High-Privilege ClusterRole Created" at bounding box center [993, 288] width 1056 height 22
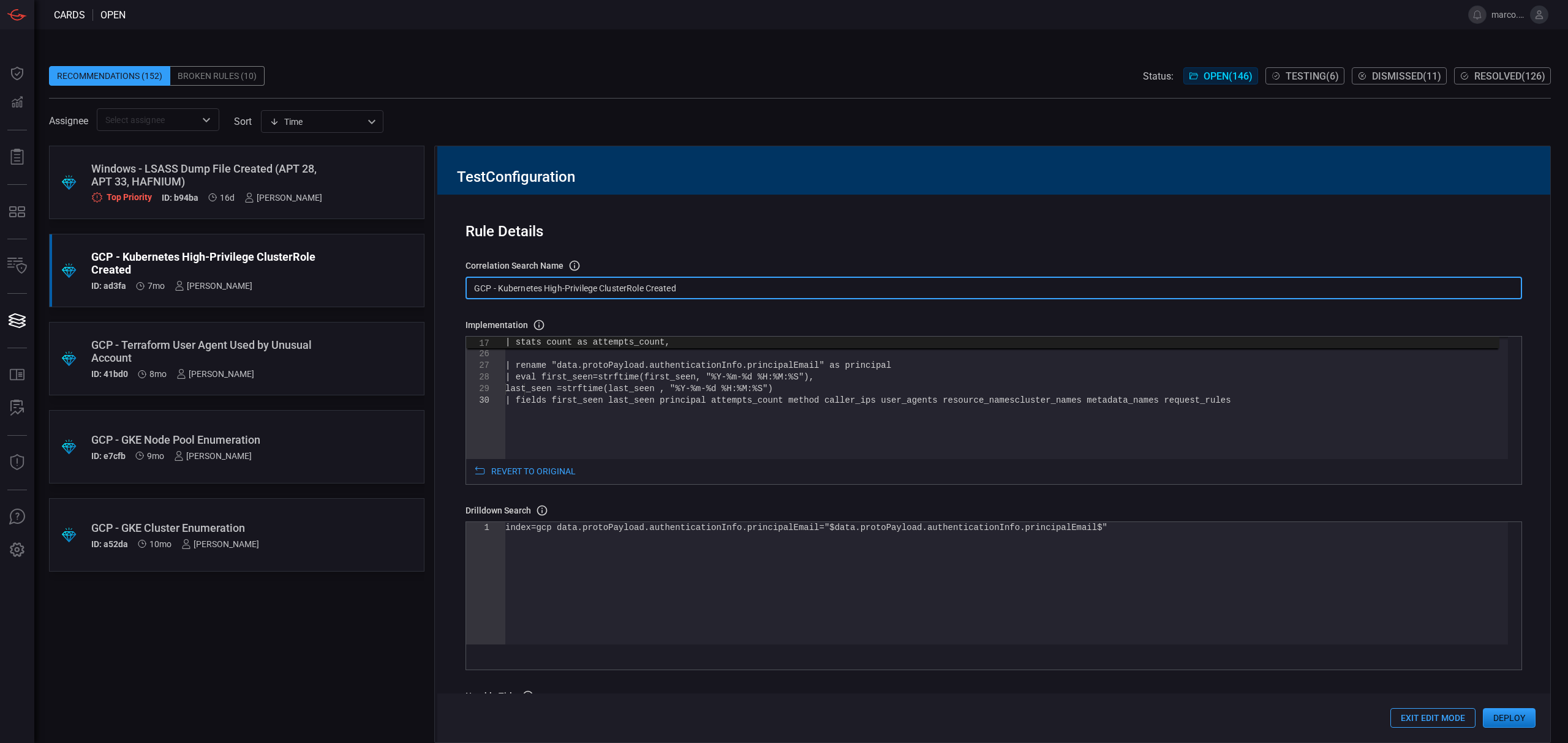
paste input "T1098.001"
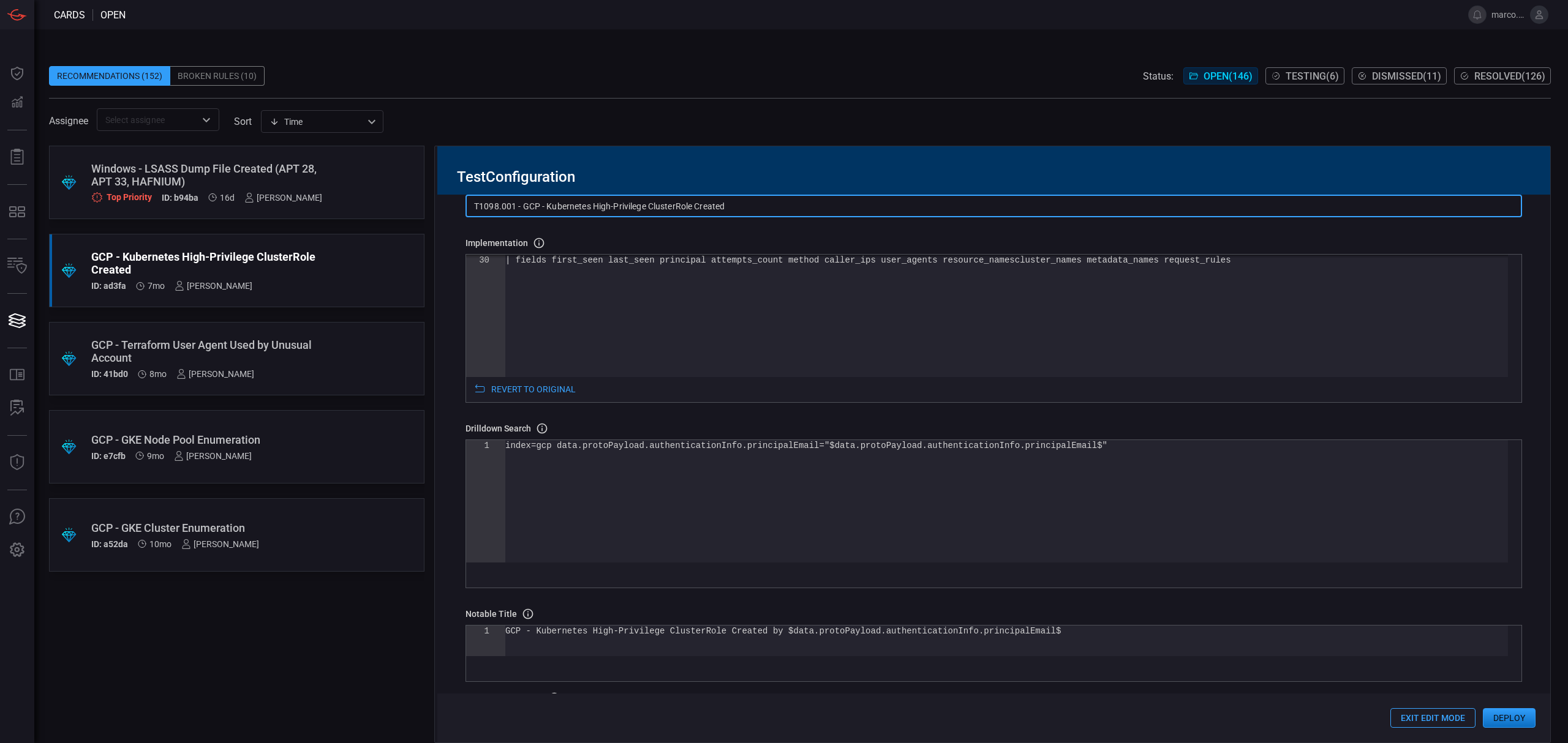
scroll to position [82, 0]
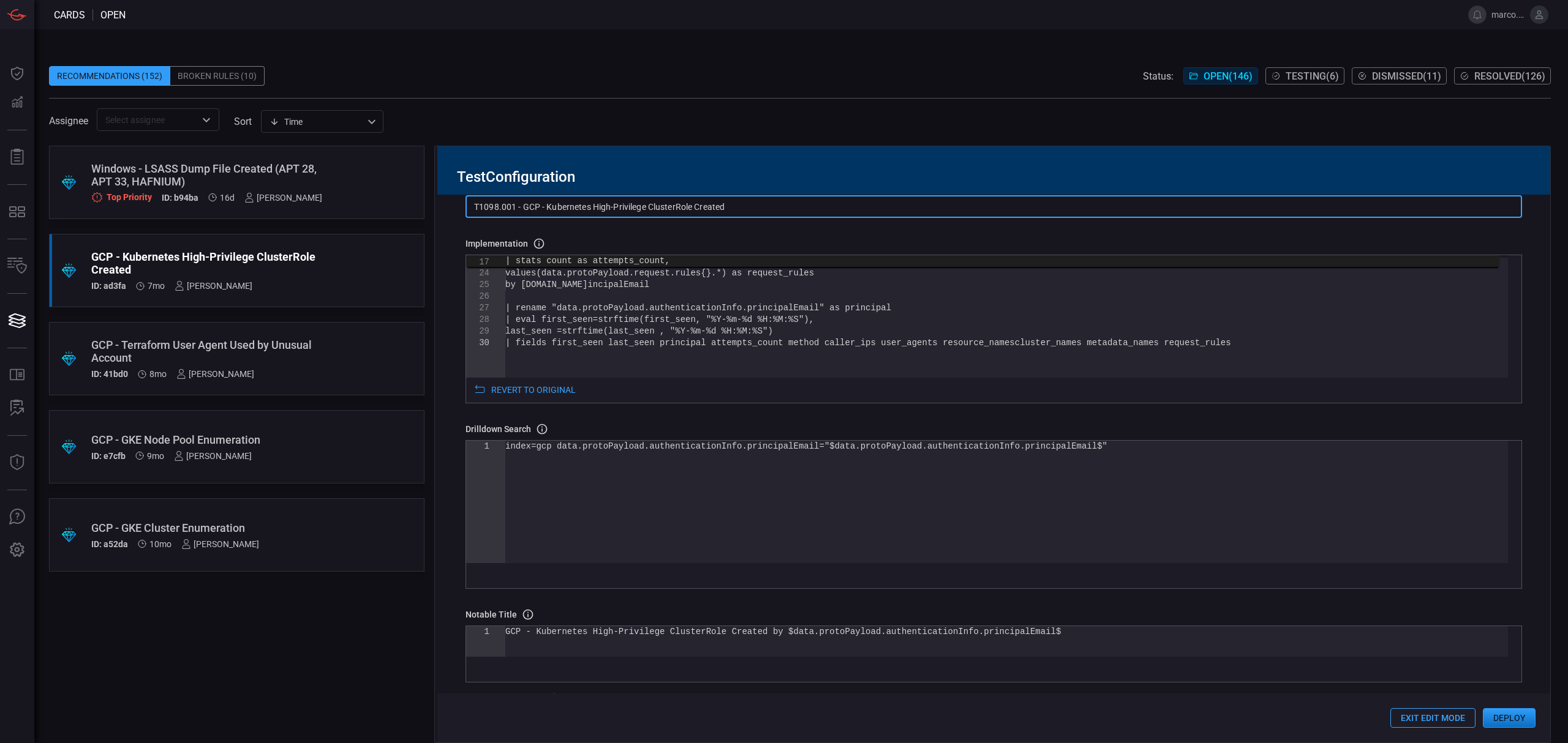
type input "T1098.001 - GCP - Kubernetes High-Privilege ClusterRole Created"
type textarea "values(data.protoPayload.resourceName) as resource_names, values(data.resource.…"
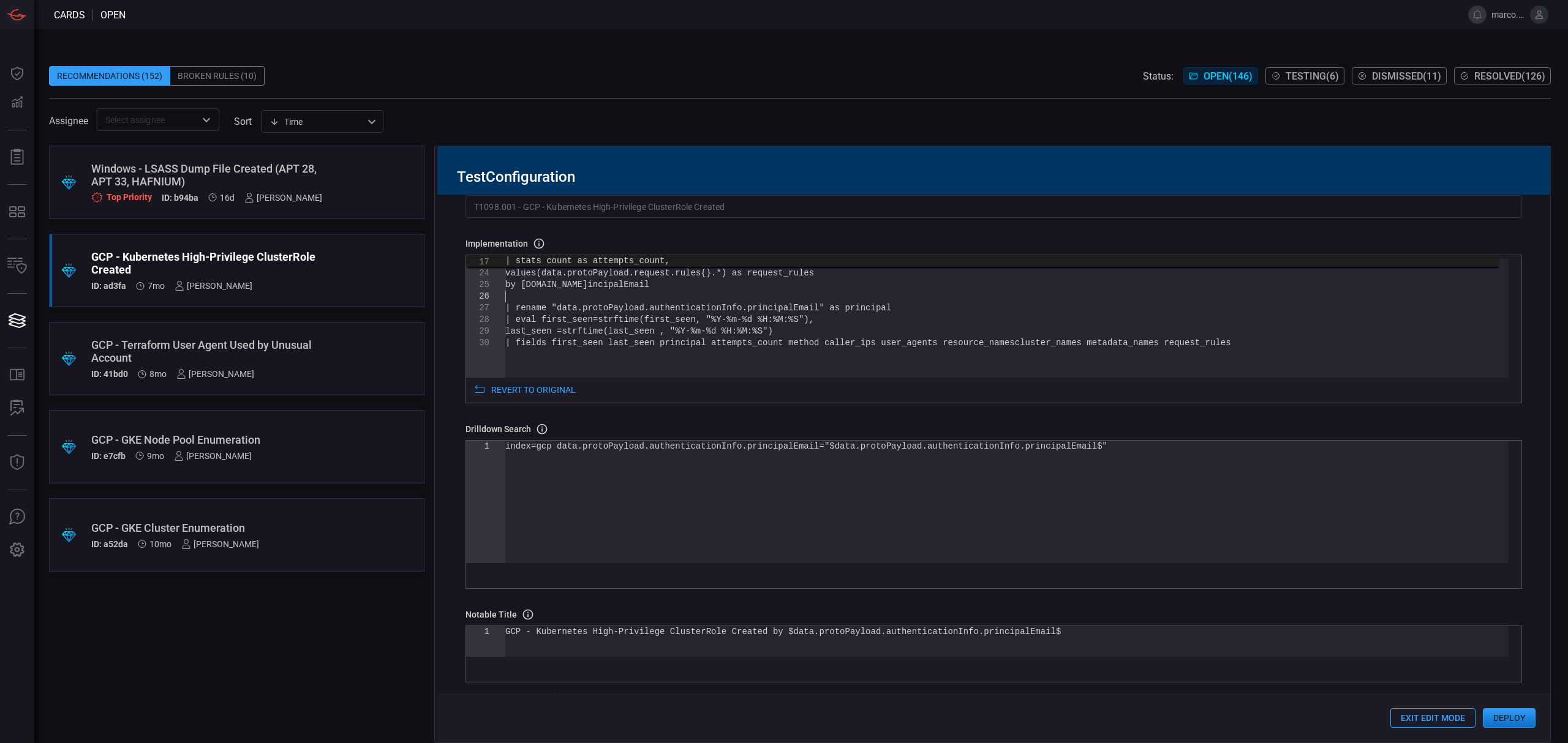
click at [837, 299] on div "| fields first_seen last_seen principal attempts_c ount method caller_ips user_…" at bounding box center [1006, 230] width 1003 height 460
click at [833, 312] on div "| fields first_seen last_seen principal attempts_c ount method caller_ips user_…" at bounding box center [1006, 230] width 1003 height 460
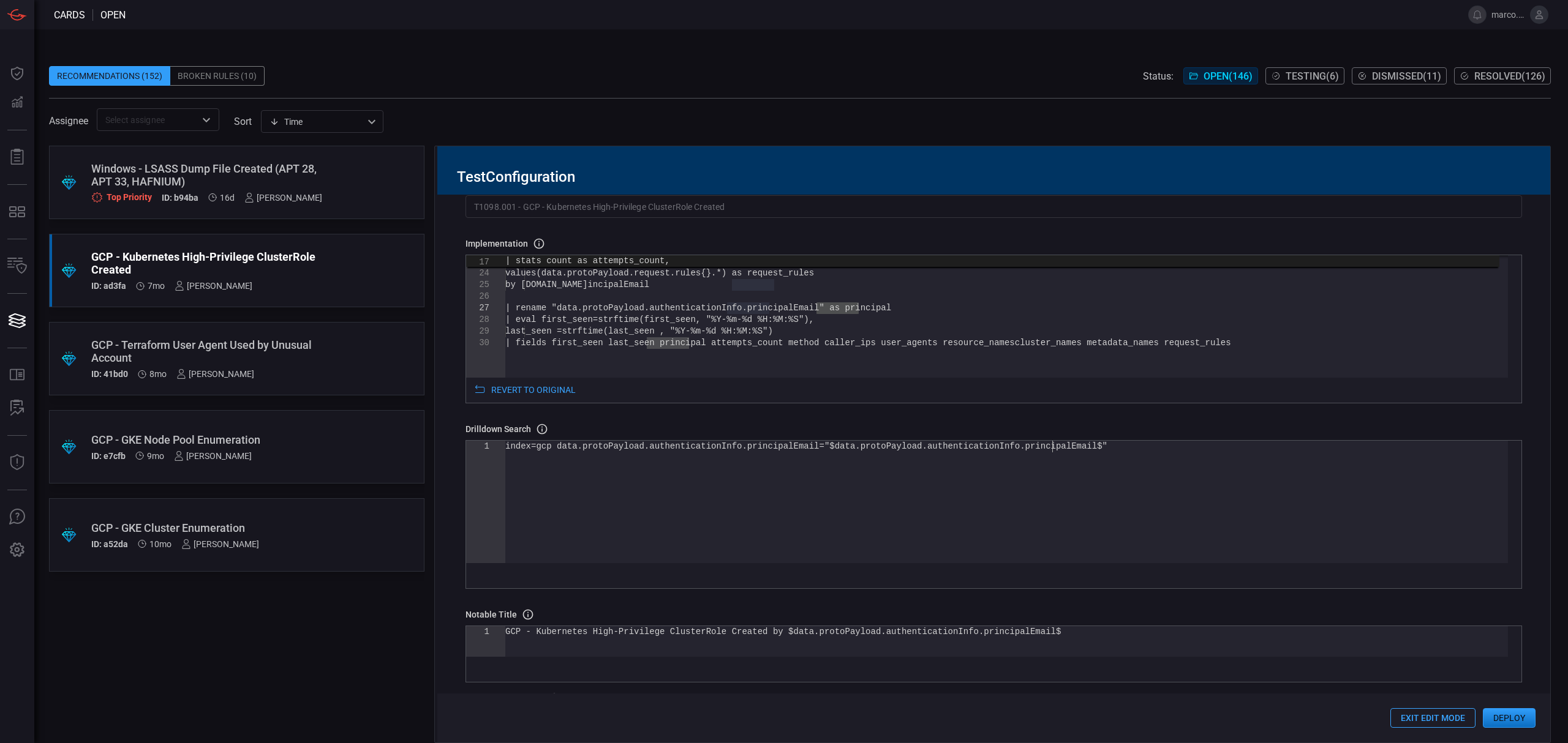
click at [1052, 452] on div "index=gcp data.protoPayload.authenticationInfo.pri ncipalEmail="$data.protoPayl…" at bounding box center [1006, 502] width 1003 height 123
drag, startPoint x: 1047, startPoint y: 452, endPoint x: 806, endPoint y: 449, distance: 241.0
click at [806, 449] on div "index=gcp data.protoPayload.authenticationInfo.pri ncipalEmail="$data.protoPayl…" at bounding box center [1006, 502] width 1003 height 123
type textarea "index=gcp data.protoPayload.authenticationInfo.principalEmail="$principal$""
drag, startPoint x: 1012, startPoint y: 638, endPoint x: 772, endPoint y: 637, distance: 240.0
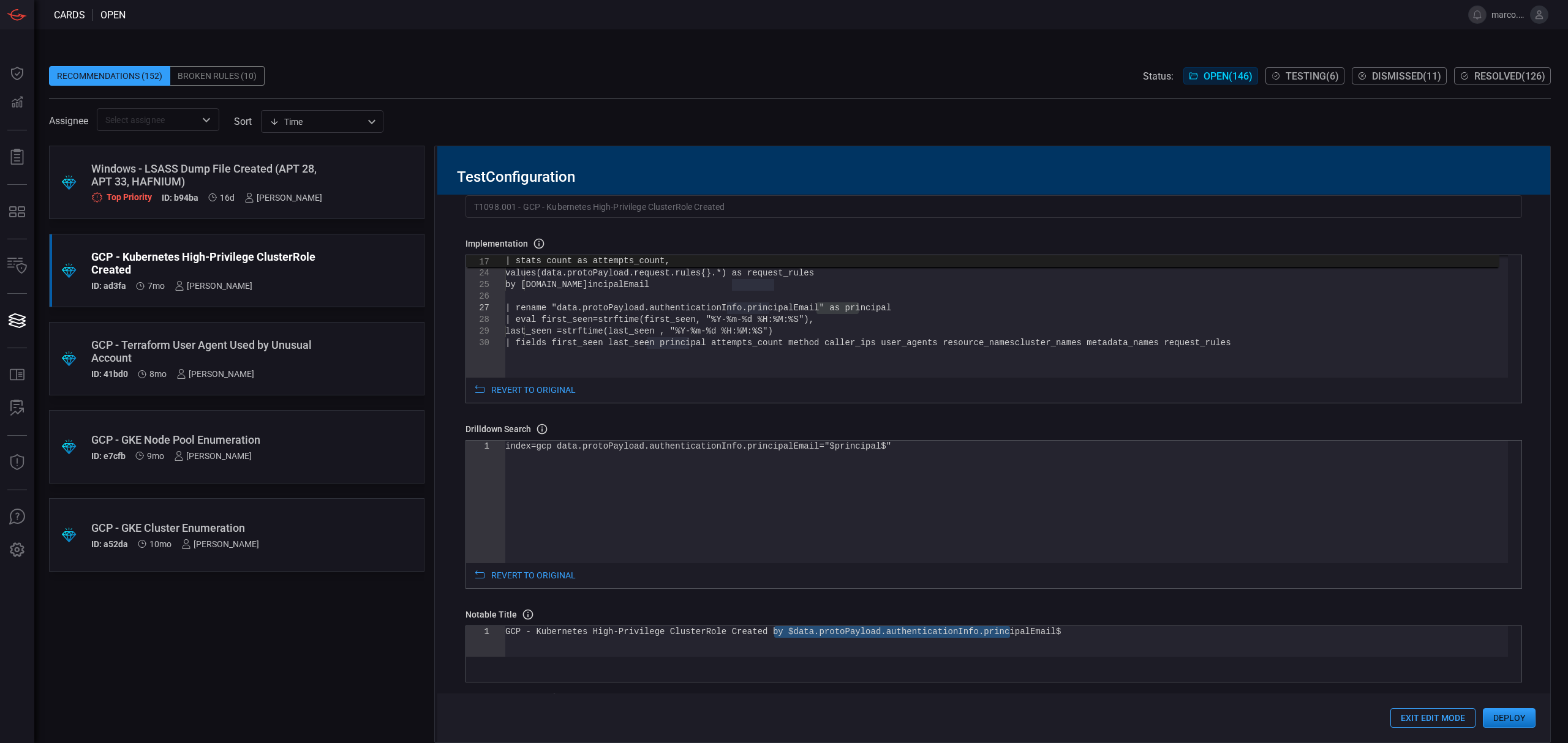
click at [772, 637] on div "GCP - Kubernetes High-Privilege ClusterRole Create d by $data.protoPayload.auth…" at bounding box center [1006, 642] width 1003 height 31
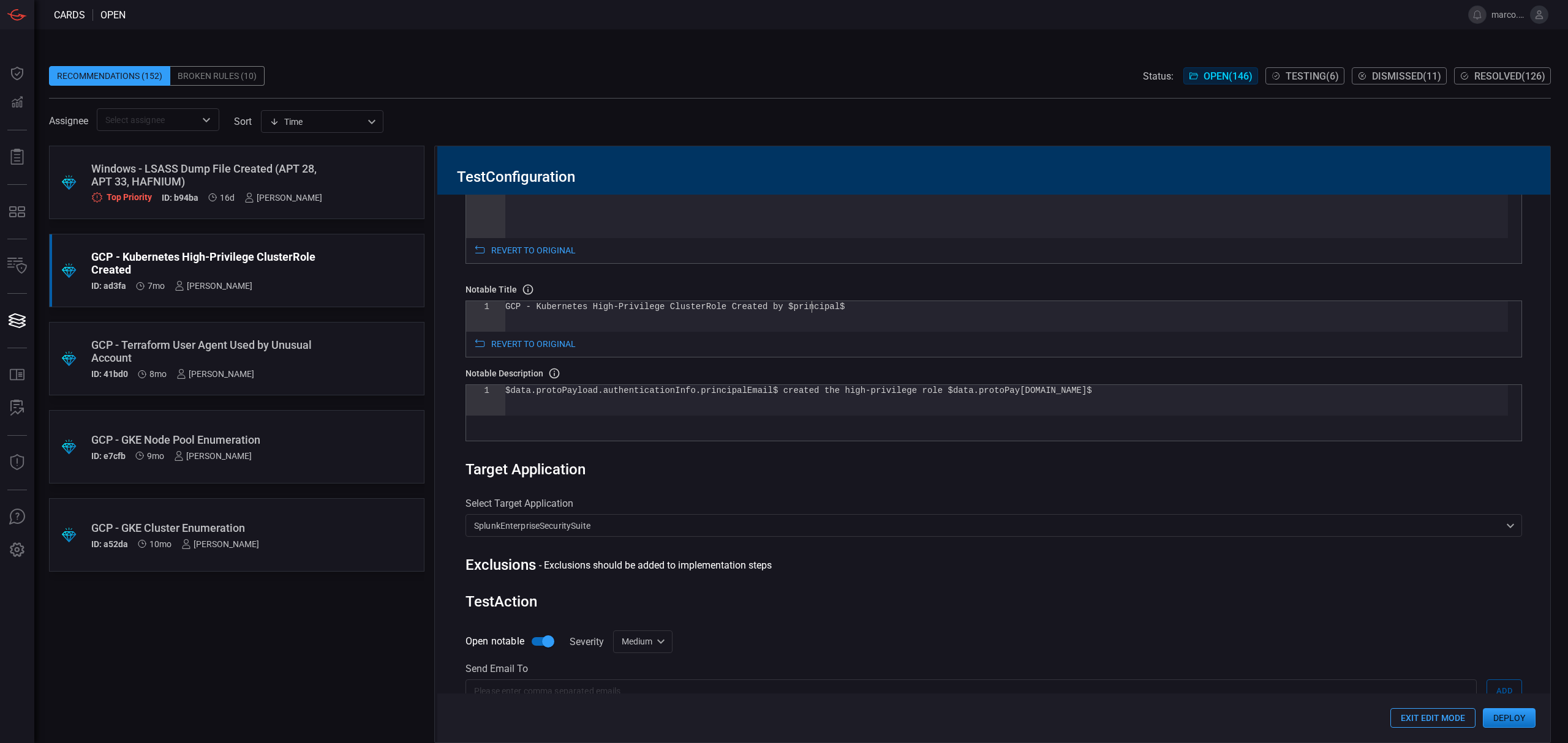
scroll to position [408, 0]
type textarea "GCP - Kubernetes High-Privilege ClusterRole Created by $principal$"
drag, startPoint x: 751, startPoint y: 391, endPoint x: 512, endPoint y: 393, distance: 239.0
click at [512, 393] on div "$data.protoPayload.authenticationInfo.principalEma il$ created the high-privile…" at bounding box center [1006, 399] width 1003 height 31
drag, startPoint x: 716, startPoint y: 394, endPoint x: 838, endPoint y: 397, distance: 122.0
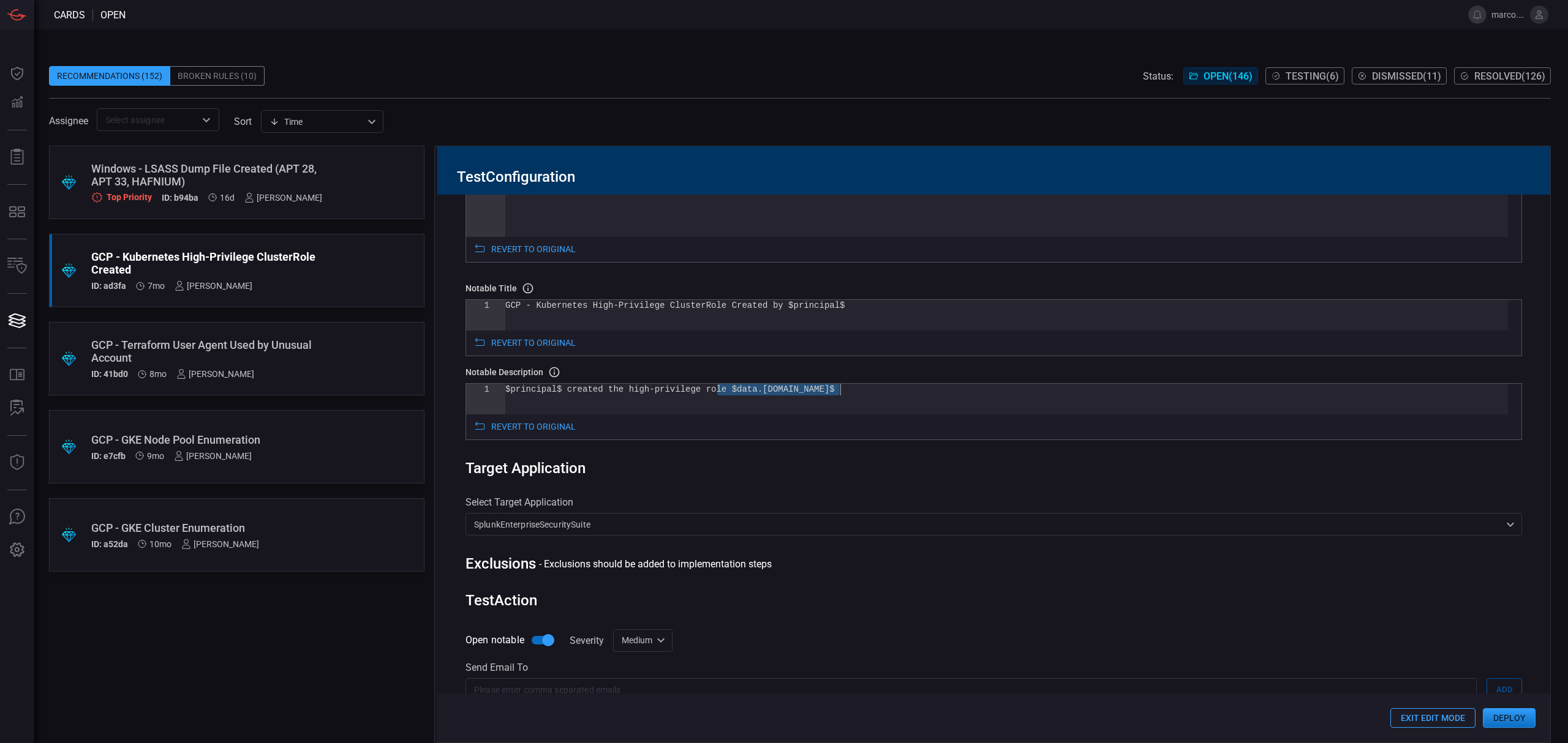
click at [838, 397] on div "$principal$ created the high-privilege role $data. [DOMAIN_NAME]$" at bounding box center [1006, 399] width 1003 height 31
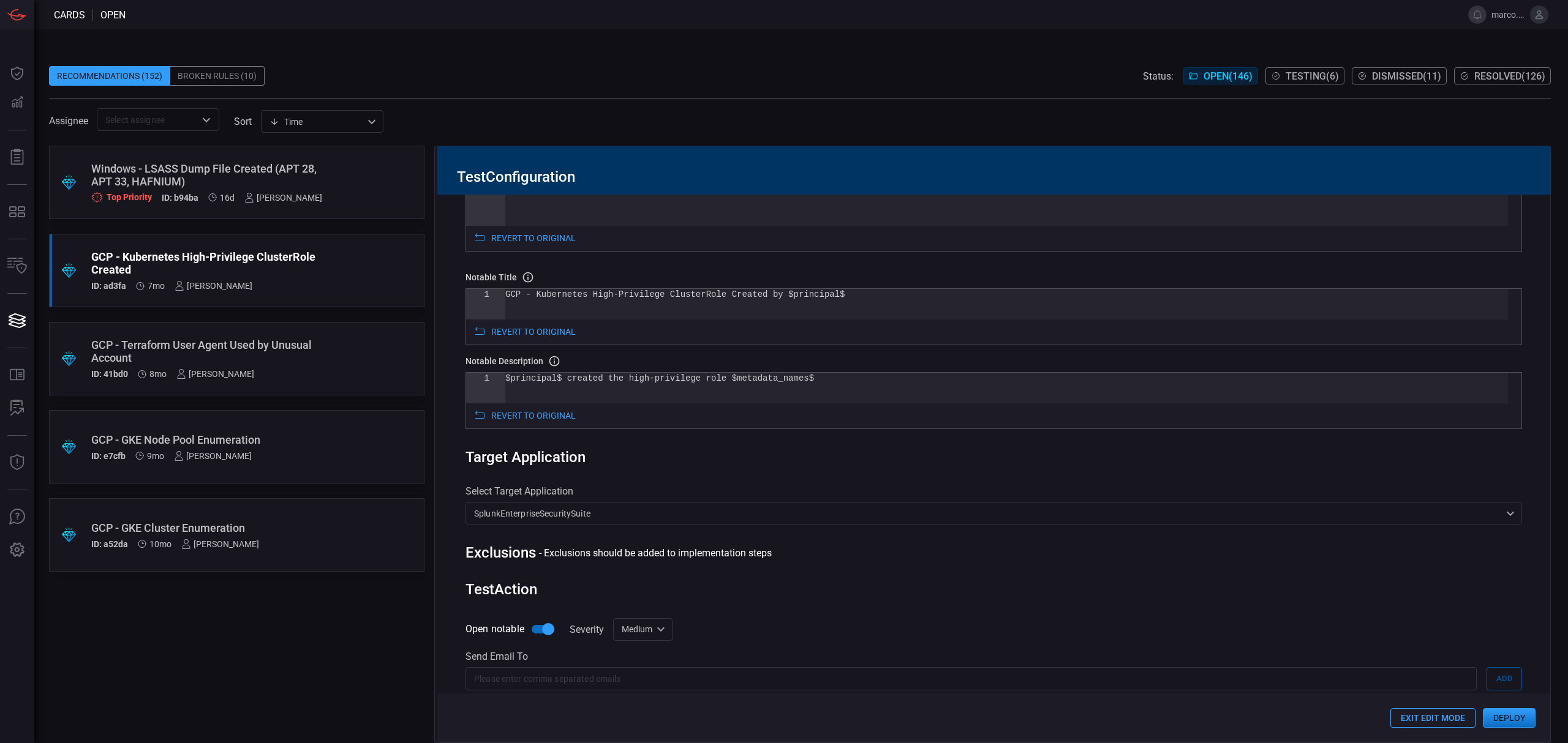
scroll to position [555, 0]
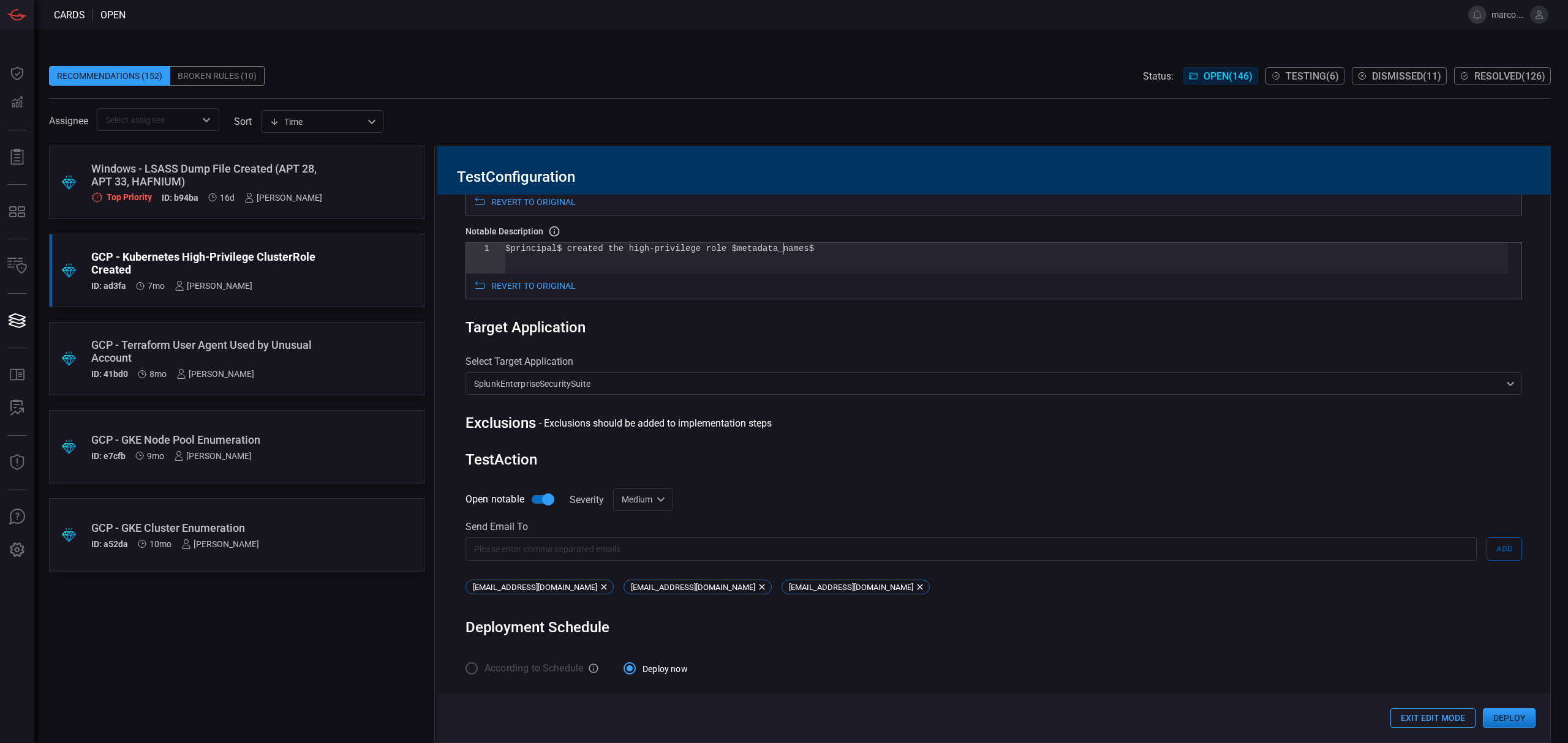
type textarea "$principal$ created the high-privilege role $metadata_names$"
click at [1510, 720] on button "Deploy" at bounding box center [1508, 718] width 53 height 20
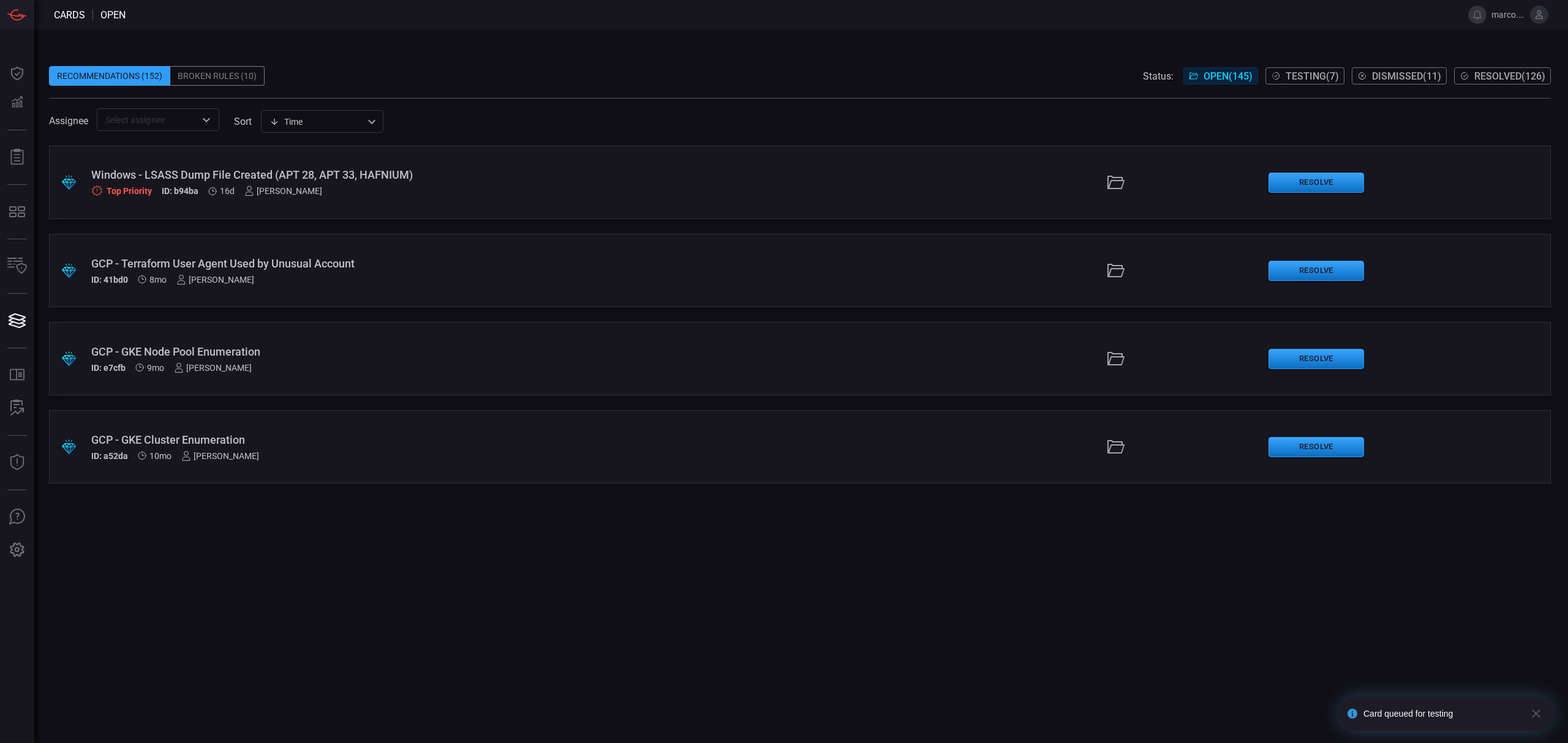
click at [1301, 74] on span "Testing ( 7 )" at bounding box center [1311, 76] width 53 height 12
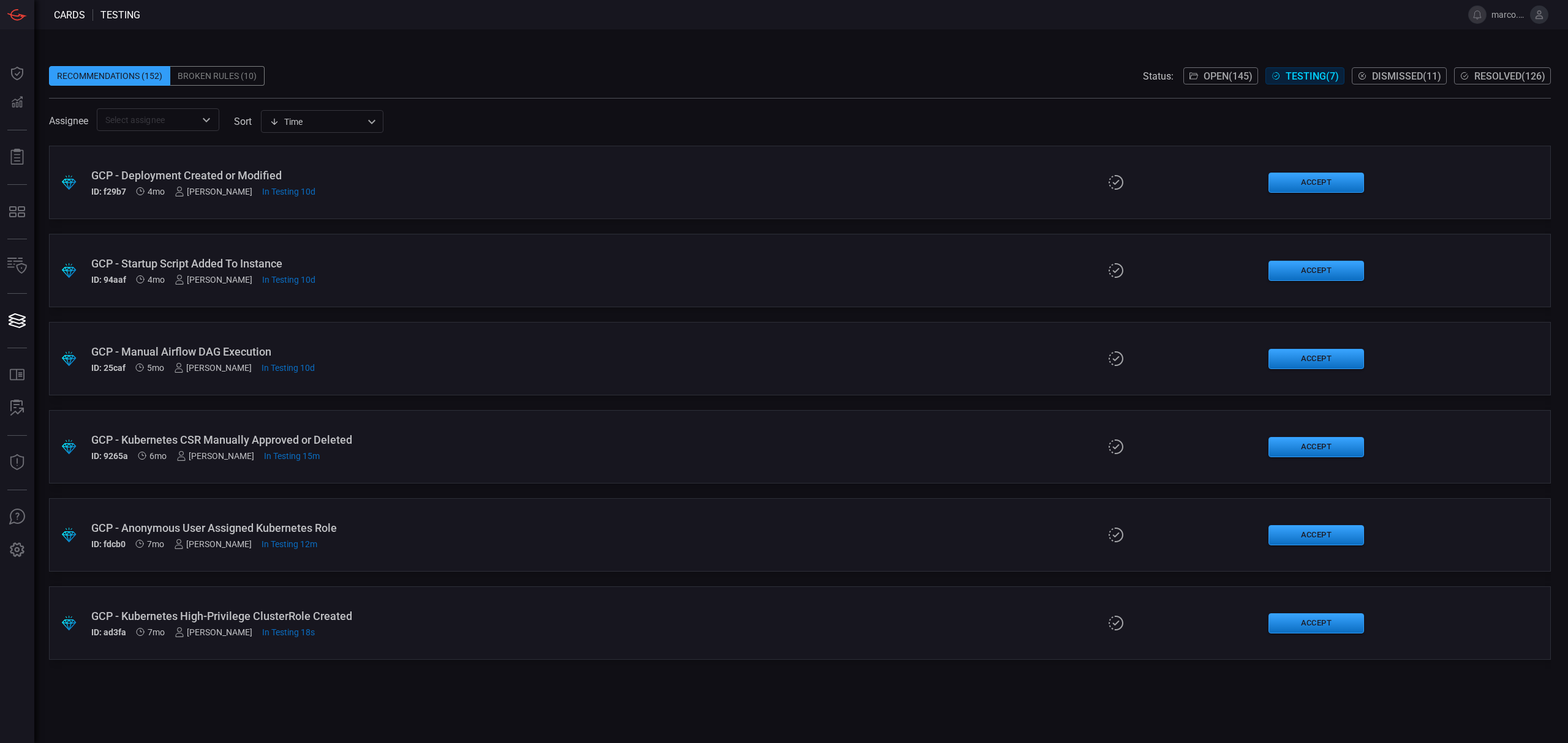
click at [494, 441] on div "GCP - Kubernetes CSR Manually Approved or Deleted" at bounding box center [383, 440] width 585 height 13
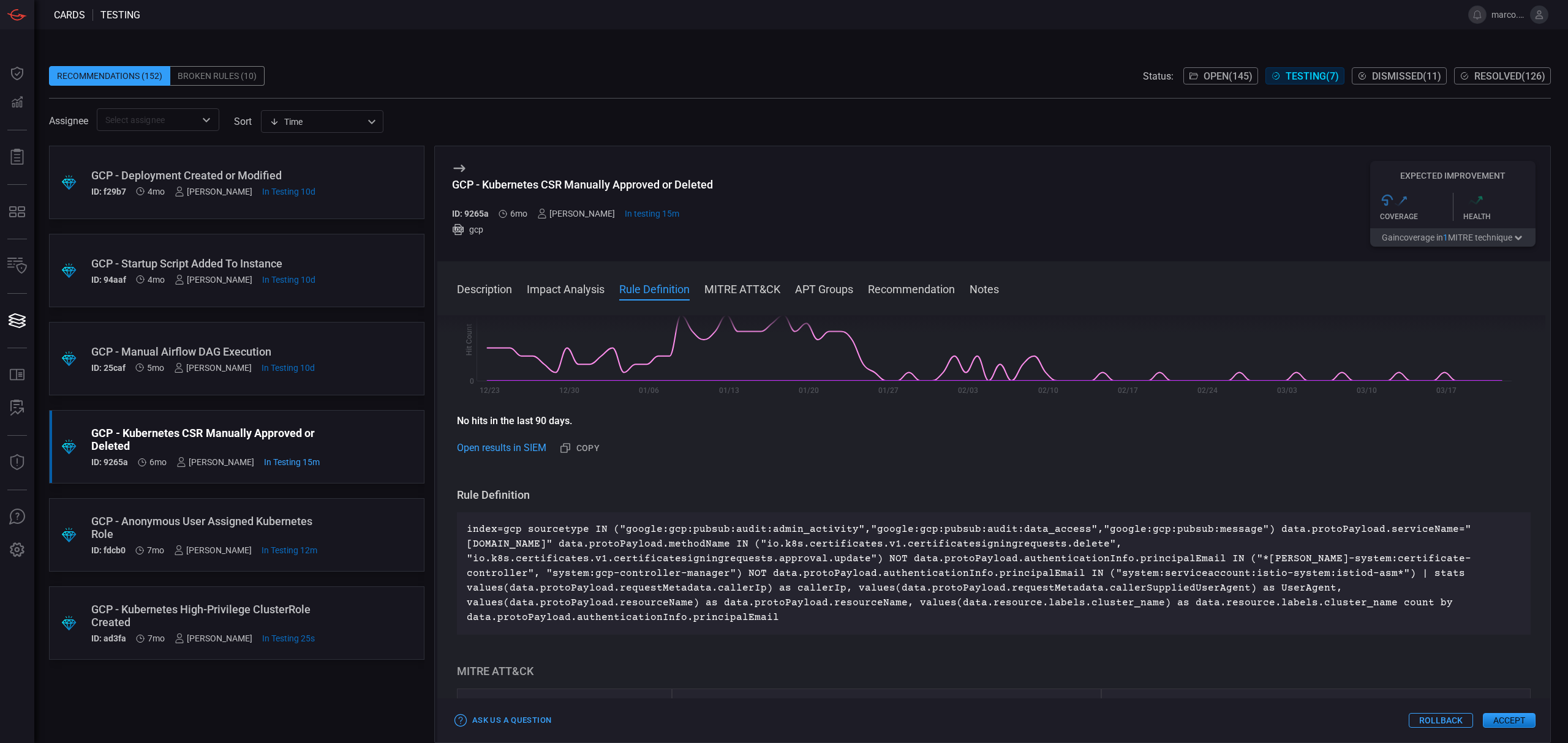
scroll to position [653, 0]
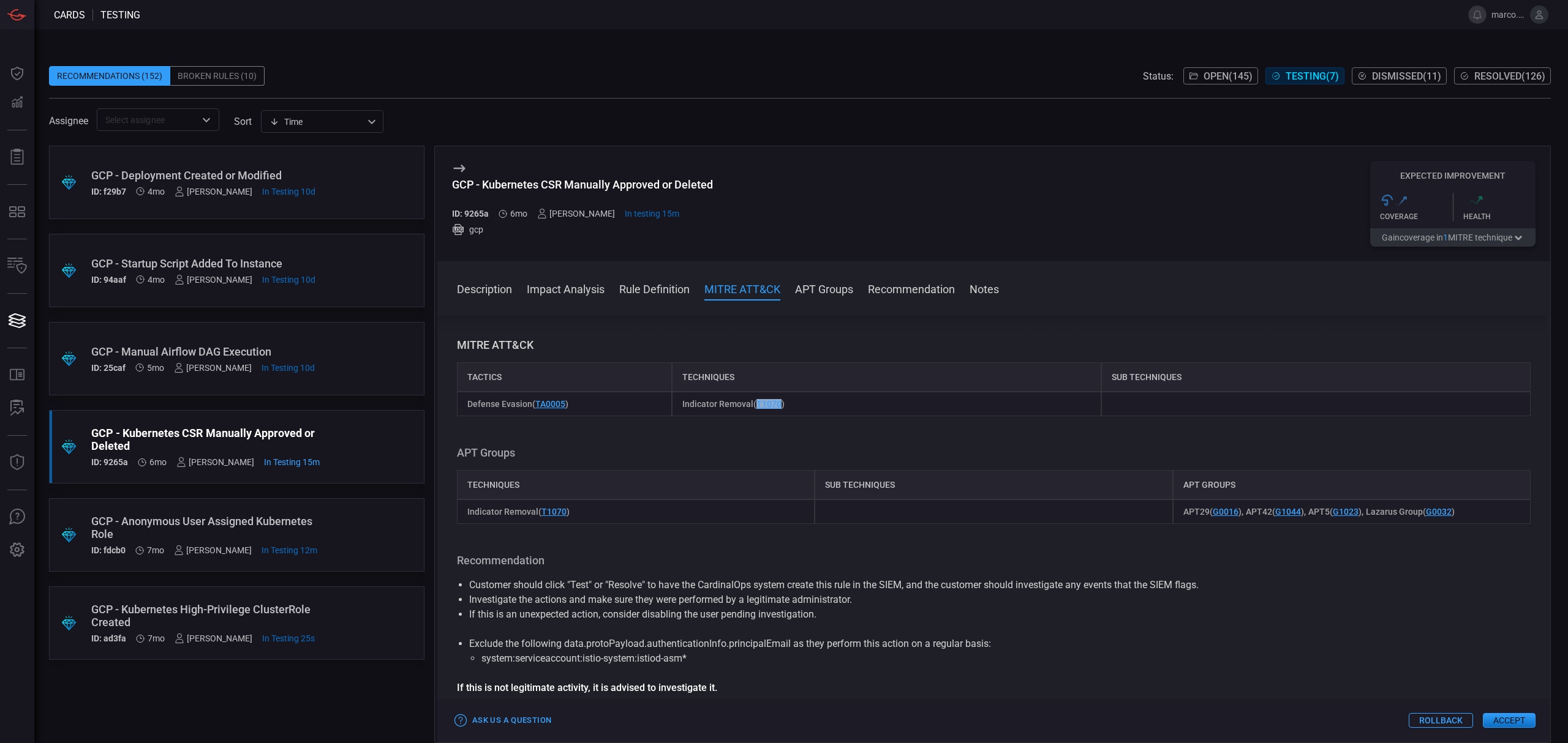
drag, startPoint x: 779, startPoint y: 393, endPoint x: 752, endPoint y: 393, distance: 27.0
click at [752, 399] on span "Indicator Removal ( T1070 )" at bounding box center [734, 404] width 102 height 10
copy span "( T1070"
click at [1250, 578] on li "Customer should click "Test" or "Resolve" to have the CardinalOps system create…" at bounding box center [993, 586] width 1049 height 15
click at [169, 513] on div ".suggested_cards_icon{fill:url(#suggested_cards_icon);} GCP - Anonymous User As…" at bounding box center [237, 535] width 376 height 73
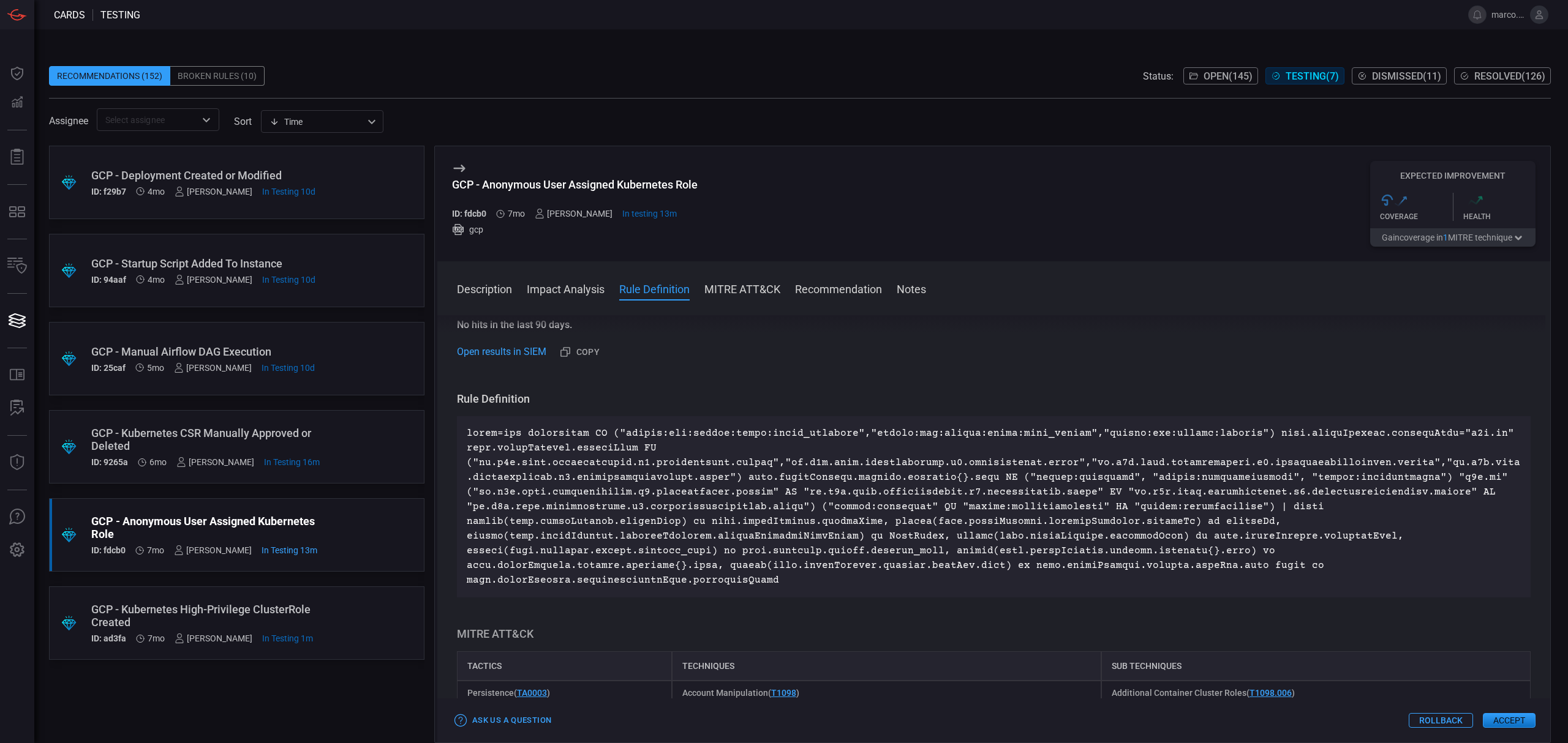
scroll to position [653, 0]
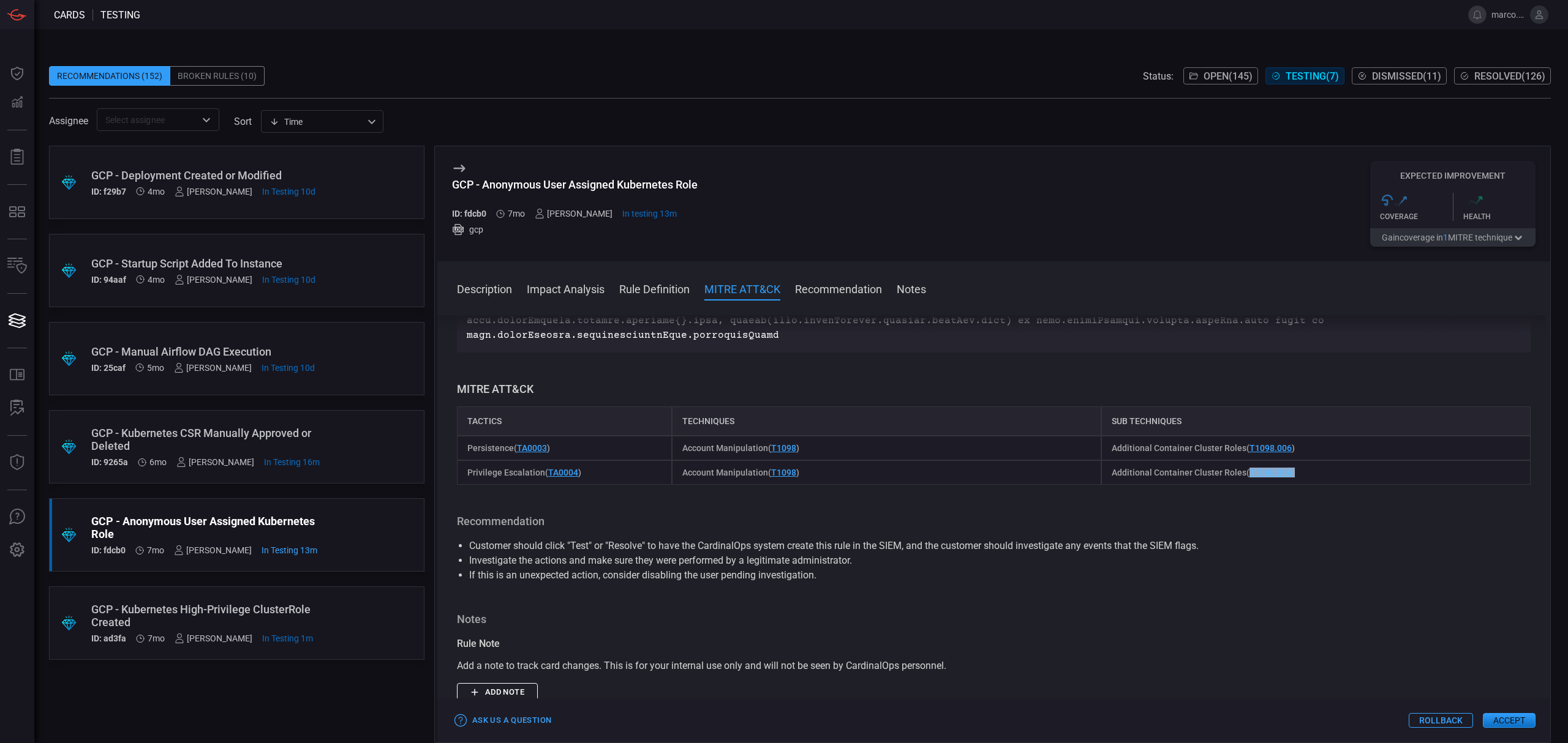
drag, startPoint x: 1284, startPoint y: 463, endPoint x: 1242, endPoint y: 463, distance: 42.0
click at [1242, 468] on span "Additional Container Cluster Roles ( T1098.006 )" at bounding box center [1203, 472] width 183 height 10
copy span "T1098.006 )"
click at [380, 605] on div ".suggested_cards_icon{fill:url(#suggested_cards_icon);} GCP - Kubernetes High-P…" at bounding box center [237, 623] width 376 height 73
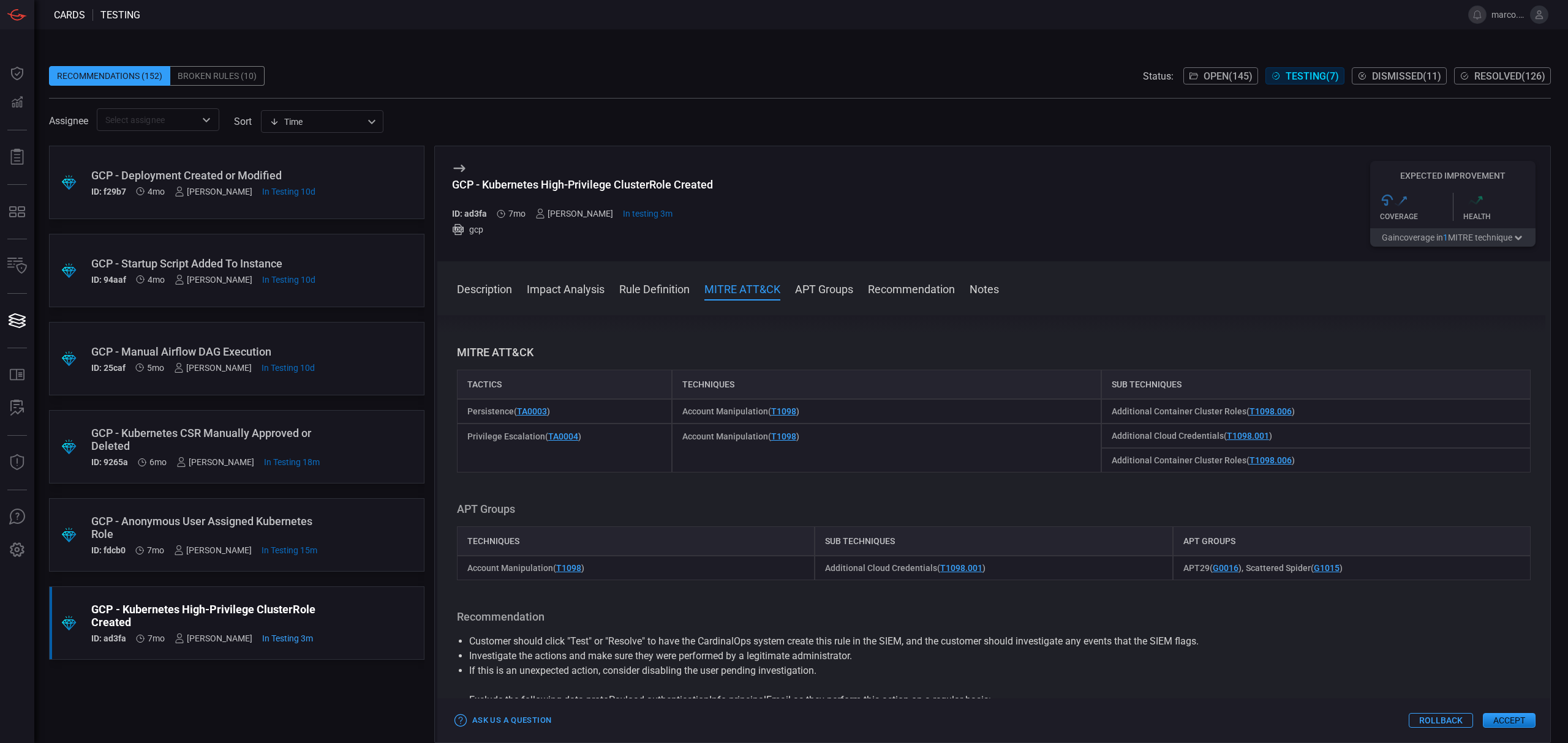
scroll to position [980, 0]
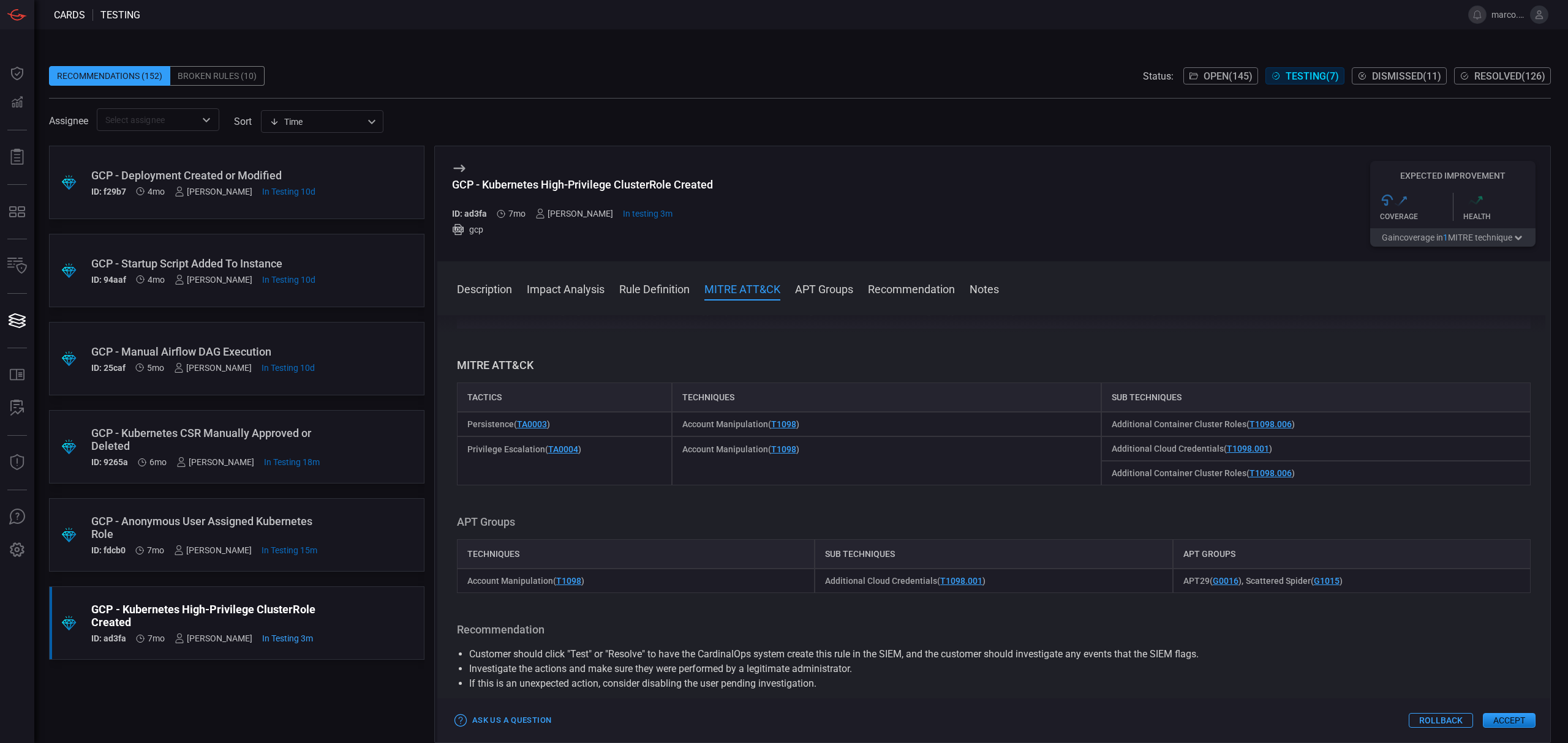
click at [1217, 73] on span "Open ( 145 )" at bounding box center [1228, 76] width 49 height 12
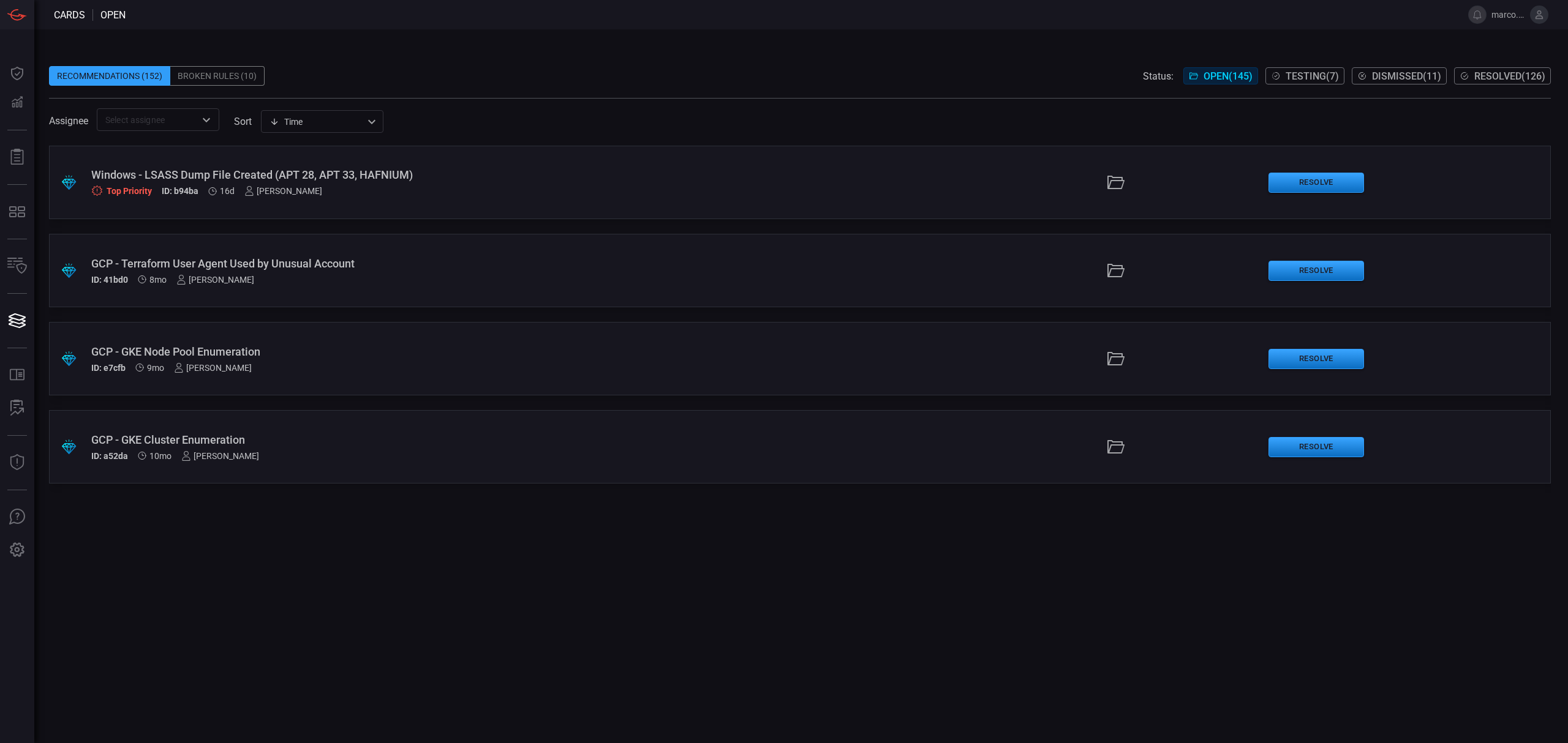
click at [367, 260] on div "GCP - Terraform User Agent Used by Unusual Account" at bounding box center [383, 264] width 585 height 13
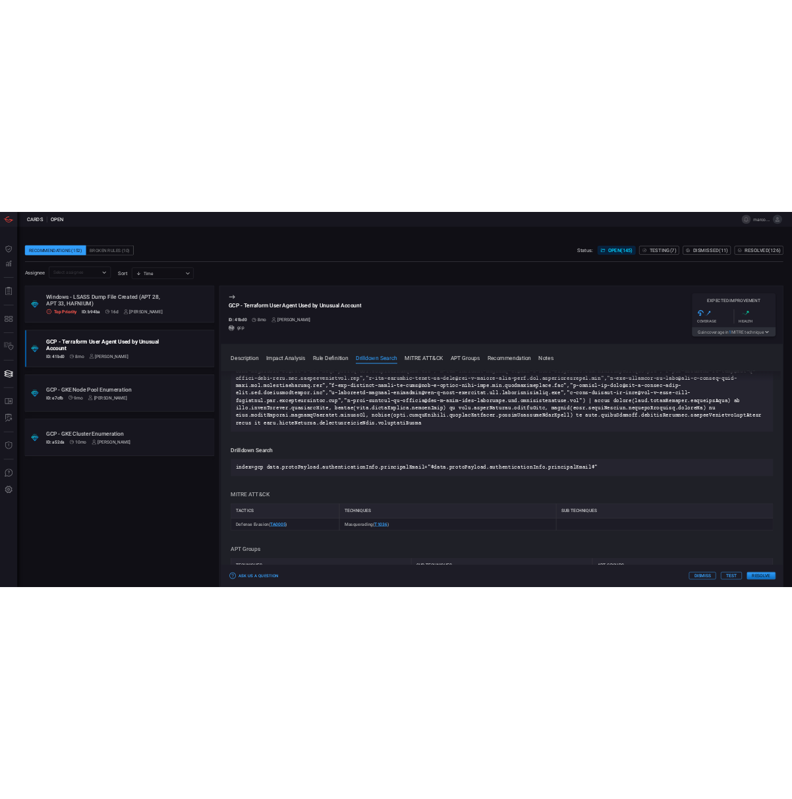
scroll to position [1668, 0]
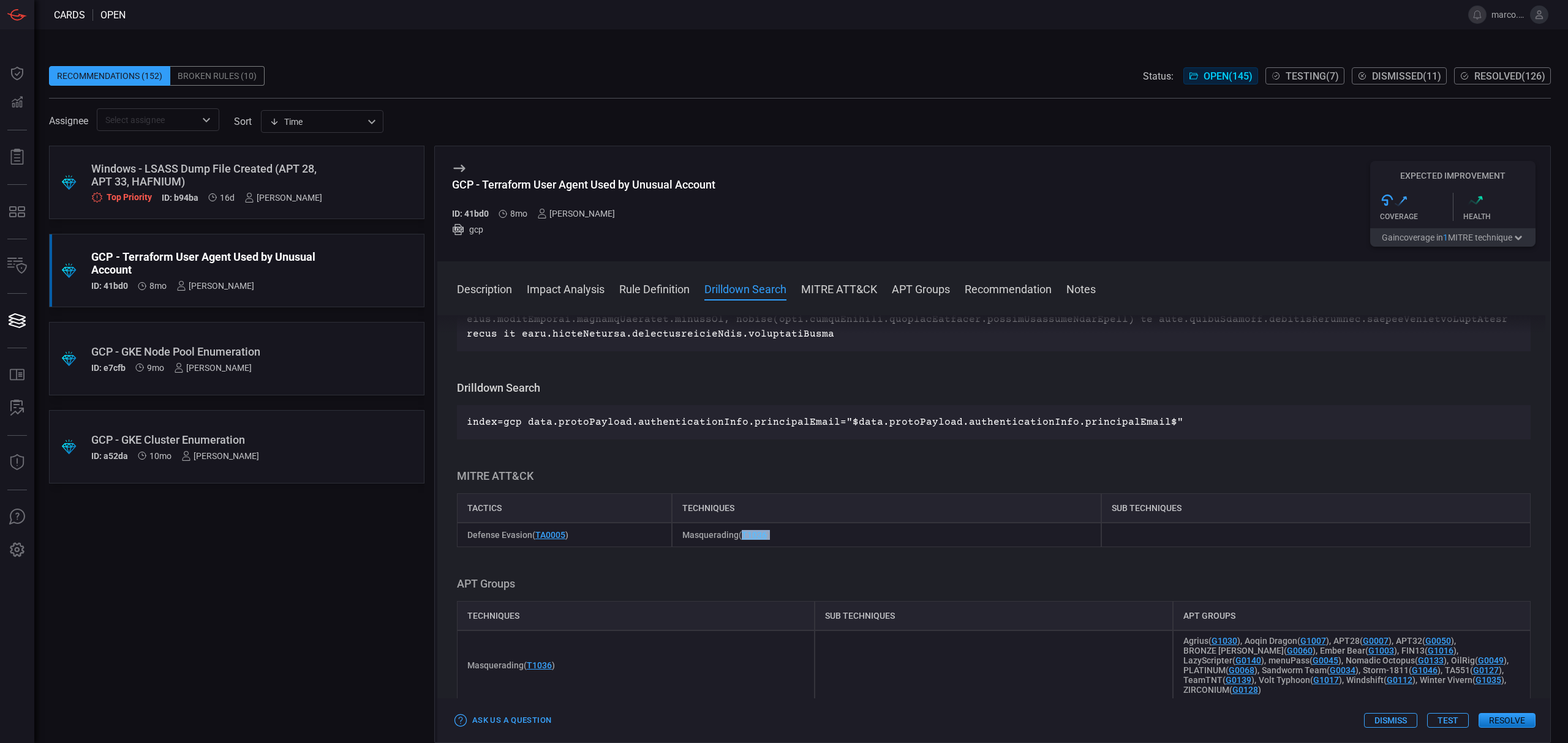
drag, startPoint x: 770, startPoint y: 552, endPoint x: 741, endPoint y: 557, distance: 29.4
click at [741, 548] on div "Masquerading ( T1036 )" at bounding box center [886, 535] width 430 height 24
copy span "T1036 )"
drag, startPoint x: 714, startPoint y: 189, endPoint x: 490, endPoint y: 179, distance: 224.2
click at [490, 179] on div "GCP - Terraform User Agent Used by Unusual Account" at bounding box center [583, 185] width 263 height 13
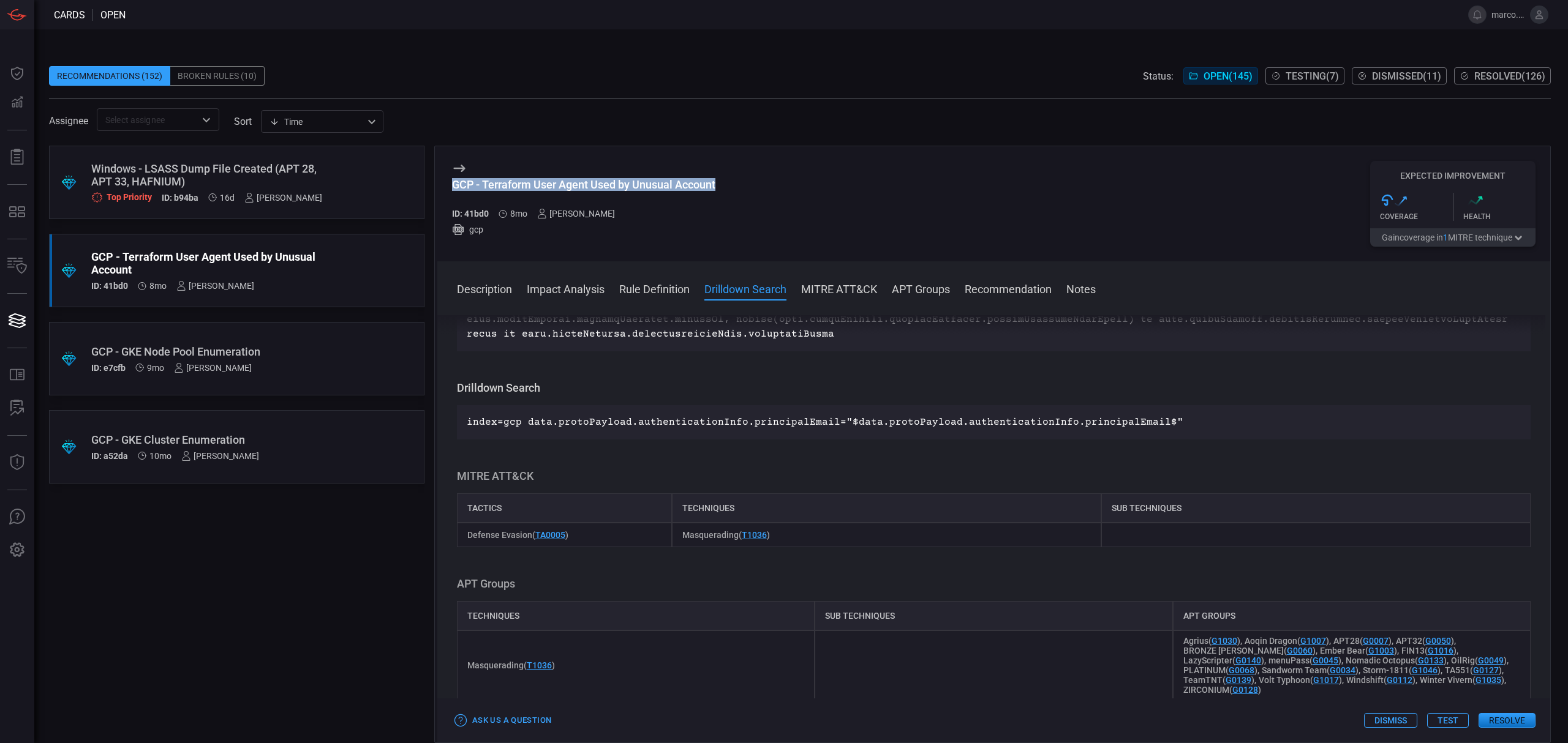
drag, startPoint x: 469, startPoint y: 184, endPoint x: 774, endPoint y: 189, distance: 305.0
click at [774, 189] on div "GCP - Terraform User Agent Used by Unusual Account ID: 41bd0 8mo [PERSON_NAME] …" at bounding box center [993, 204] width 1112 height 115
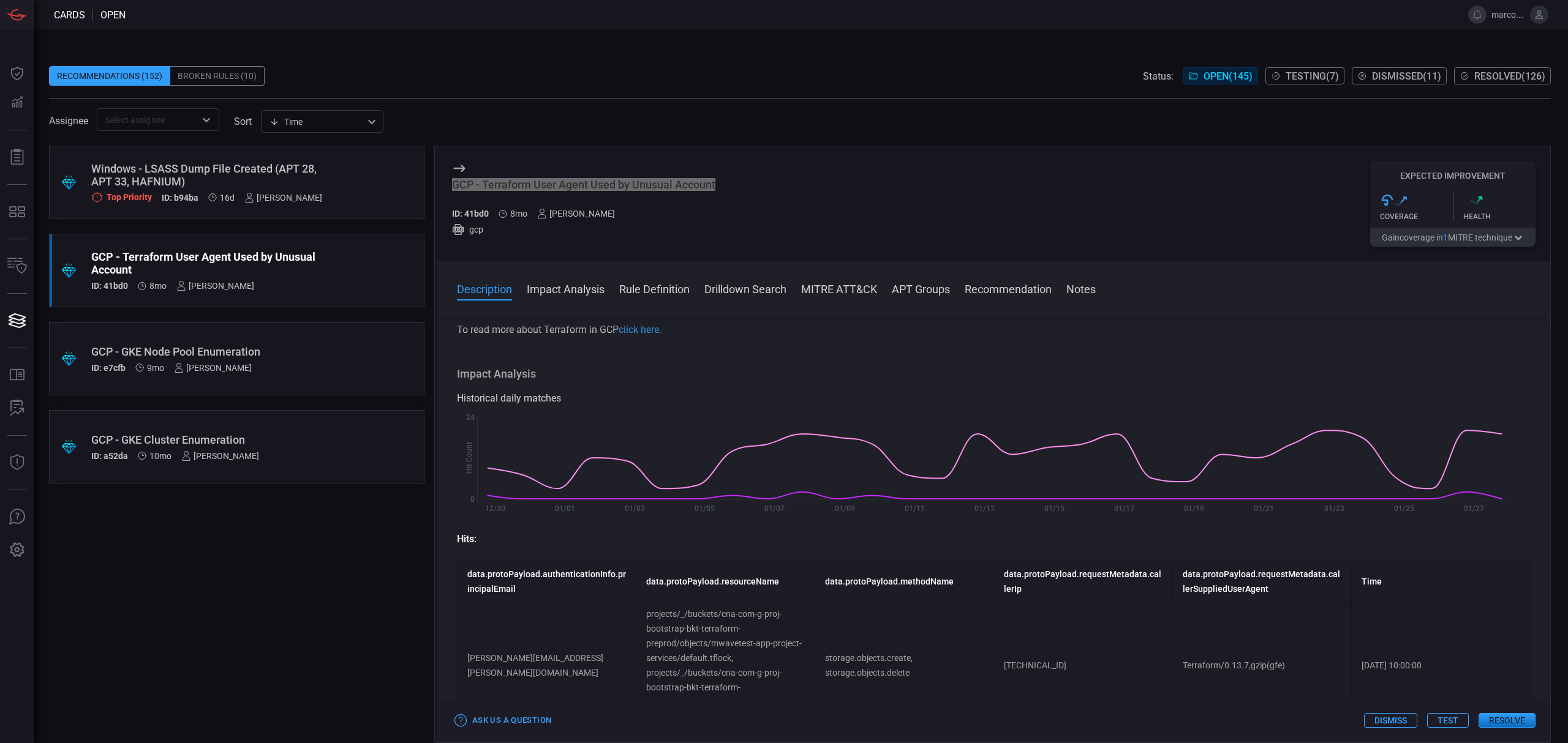
scroll to position [0, 0]
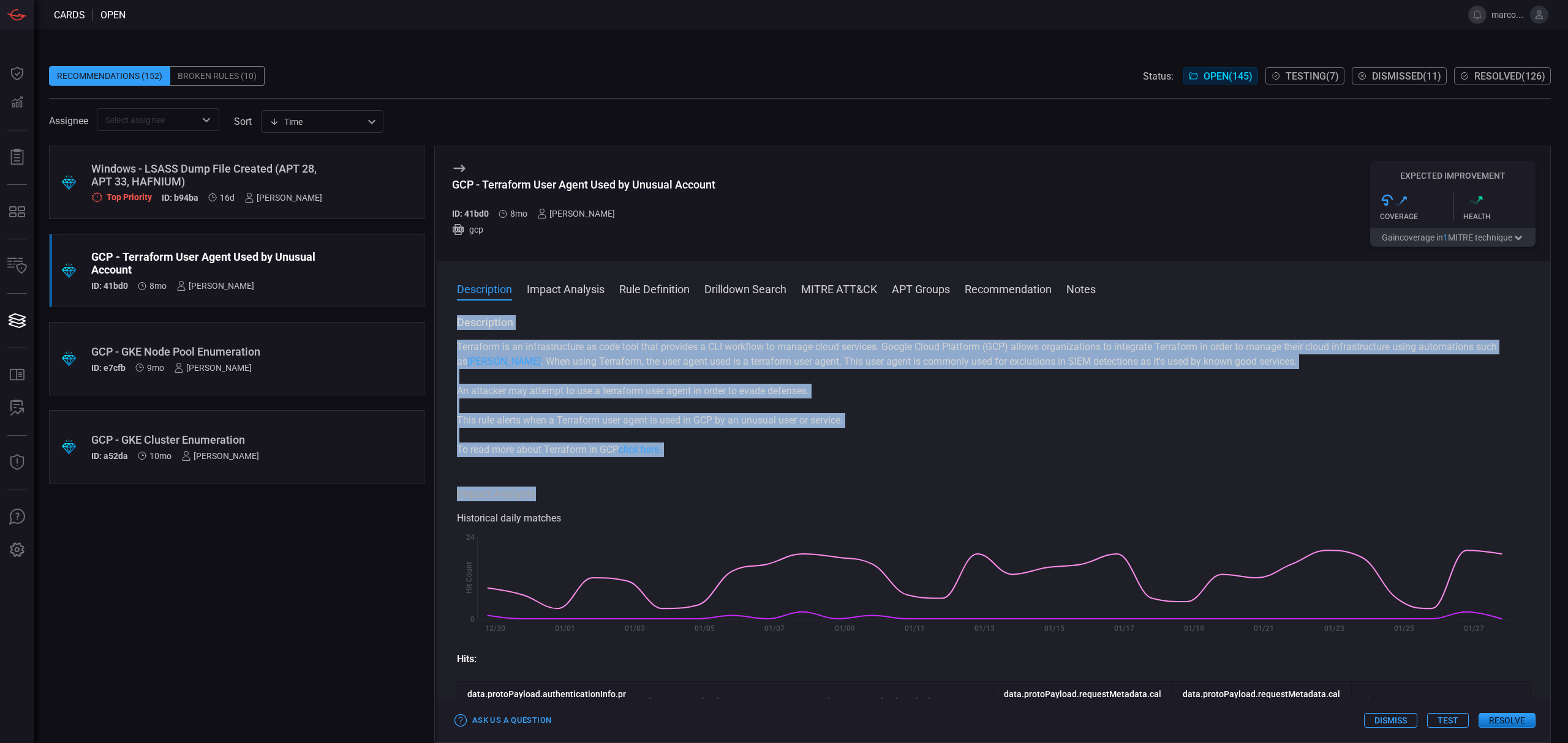
drag, startPoint x: 456, startPoint y: 320, endPoint x: 657, endPoint y: 462, distance: 246.1
click at [657, 462] on div "Description Terraform is an infrastructure as code tool that provides a CLI wor…" at bounding box center [993, 526] width 1112 height 423
click at [691, 459] on div "Description Terraform is an infrastructure as code tool that provides a CLI wor…" at bounding box center [993, 526] width 1112 height 423
click at [545, 365] on p "Terraform is an infrastructure as code tool that provides a CLI workflow to man…" at bounding box center [993, 354] width 1073 height 30
drag, startPoint x: 464, startPoint y: 324, endPoint x: 669, endPoint y: 445, distance: 238.0
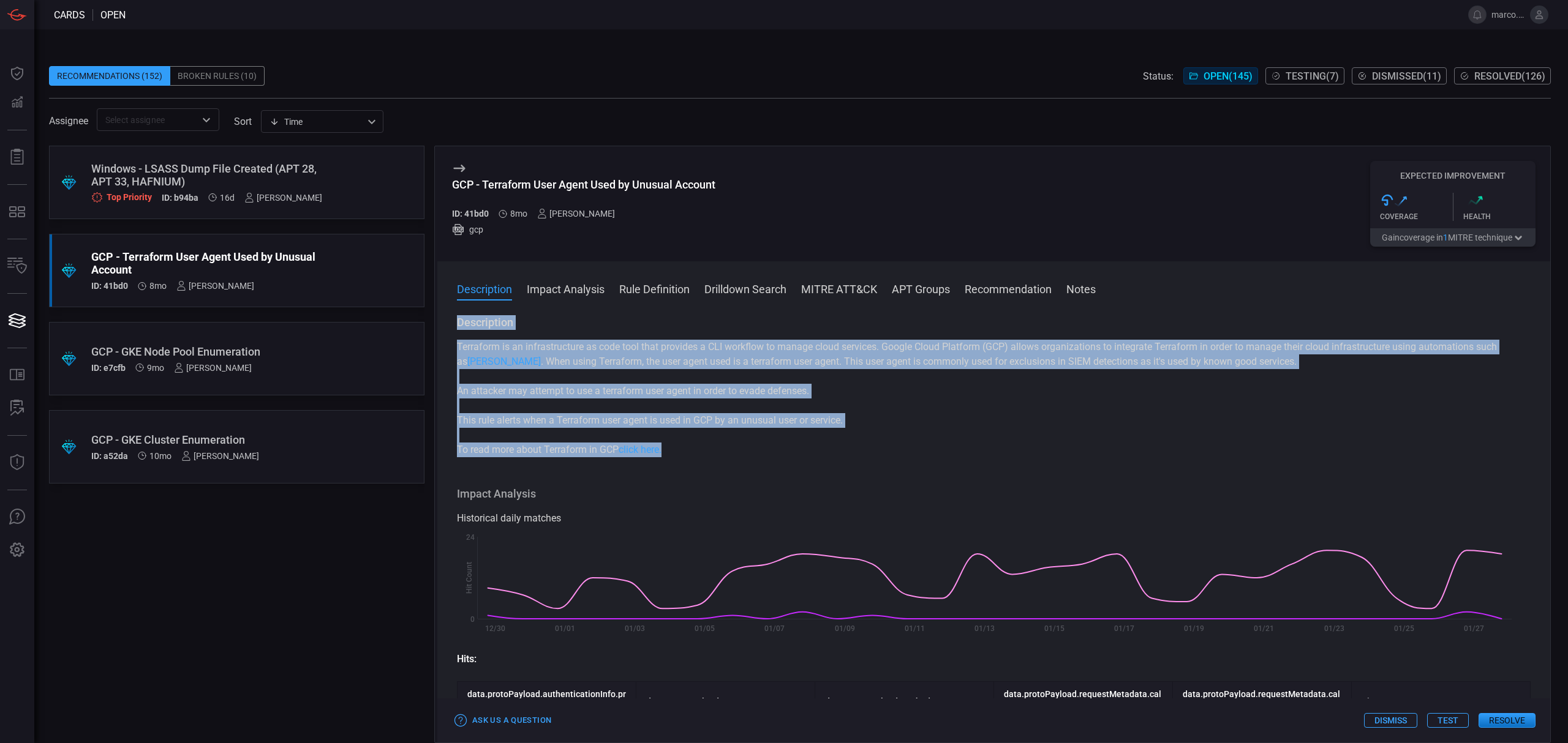
click at [669, 445] on div "Description Terraform is an infrastructure as code tool that provides a CLI wor…" at bounding box center [993, 526] width 1112 height 423
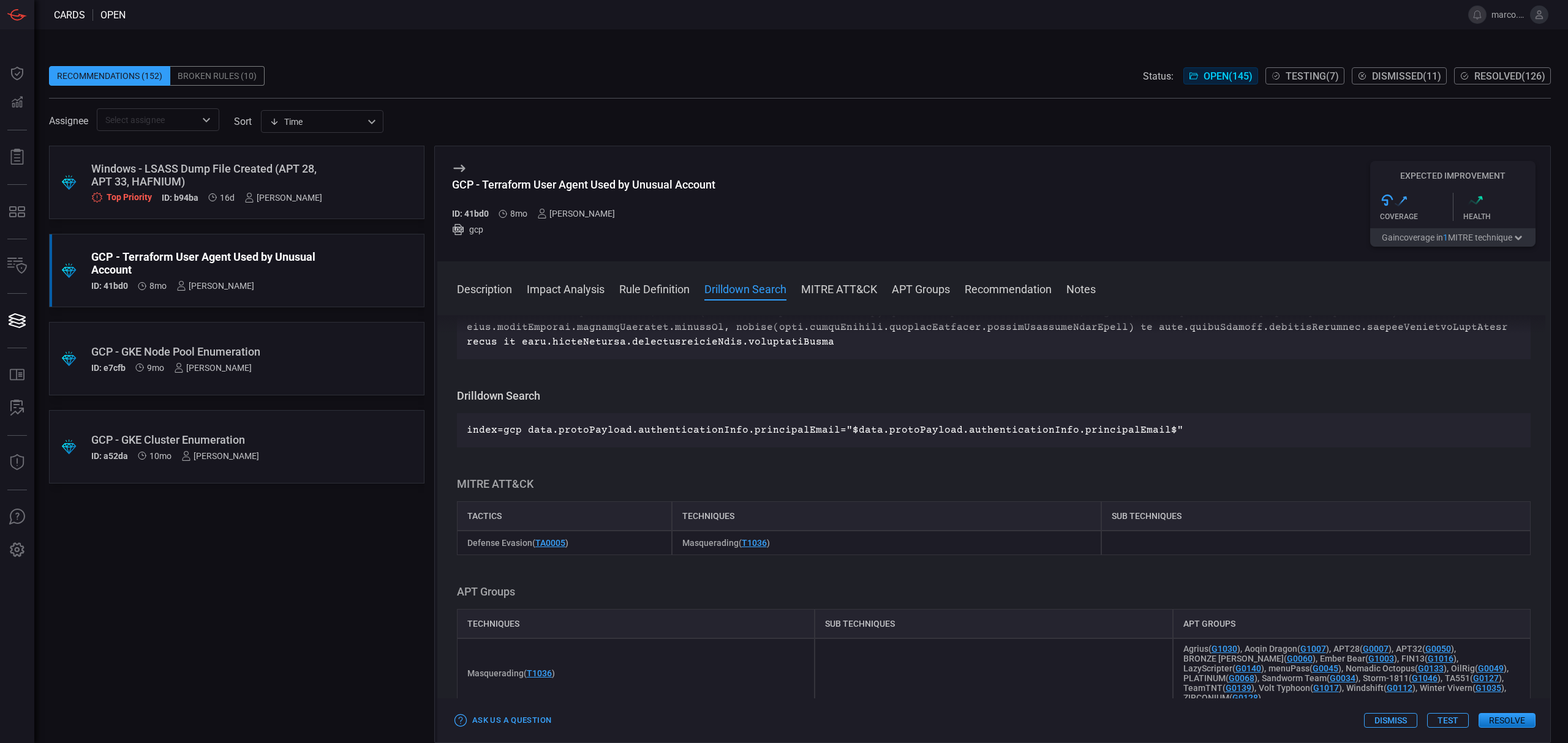
scroll to position [1387, 0]
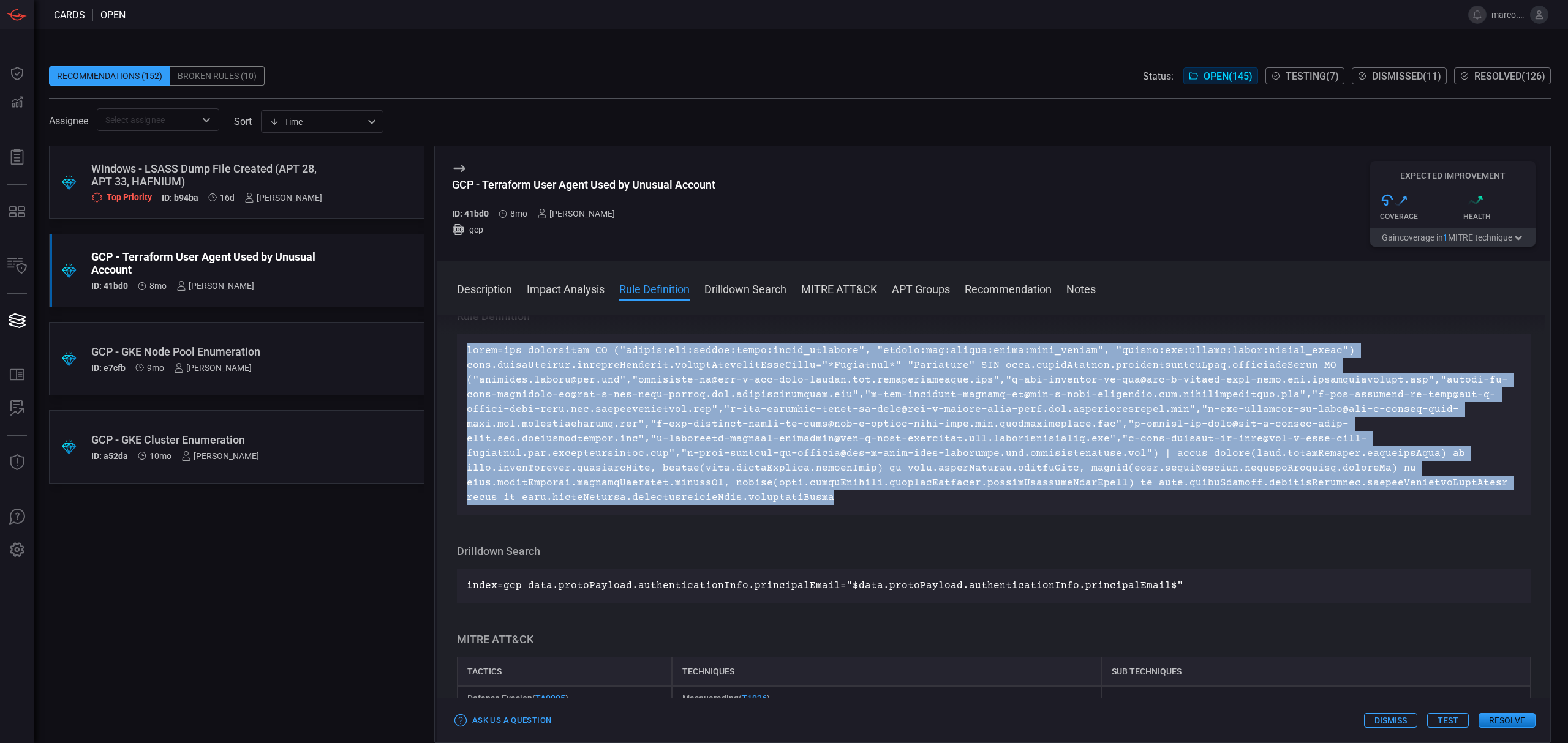
drag, startPoint x: 804, startPoint y: 517, endPoint x: 462, endPoint y: 366, distance: 373.9
click at [462, 366] on div at bounding box center [993, 424] width 1073 height 181
click at [1301, 76] on span "Testing ( 7 )" at bounding box center [1311, 76] width 53 height 12
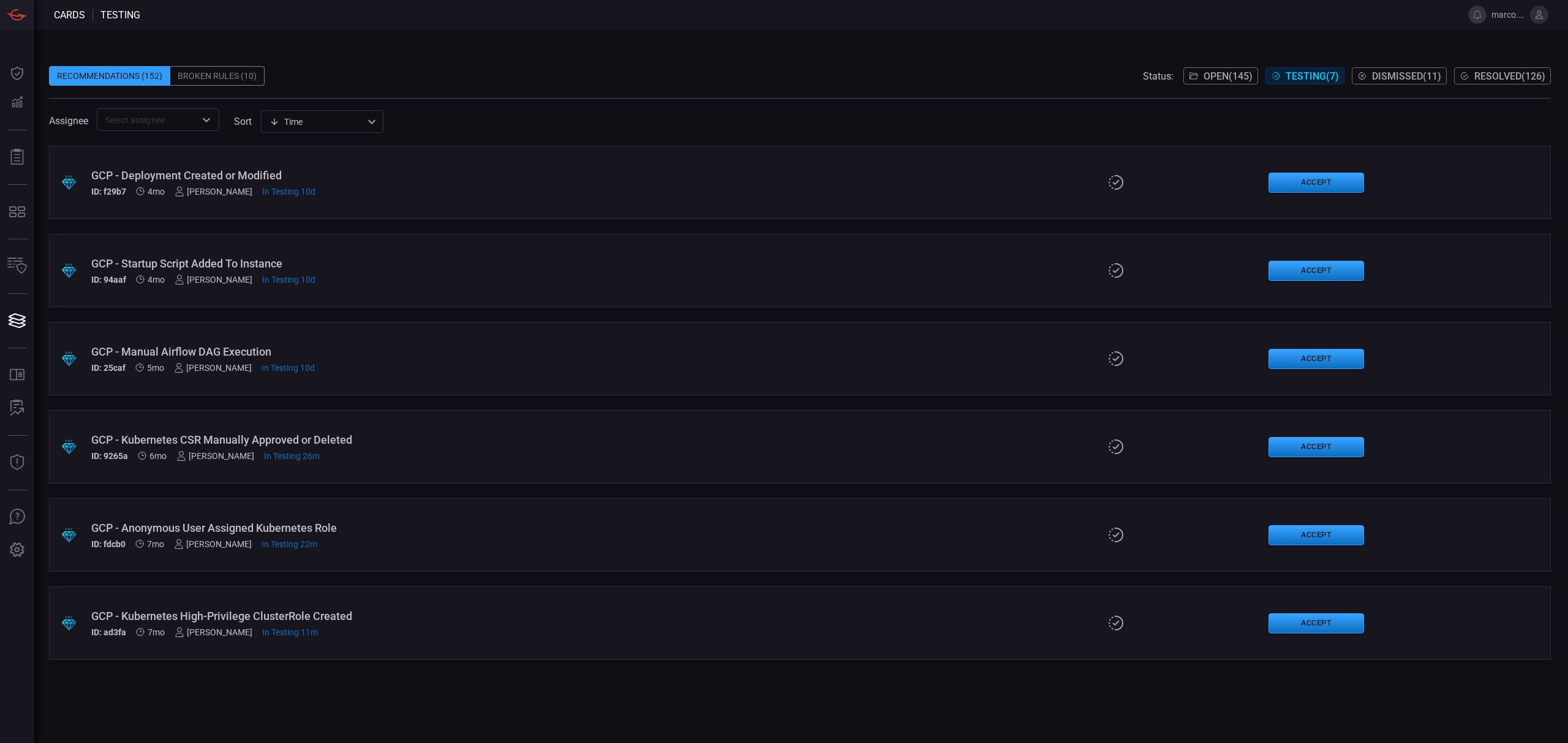
click at [515, 618] on div "GCP - Kubernetes High-Privilege ClusterRole Created" at bounding box center [383, 617] width 585 height 13
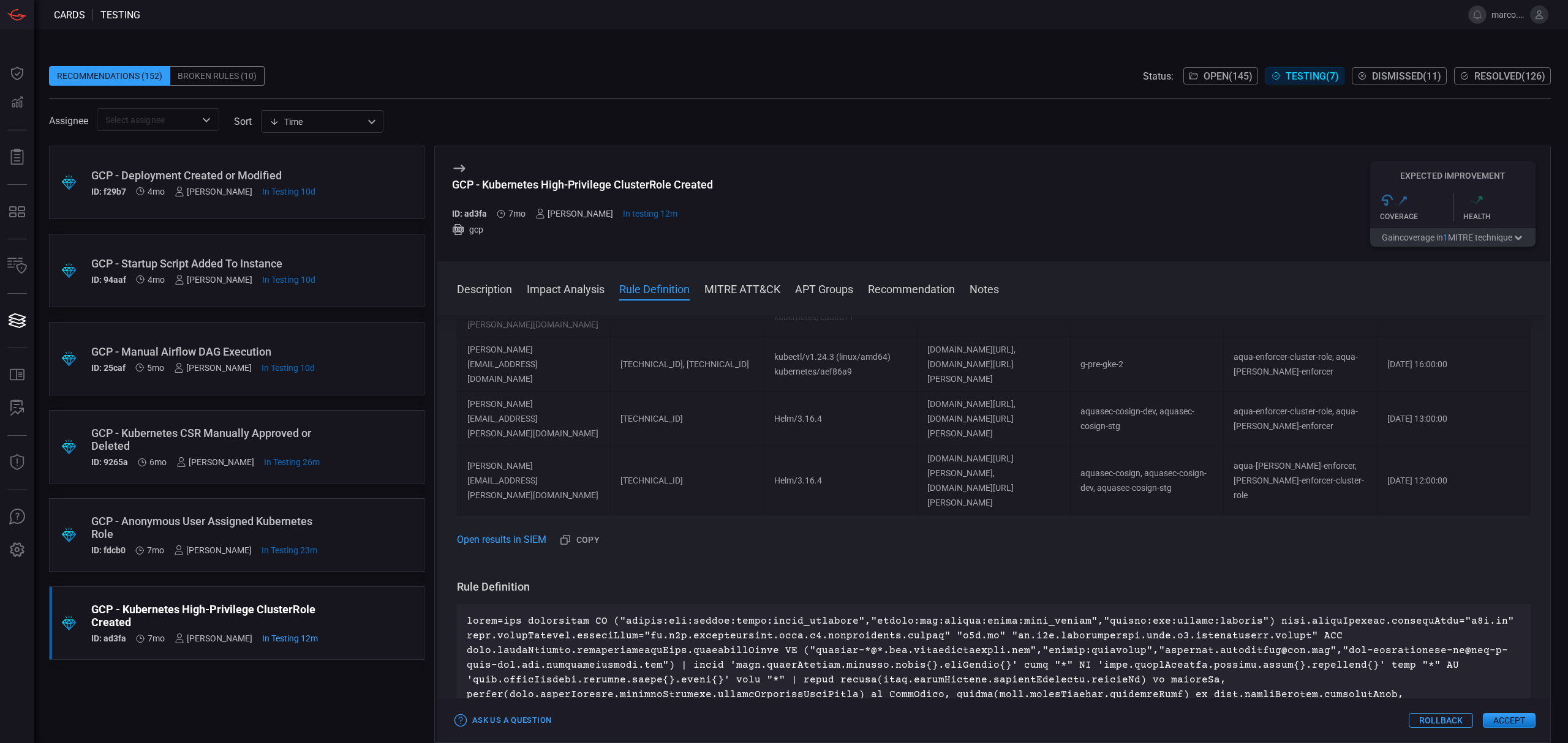
scroll to position [812, 0]
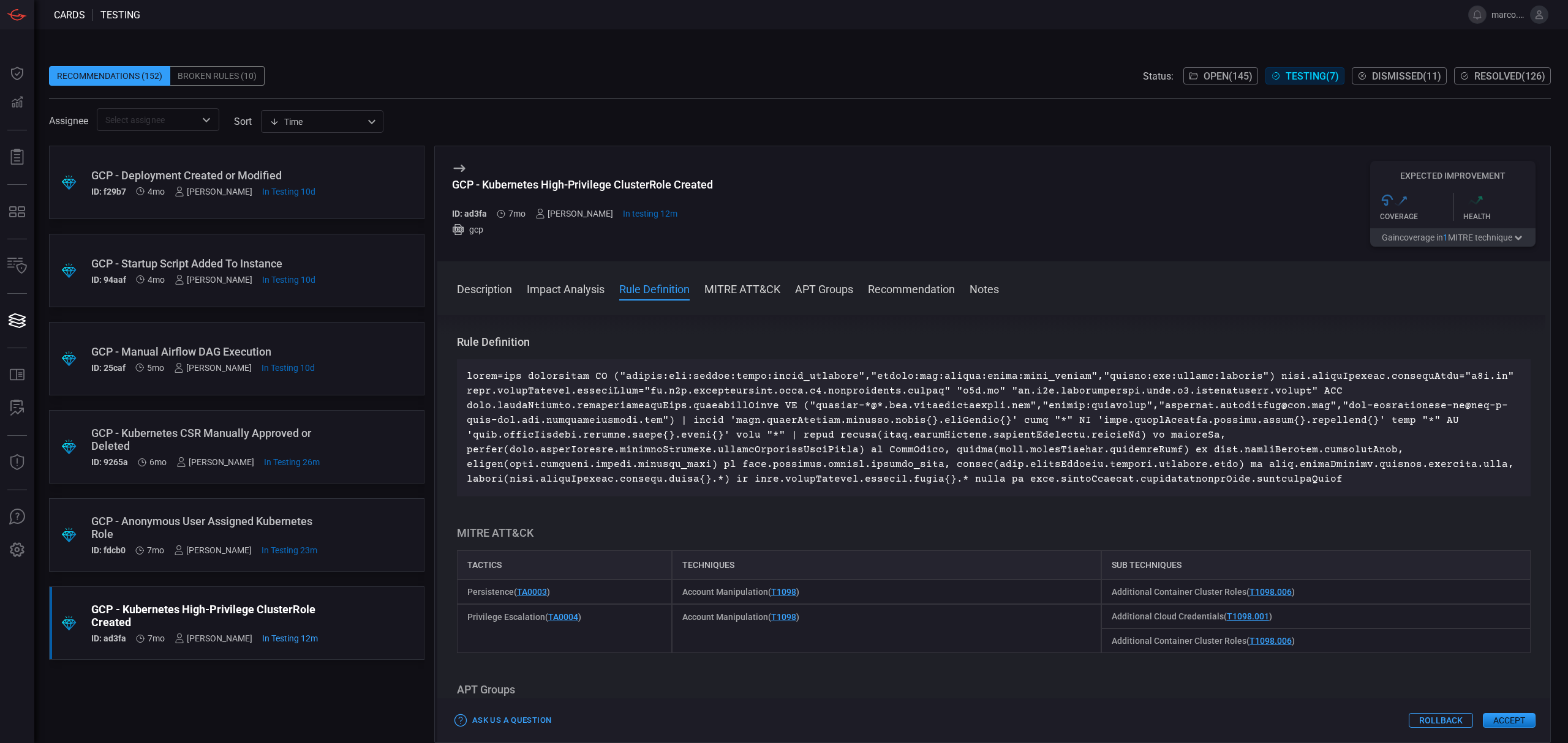
click at [1262, 487] on p at bounding box center [993, 428] width 1054 height 117
click at [1484, 716] on button "Accept" at bounding box center [1508, 721] width 53 height 15
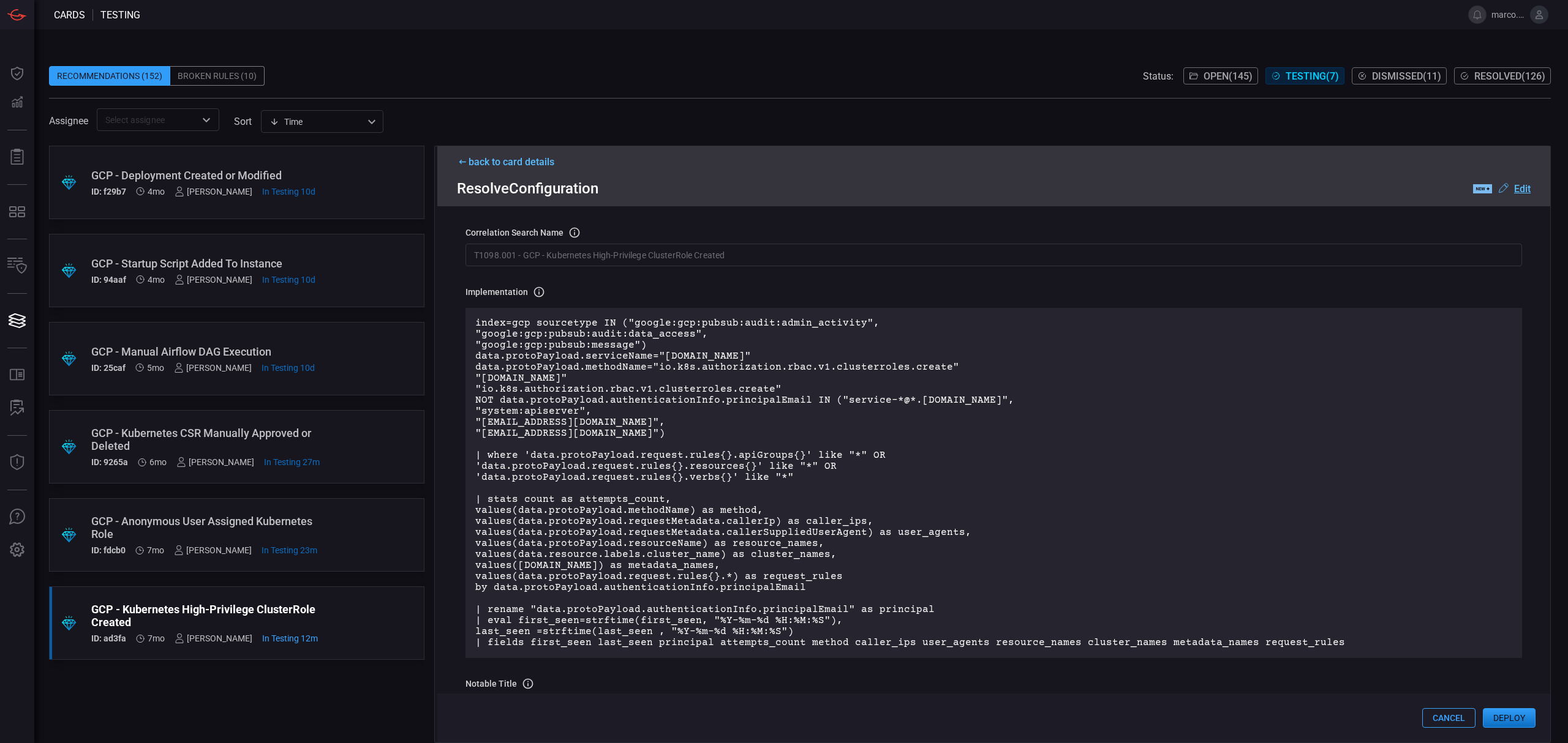
scroll to position [0, 0]
